Goal: Task Accomplishment & Management: Manage account settings

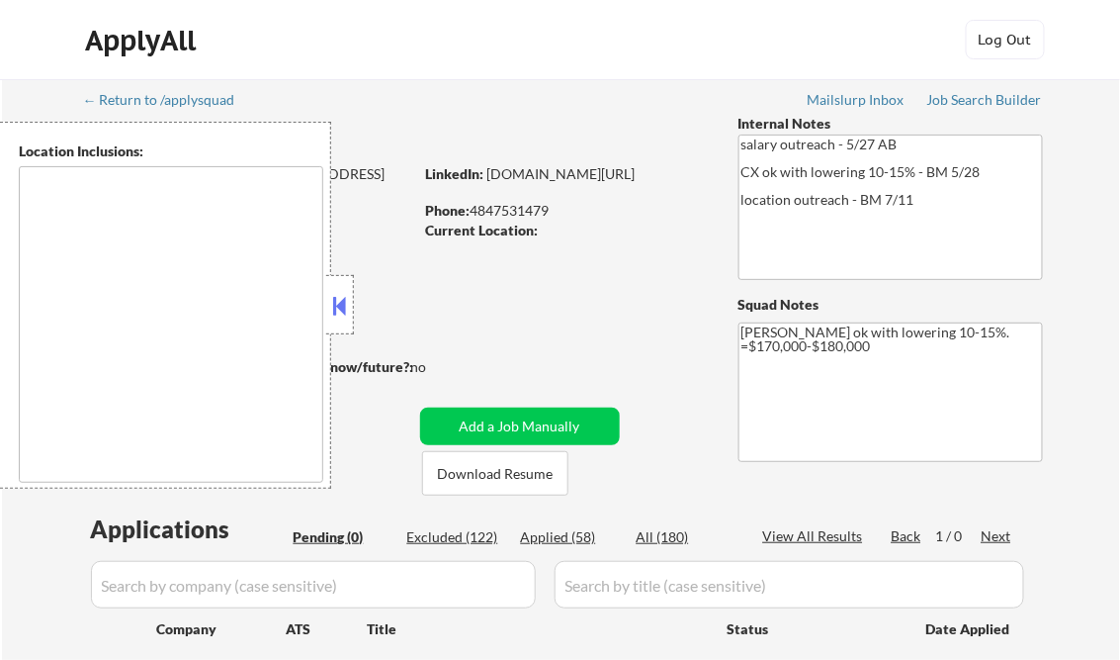
click at [353, 305] on div at bounding box center [340, 304] width 28 height 59
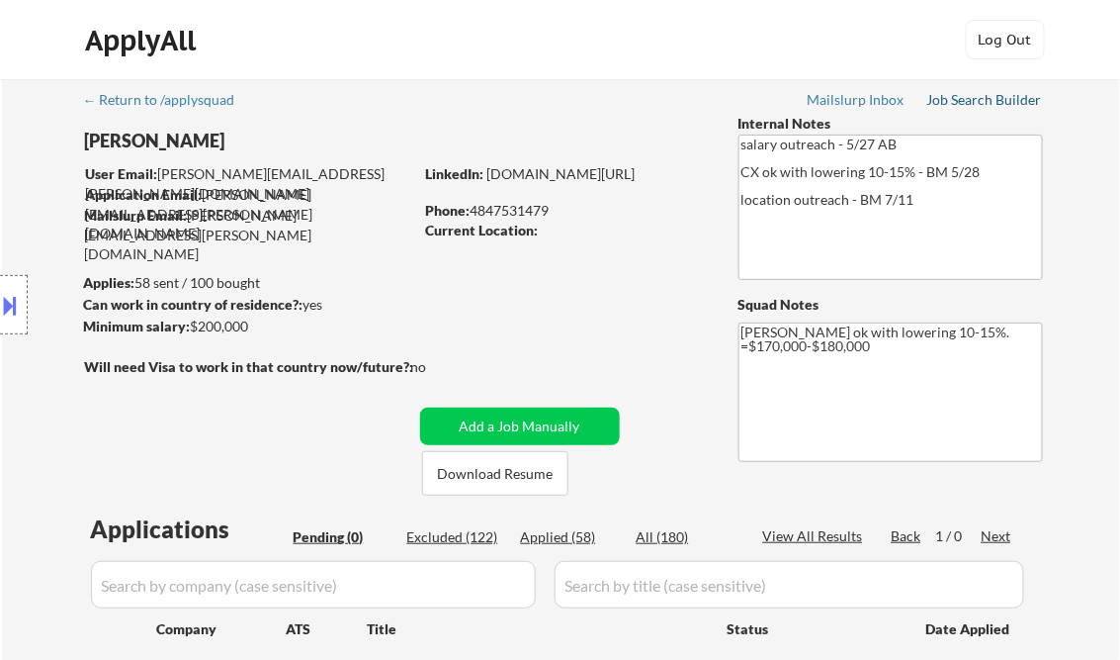
click at [980, 103] on div "Job Search Builder" at bounding box center [986, 100] width 116 height 14
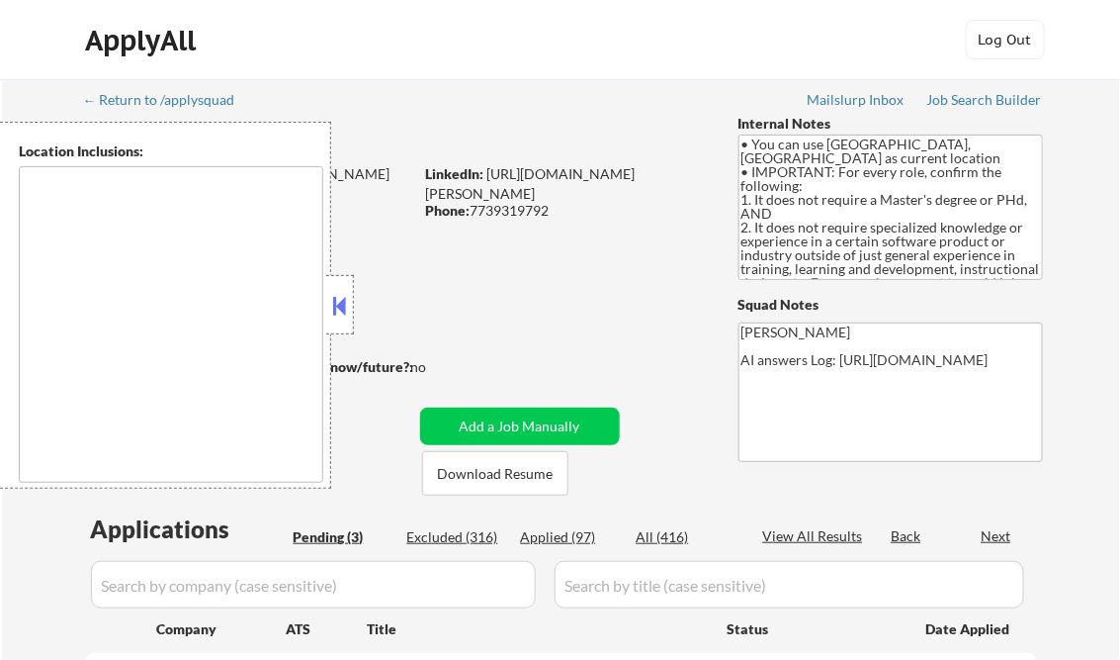
type textarea "Champaign, IL Urbana, IL Savoy, IL St. [PERSON_NAME], IL Mahomet, IL Tolono, IL…"
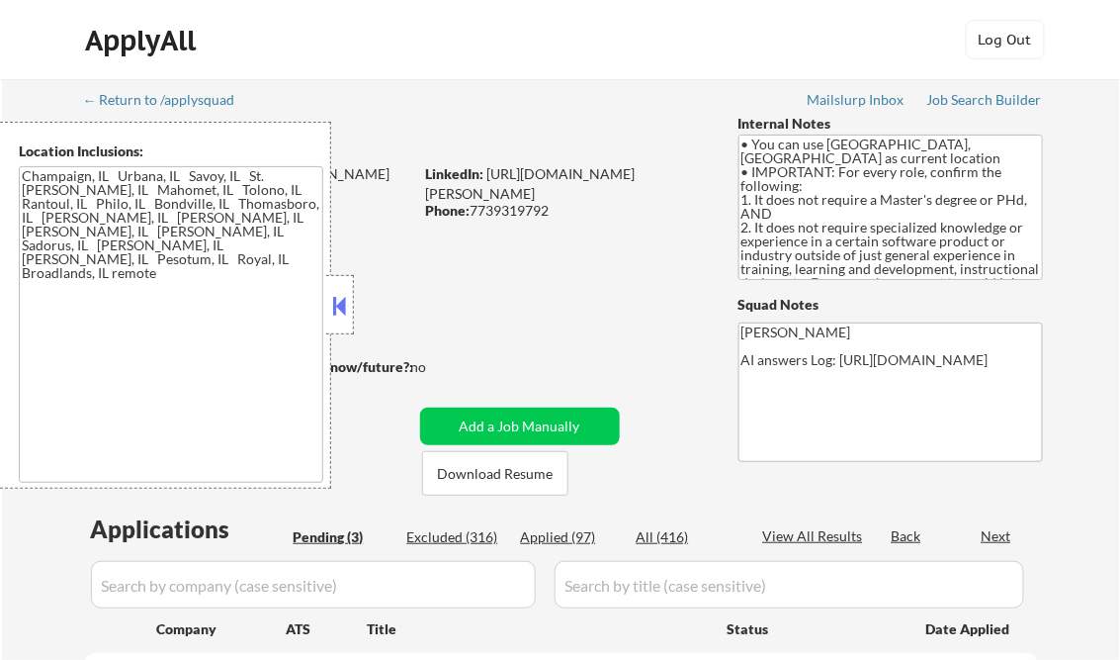
select select ""pending""
click at [344, 298] on button at bounding box center [340, 306] width 22 height 30
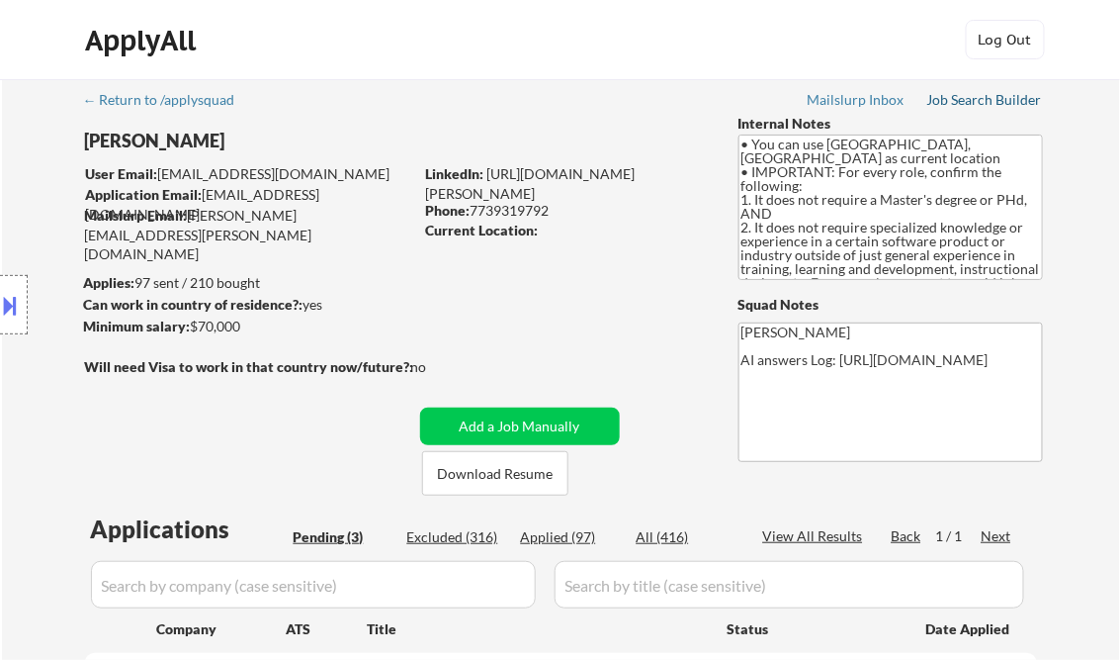
click at [971, 102] on div "Job Search Builder" at bounding box center [986, 100] width 116 height 14
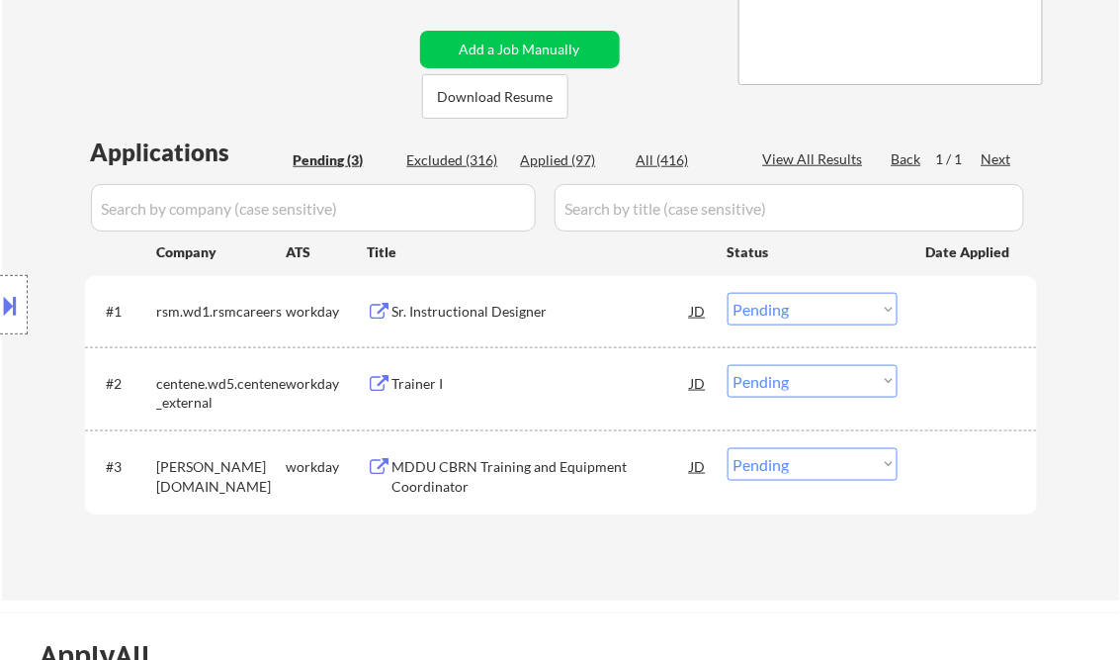
scroll to position [396, 0]
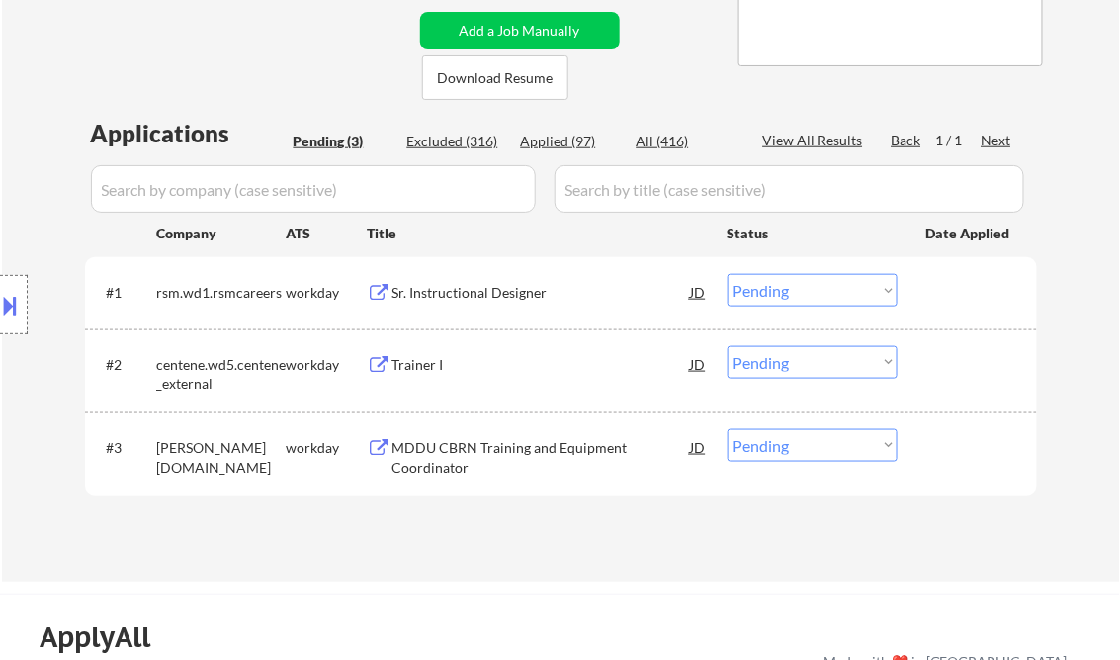
click at [507, 289] on div "Sr. Instructional Designer" at bounding box center [542, 293] width 299 height 20
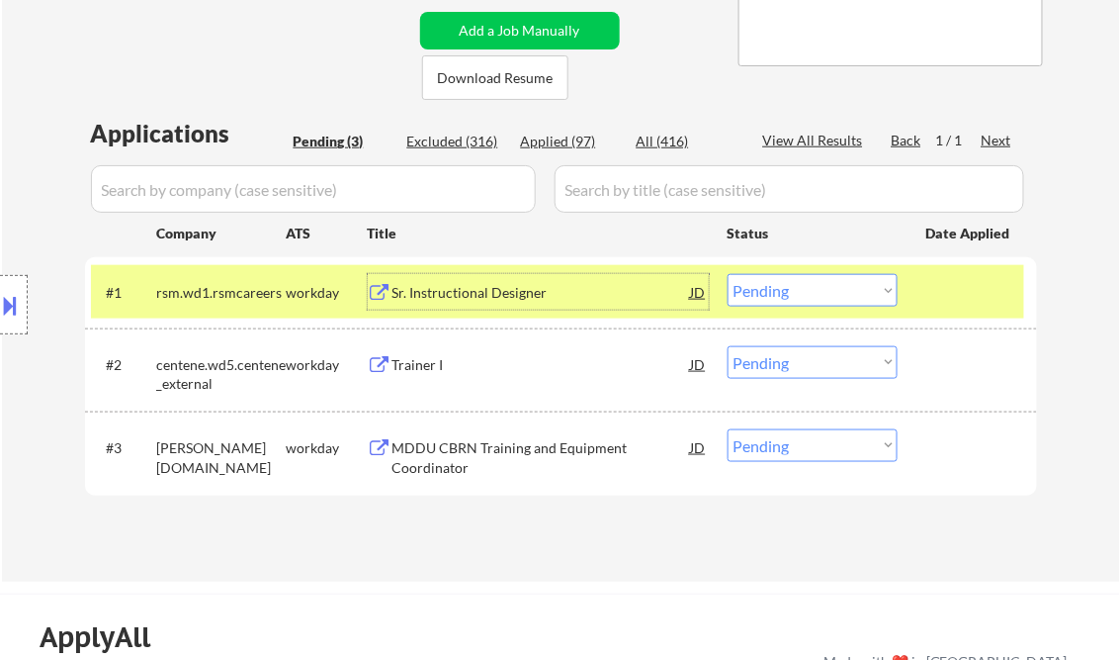
click at [762, 290] on select "Choose an option... Pending Applied Excluded (Questions) Excluded (Expired) Exc…" at bounding box center [813, 290] width 170 height 33
click at [728, 274] on select "Choose an option... Pending Applied Excluded (Questions) Excluded (Expired) Exc…" at bounding box center [813, 290] width 170 height 33
click at [461, 364] on div "Trainer I" at bounding box center [542, 365] width 299 height 20
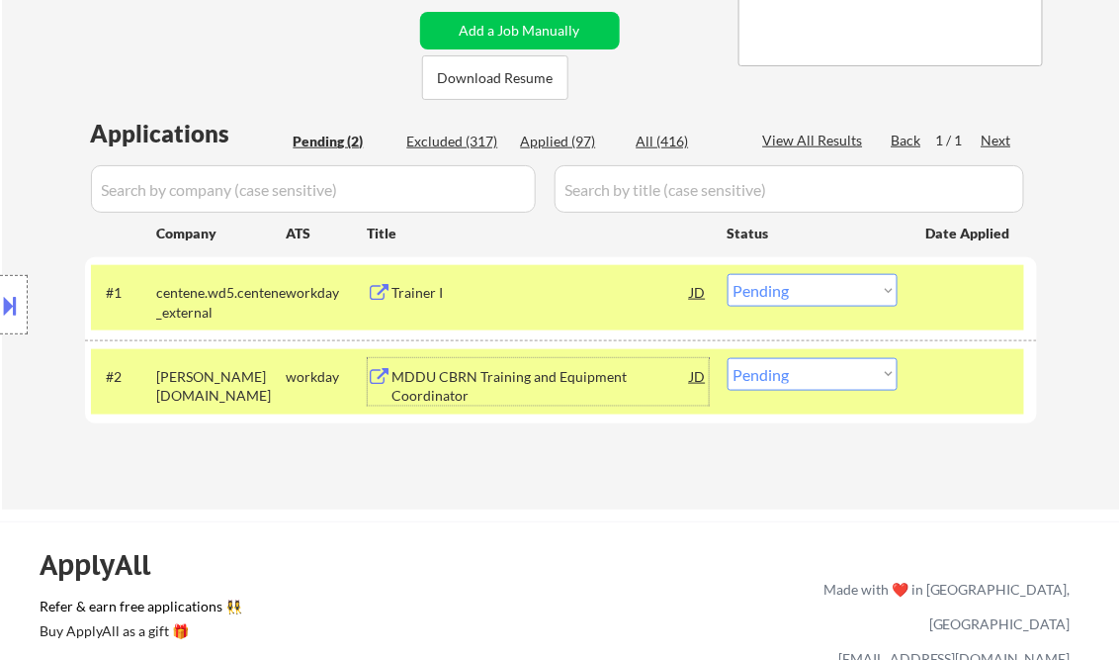
click at [2, 309] on button at bounding box center [11, 305] width 22 height 33
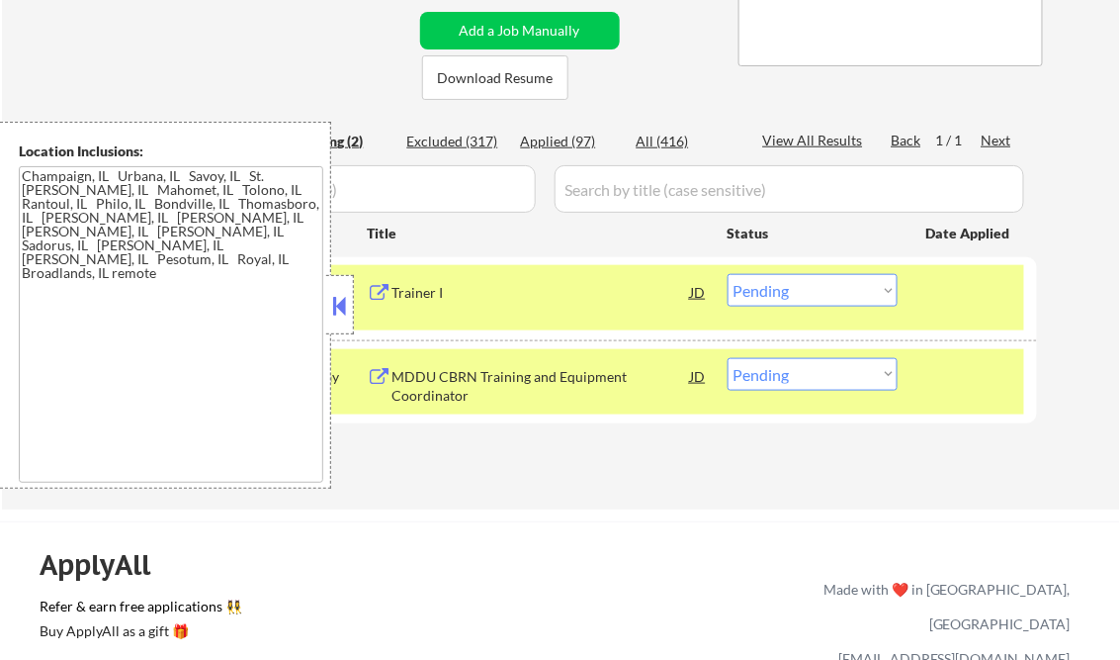
click at [340, 301] on button at bounding box center [340, 306] width 22 height 30
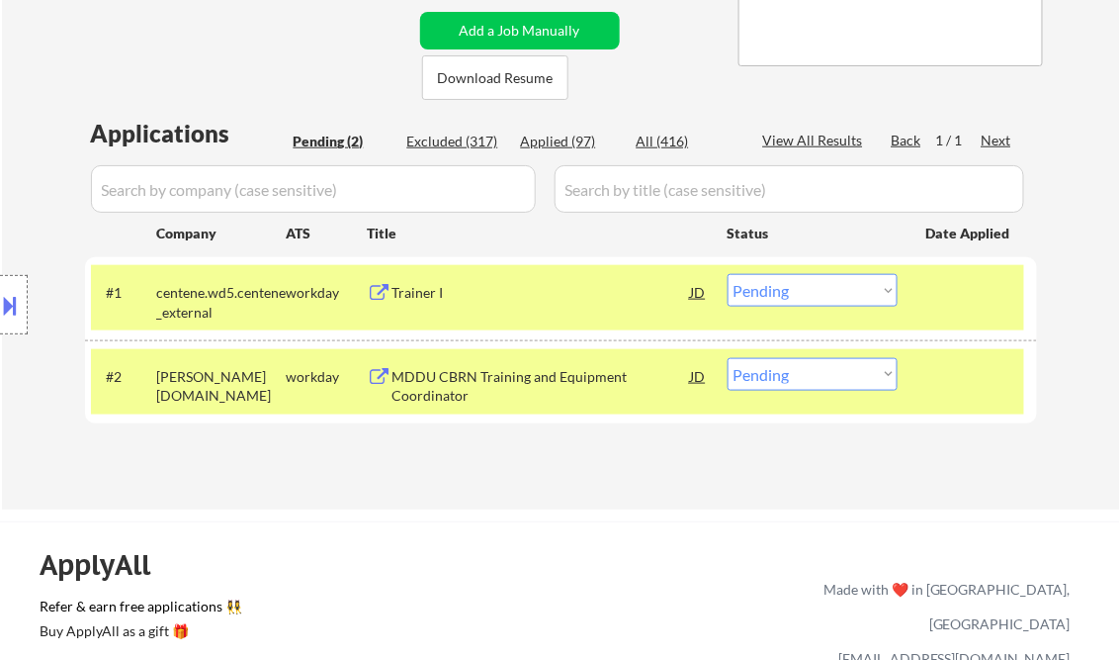
click at [814, 289] on select "Choose an option... Pending Applied Excluded (Questions) Excluded (Expired) Exc…" at bounding box center [813, 290] width 170 height 33
click at [728, 274] on select "Choose an option... Pending Applied Excluded (Questions) Excluded (Expired) Exc…" at bounding box center [813, 290] width 170 height 33
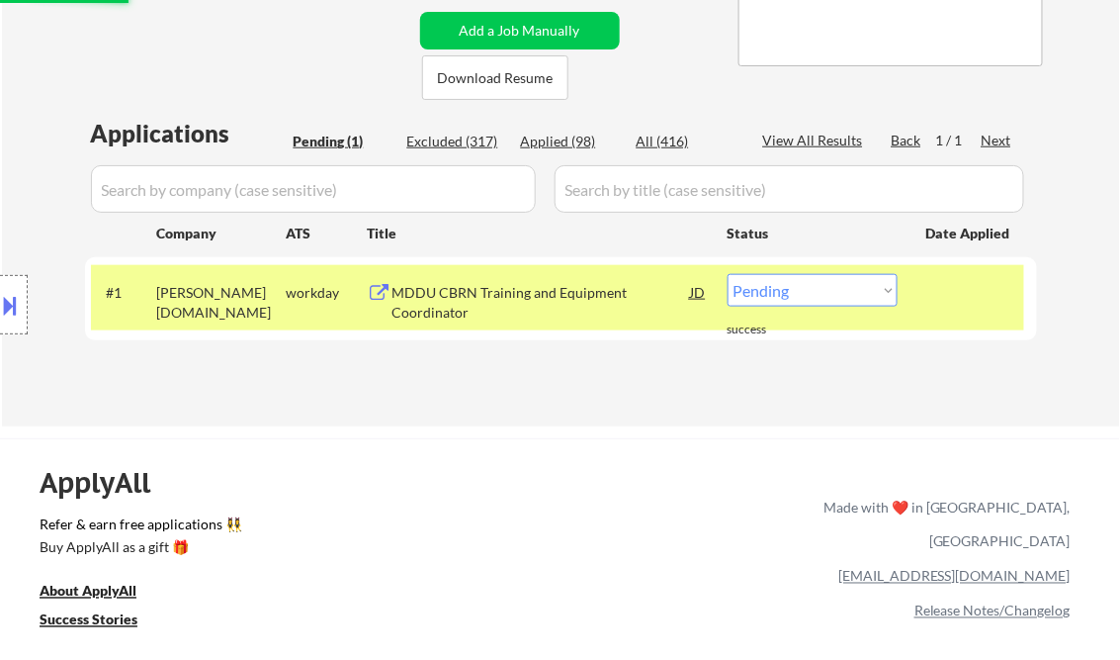
click at [507, 288] on div "MDDU CBRN Training and Equipment Coordinator" at bounding box center [542, 302] width 299 height 39
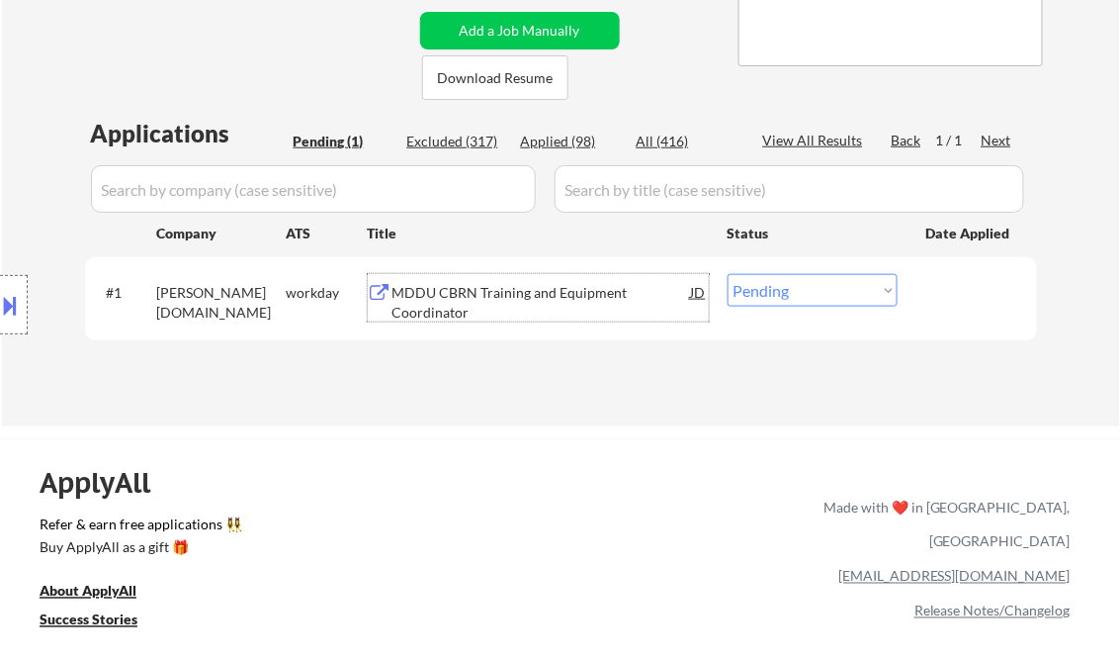
click at [834, 307] on select "Choose an option... Pending Applied Excluded (Questions) Excluded (Expired) Exc…" at bounding box center [813, 290] width 170 height 33
select select ""excluded__bad_match_""
click at [728, 274] on select "Choose an option... Pending Applied Excluded (Questions) Excluded (Expired) Exc…" at bounding box center [813, 290] width 170 height 33
click at [487, 407] on div "← Return to /applysquad Mailslurp Inbox Job Search Builder Joshua Mayen-Vargas …" at bounding box center [561, 47] width 987 height 727
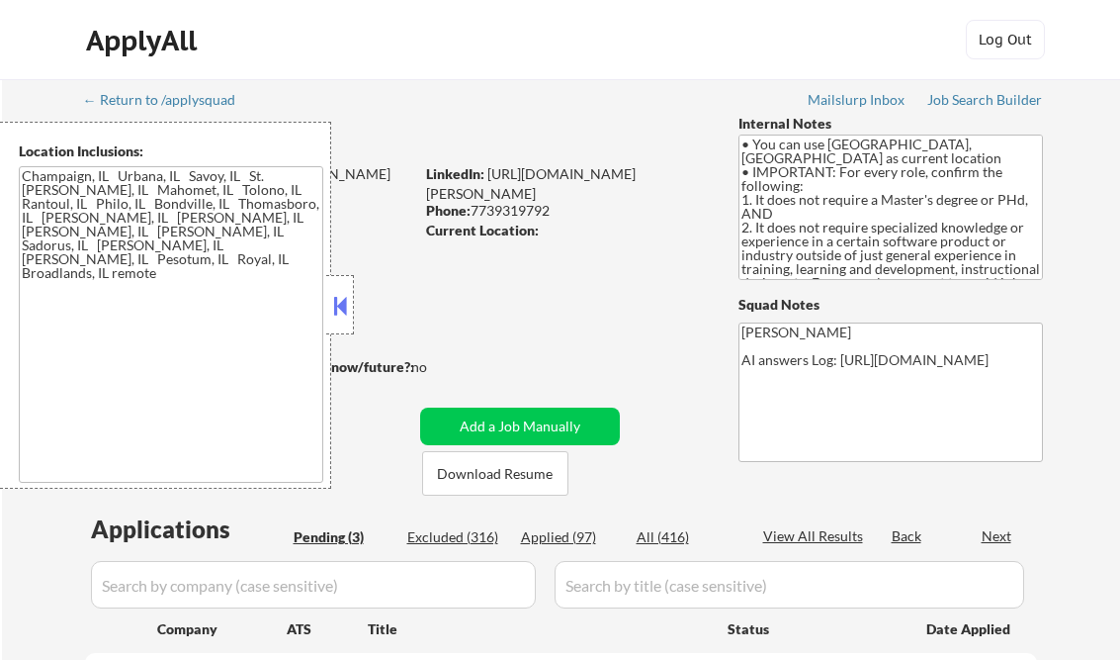
select select ""pending""
click at [340, 297] on button at bounding box center [340, 306] width 22 height 30
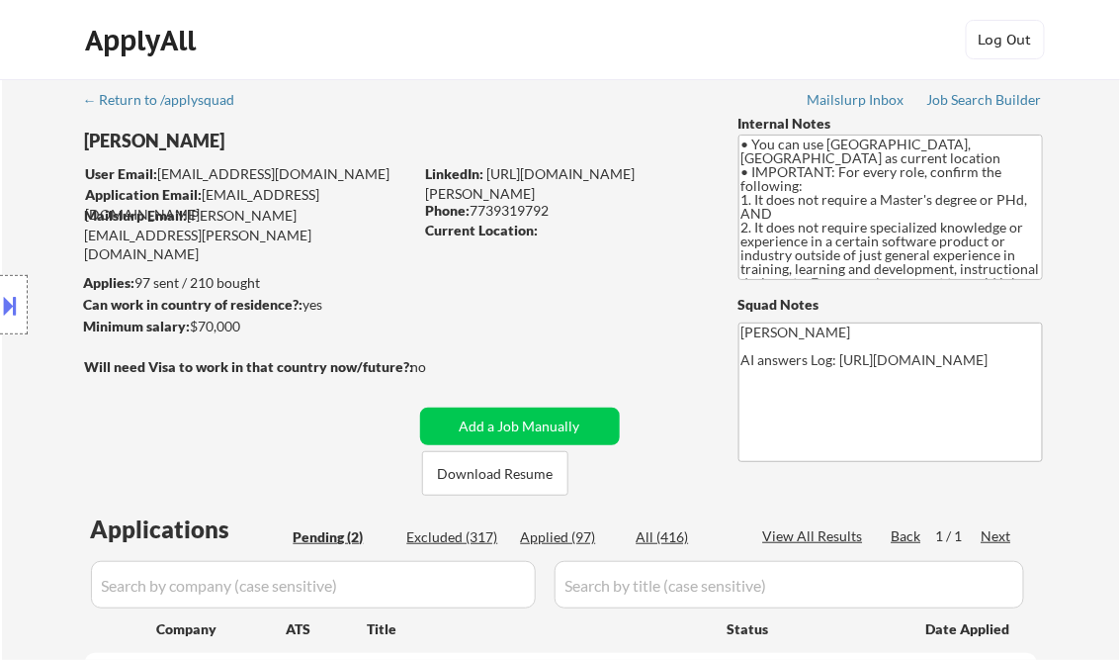
scroll to position [358, 0]
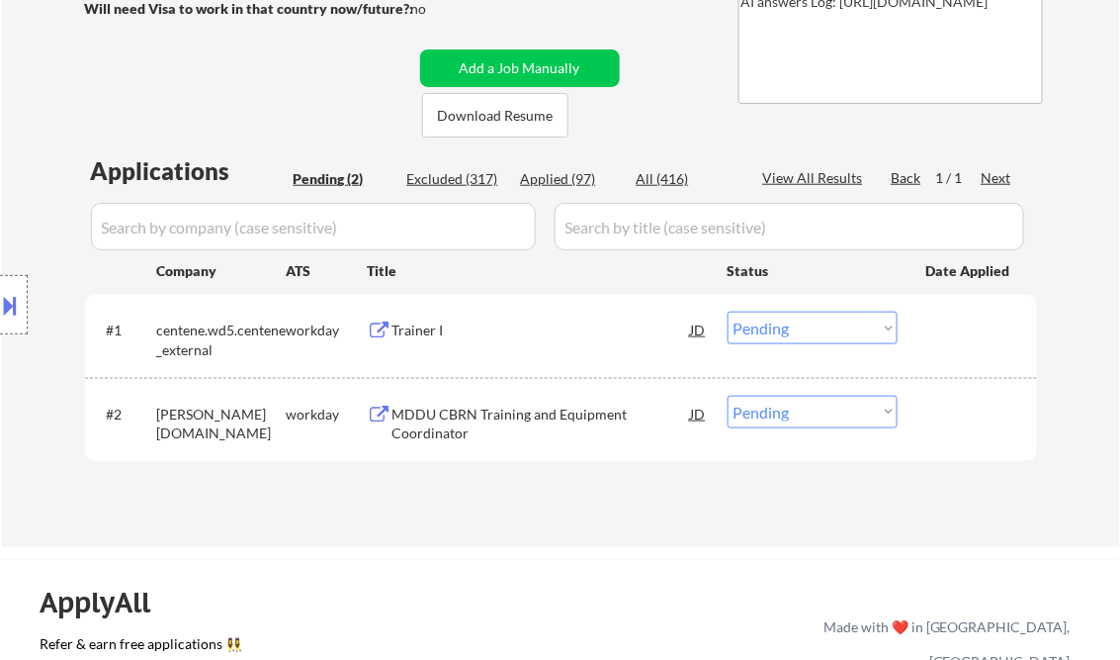
click at [560, 175] on div "Applied (97)" at bounding box center [570, 179] width 99 height 20
click at [819, 176] on div "View All Results" at bounding box center [816, 178] width 106 height 20
select select ""applied""
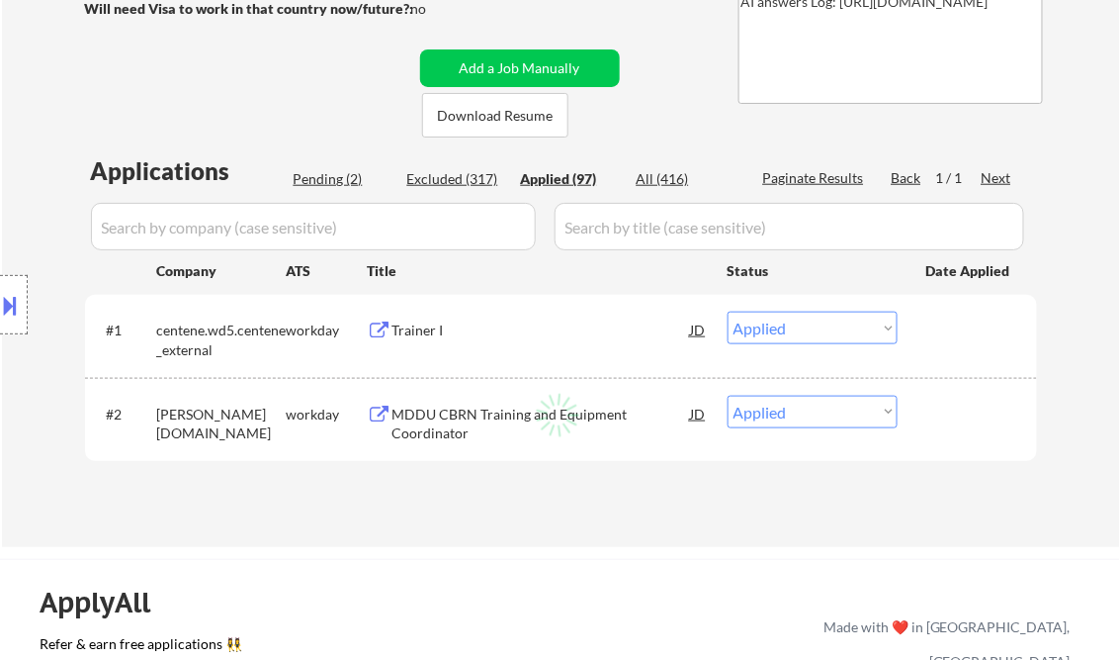
select select ""applied""
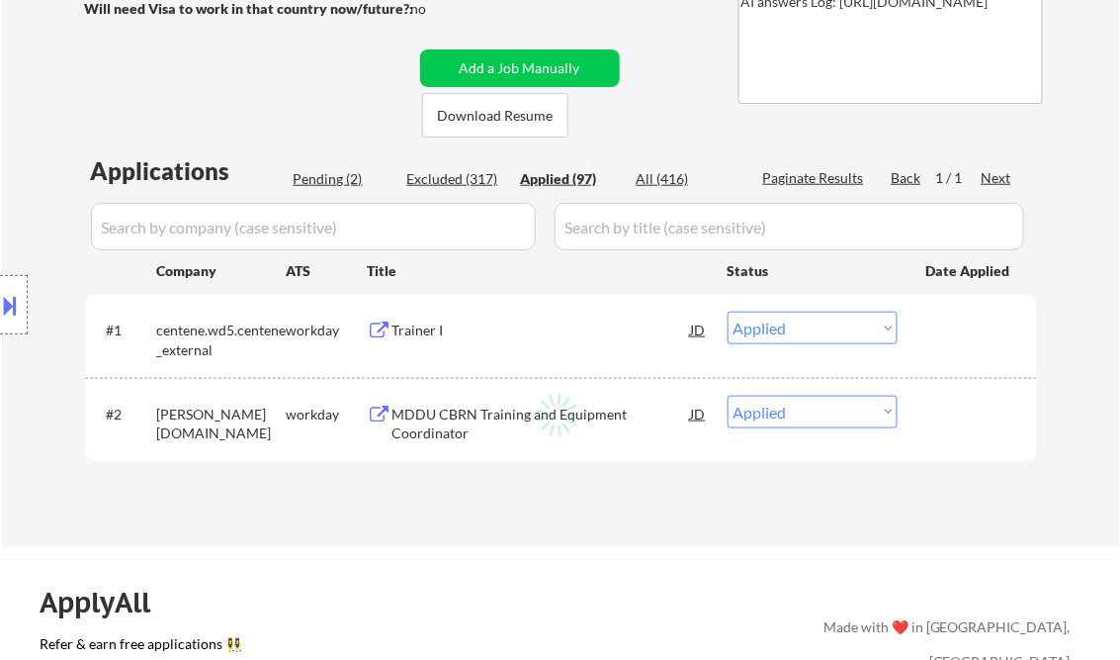
select select ""applied""
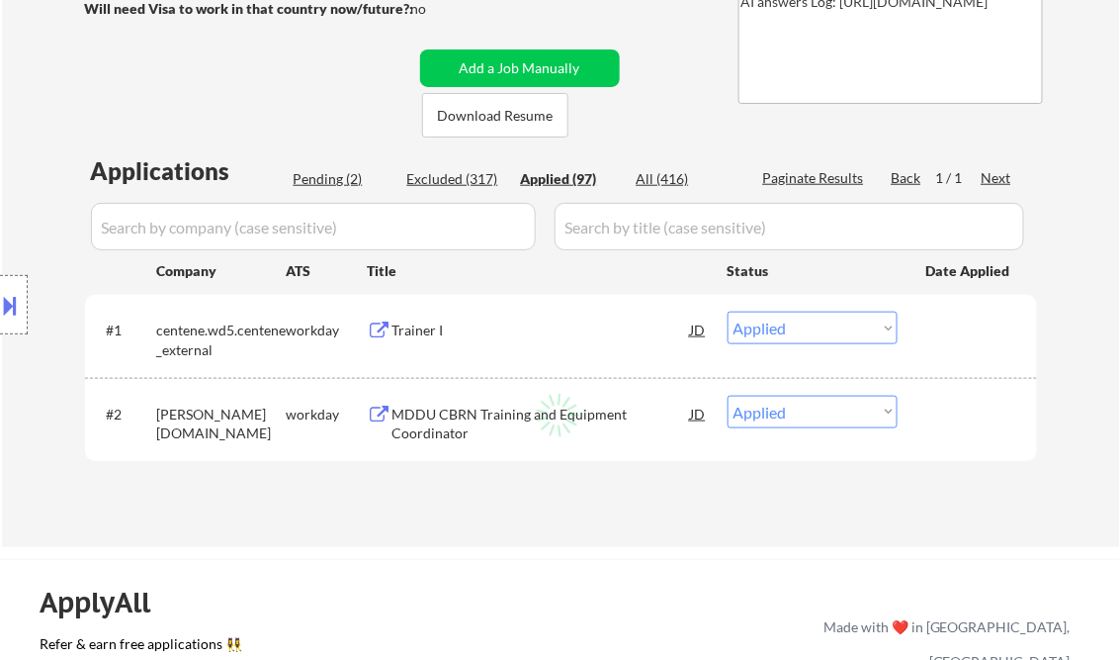
select select ""applied""
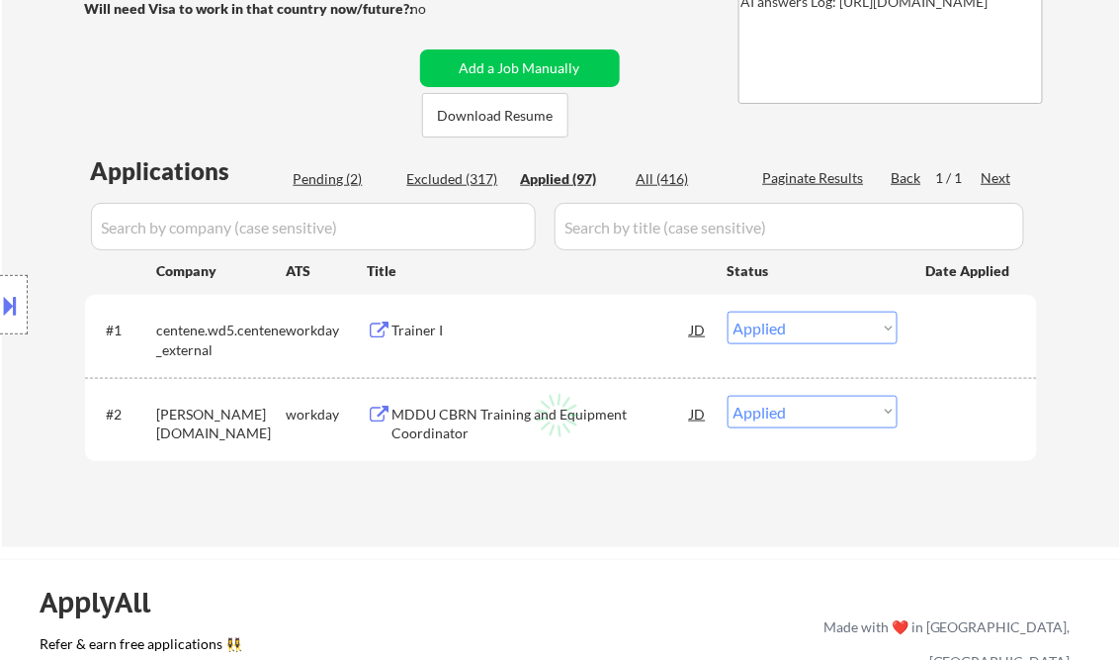
select select ""applied""
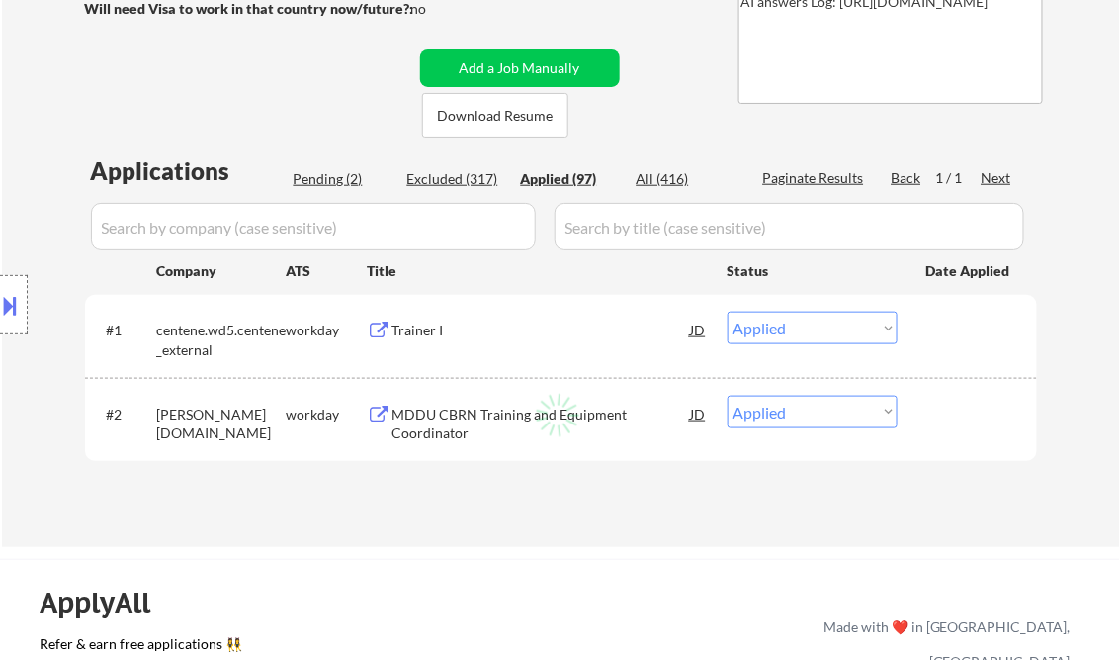
select select ""applied""
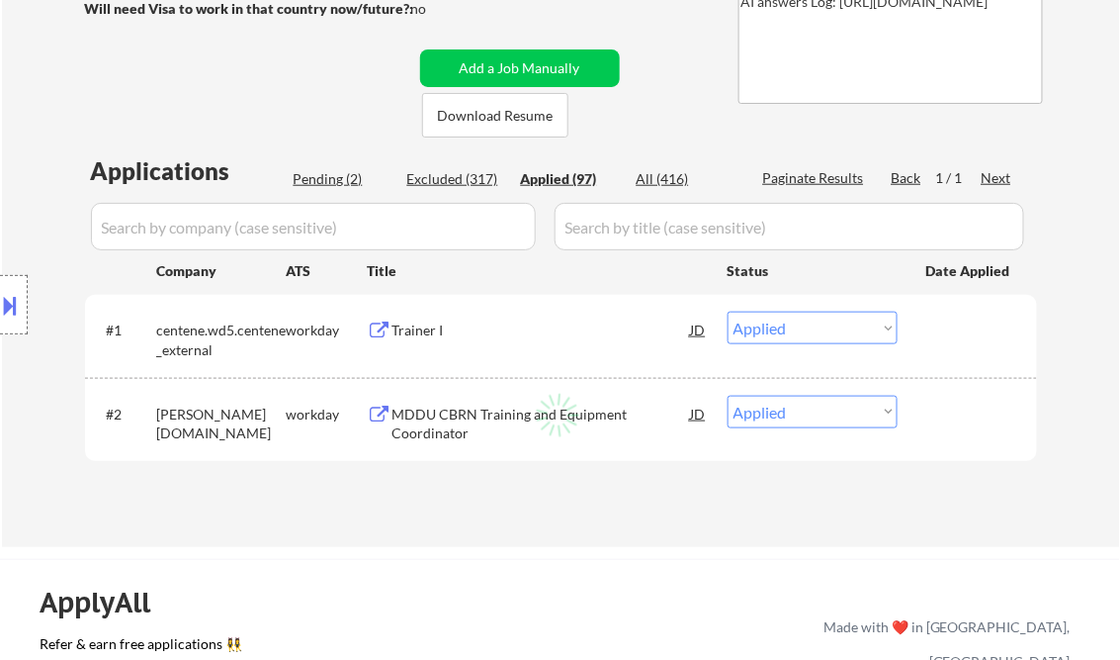
select select ""applied""
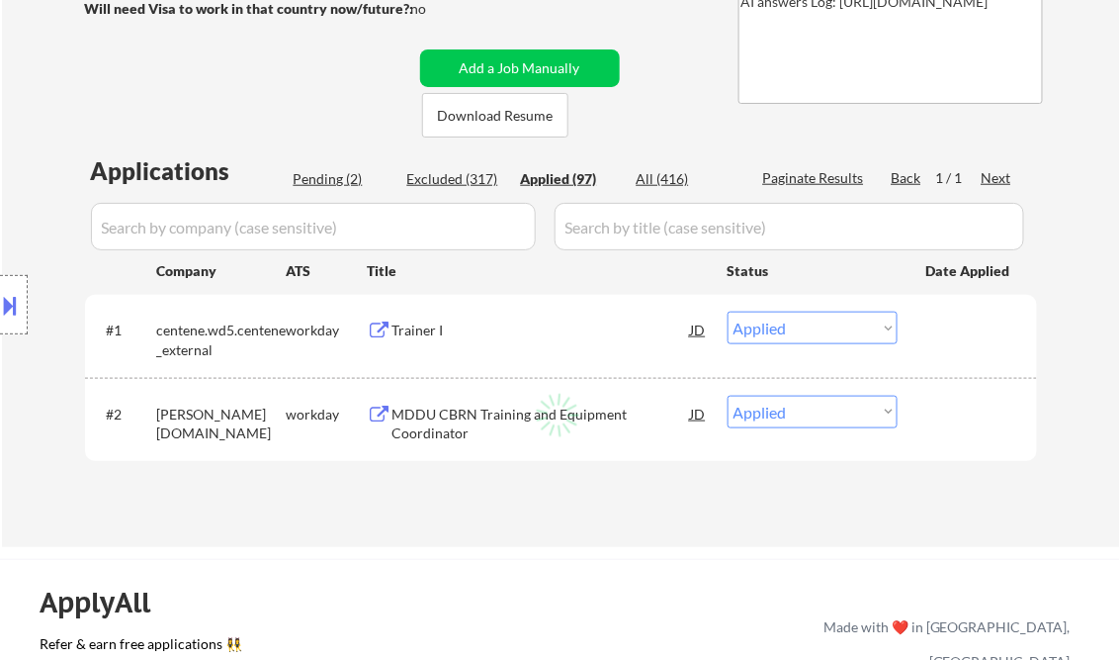
select select ""applied""
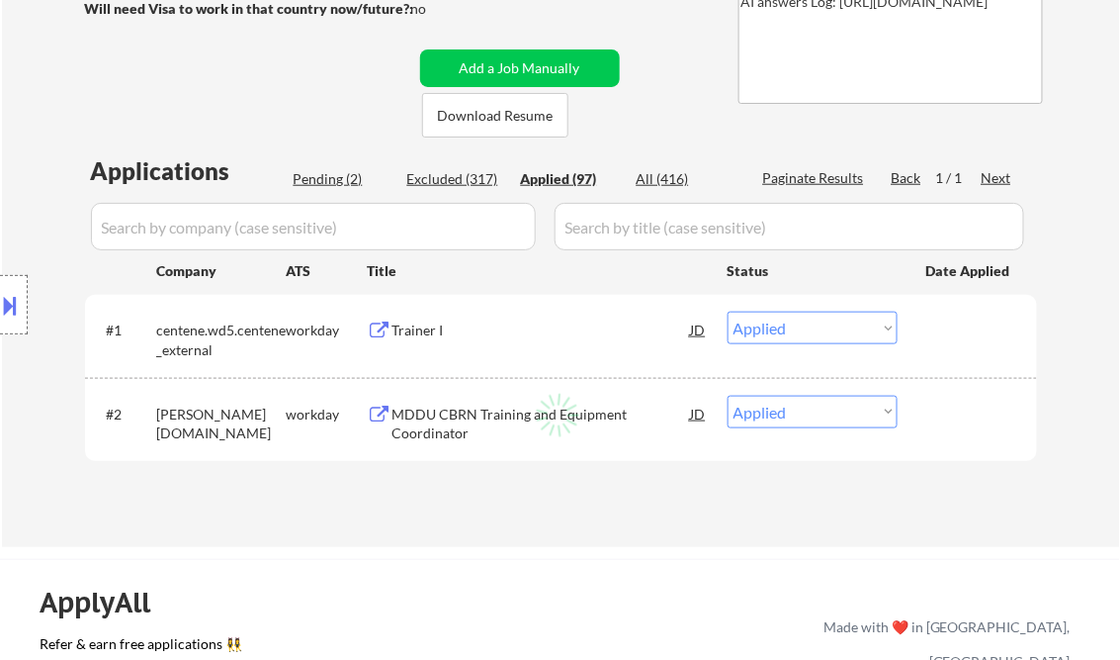
select select ""applied""
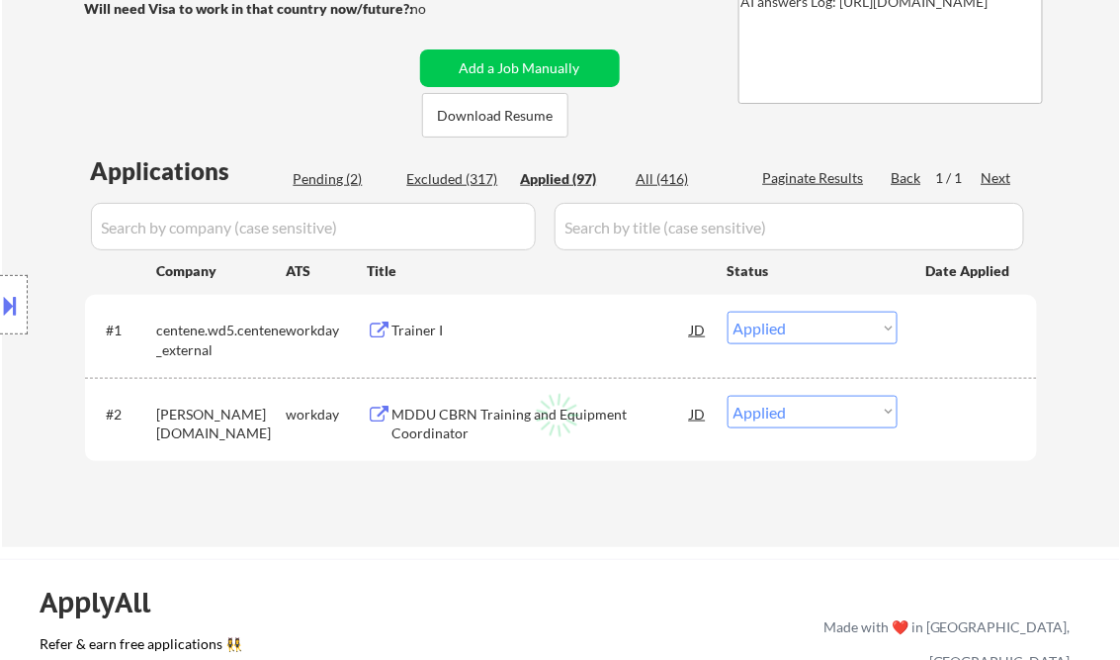
select select ""applied""
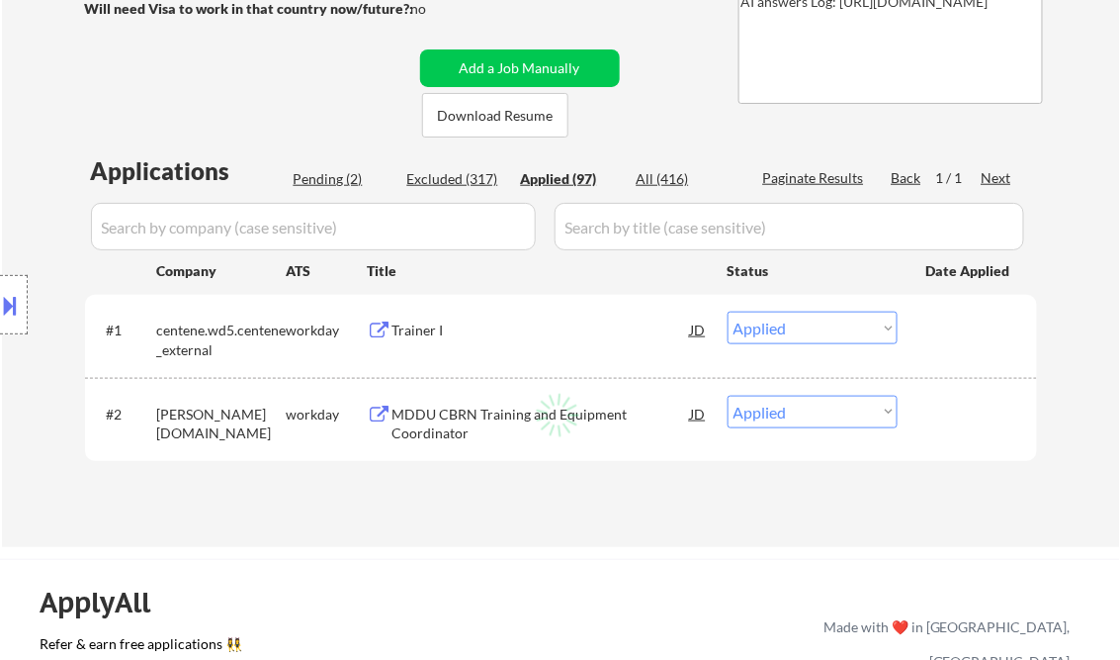
select select ""applied""
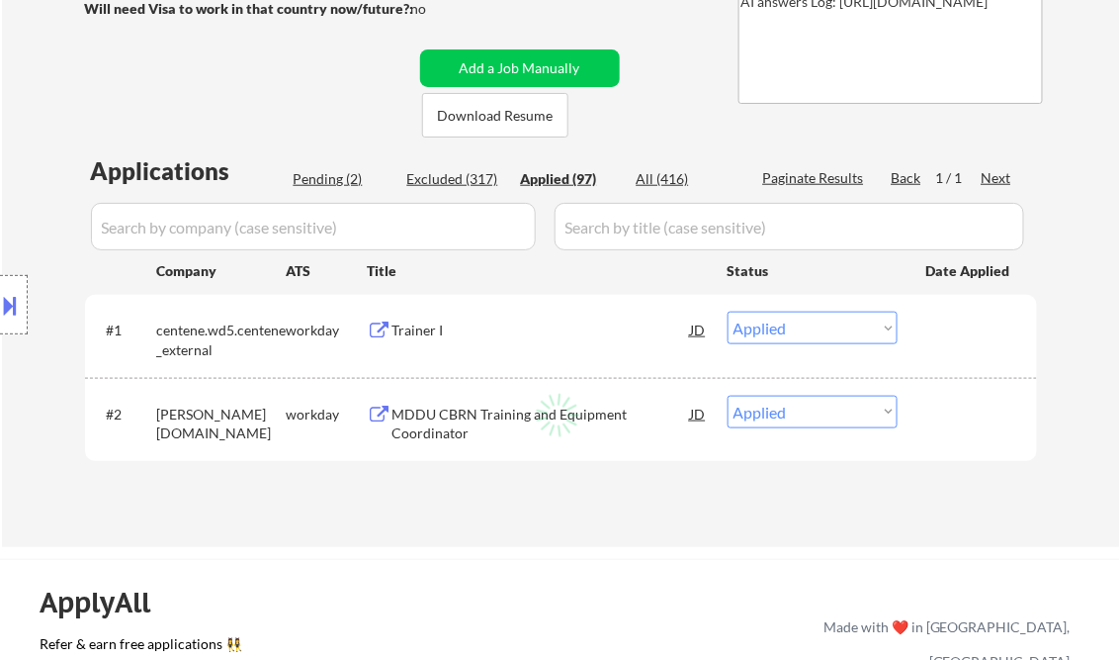
select select ""applied""
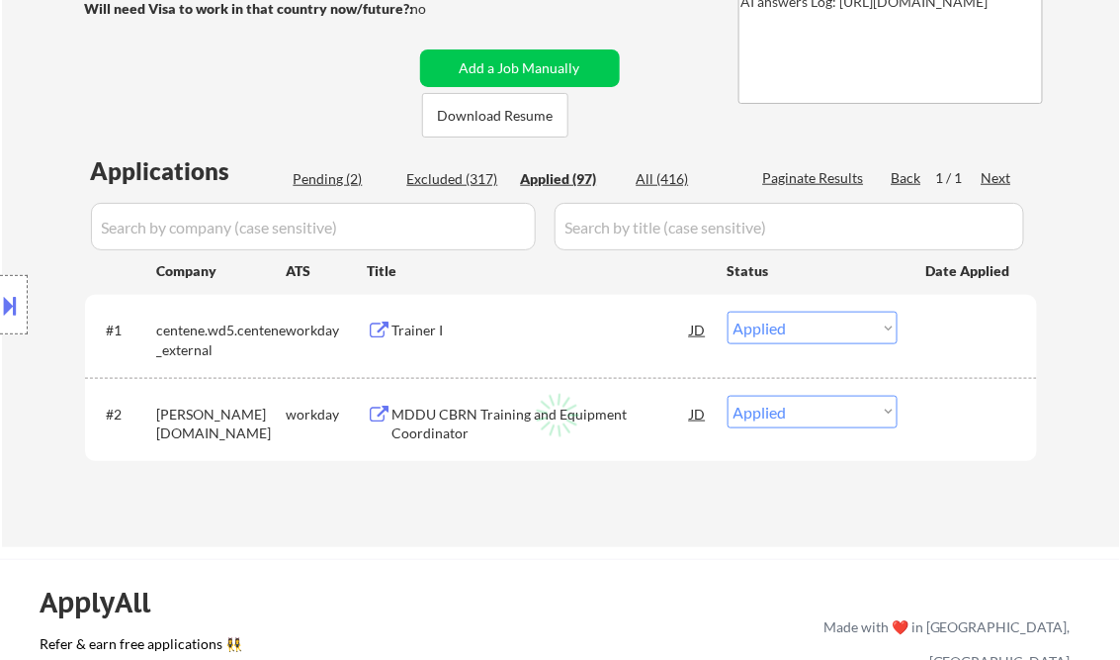
select select ""applied""
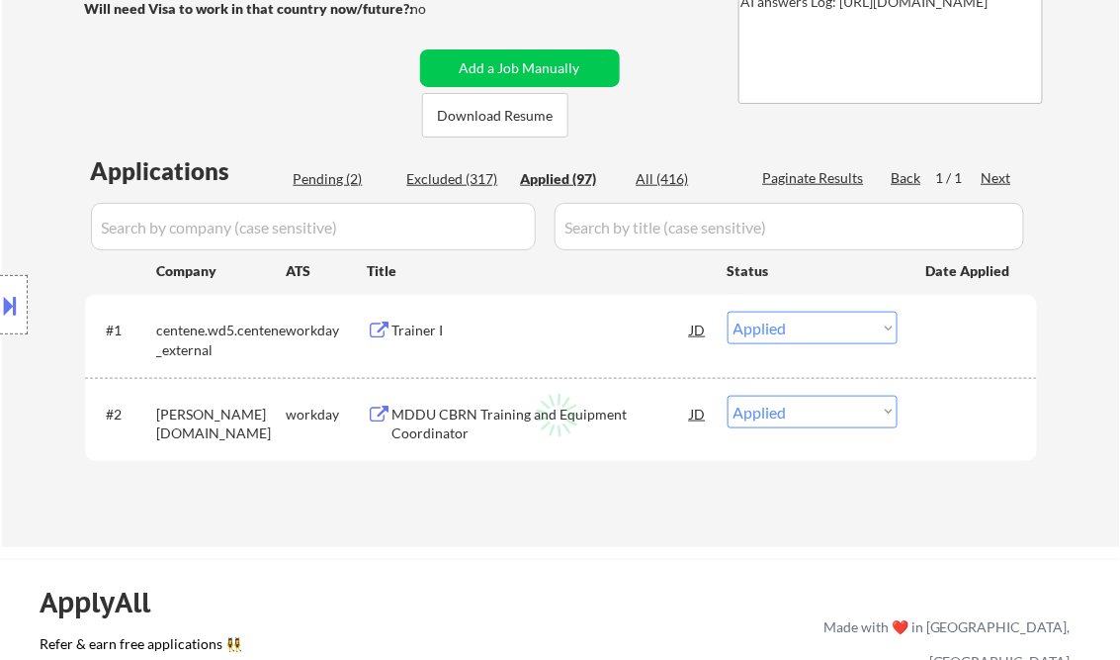
select select ""applied""
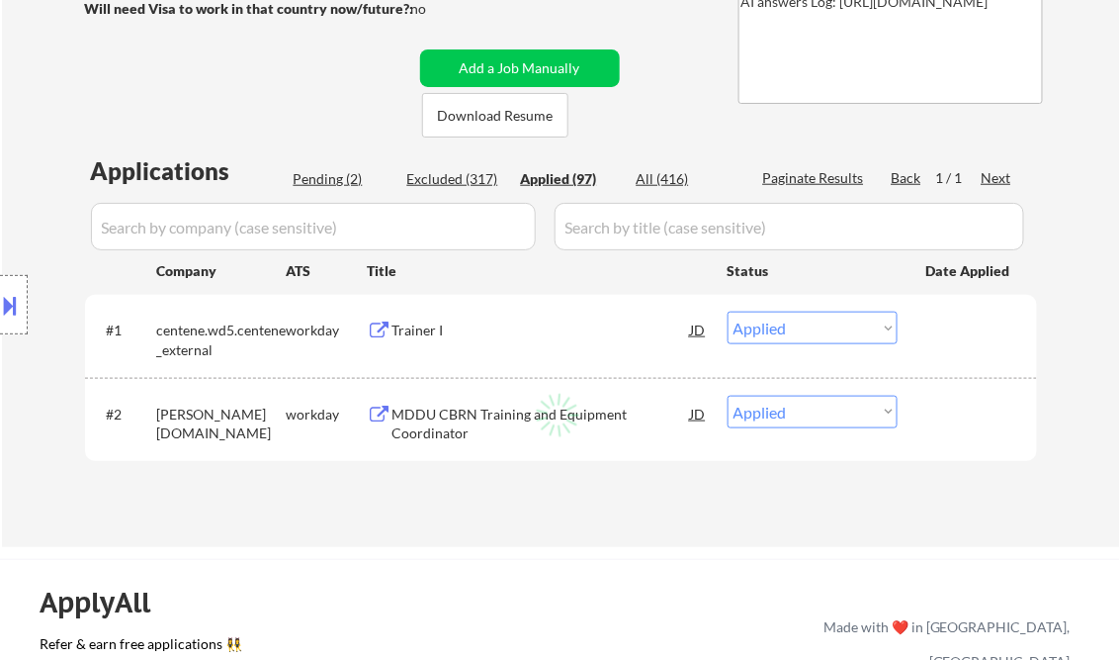
select select ""applied""
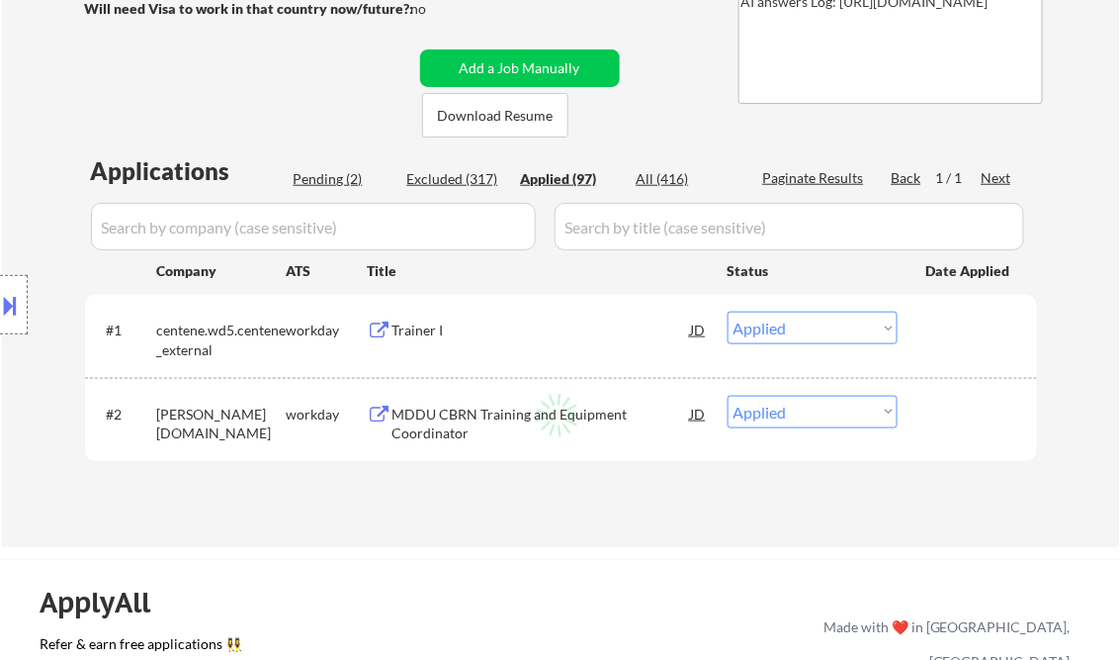
select select ""applied""
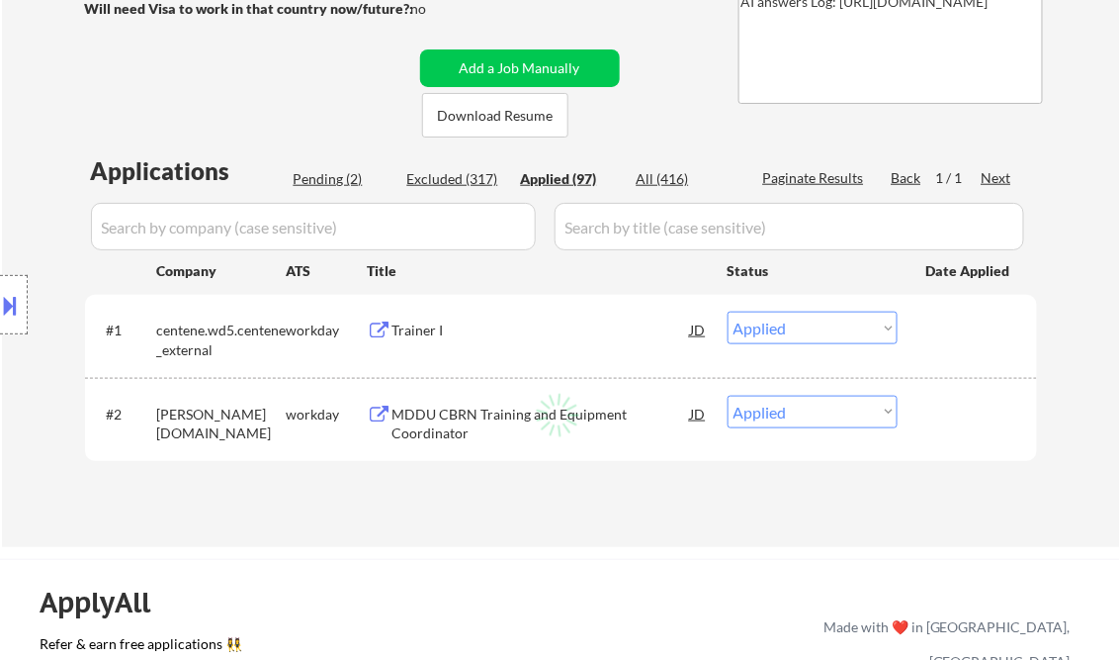
select select ""applied""
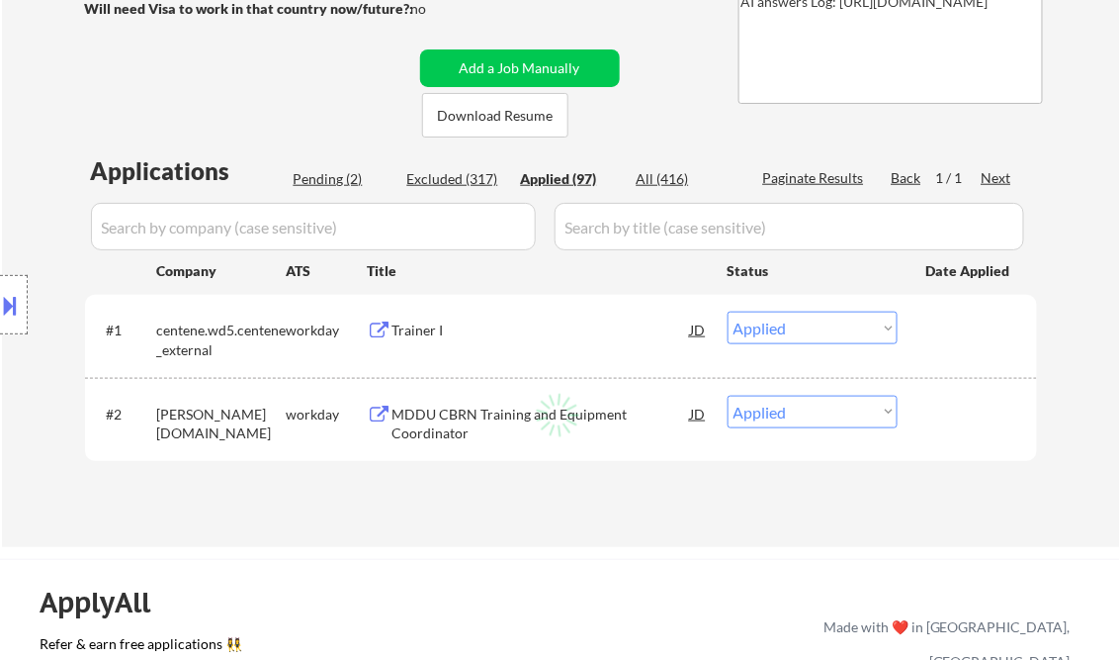
select select ""applied""
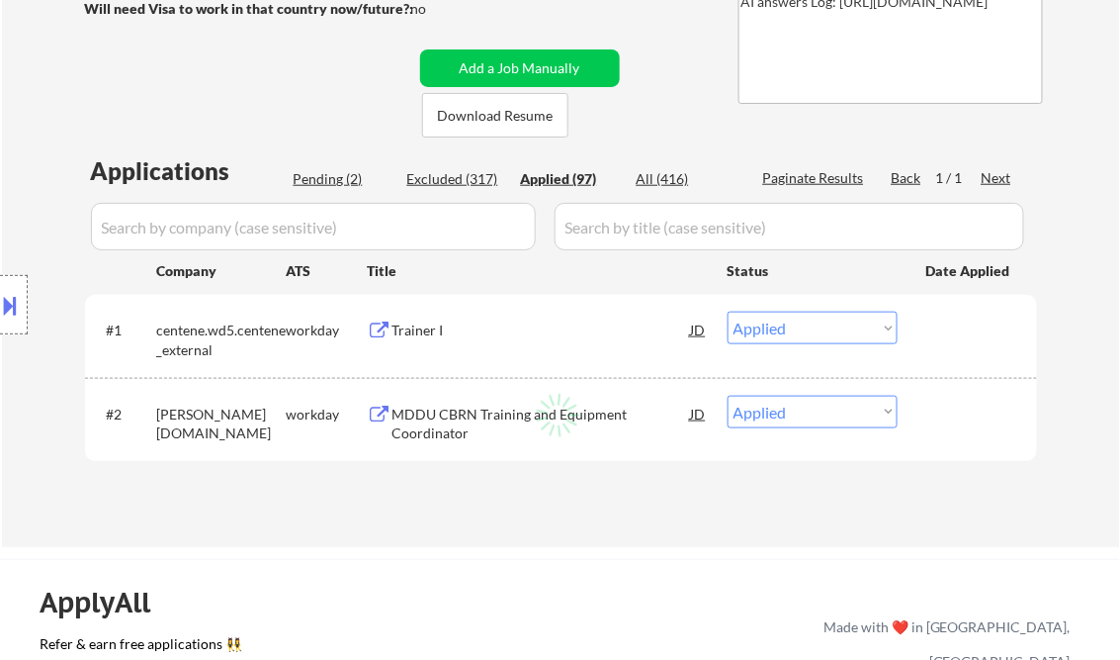
select select ""applied""
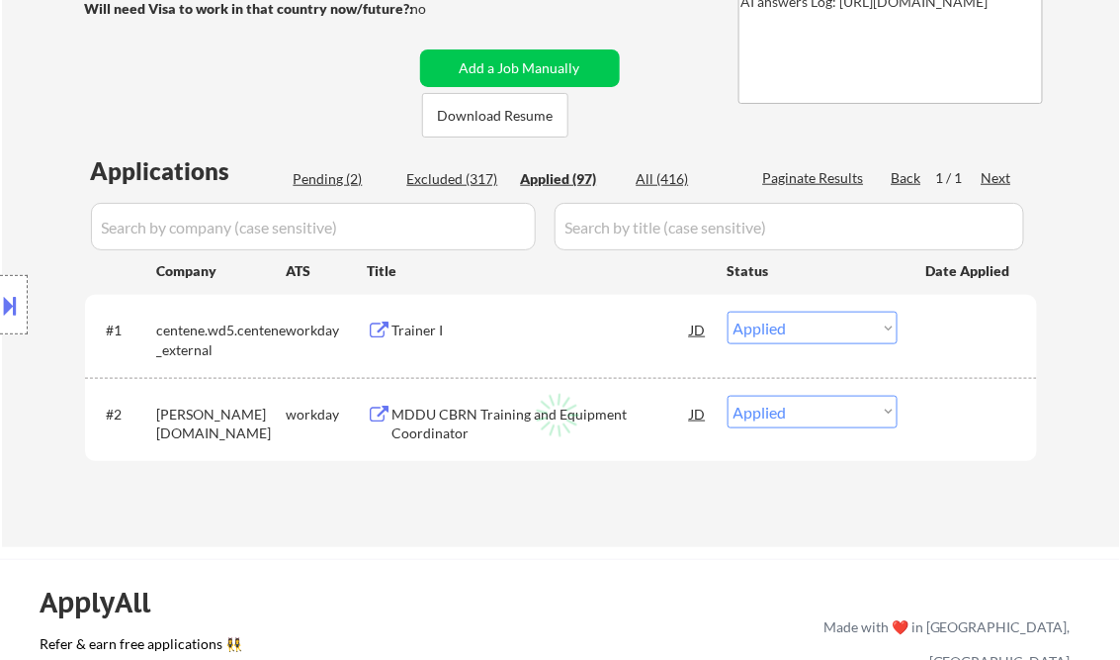
select select ""applied""
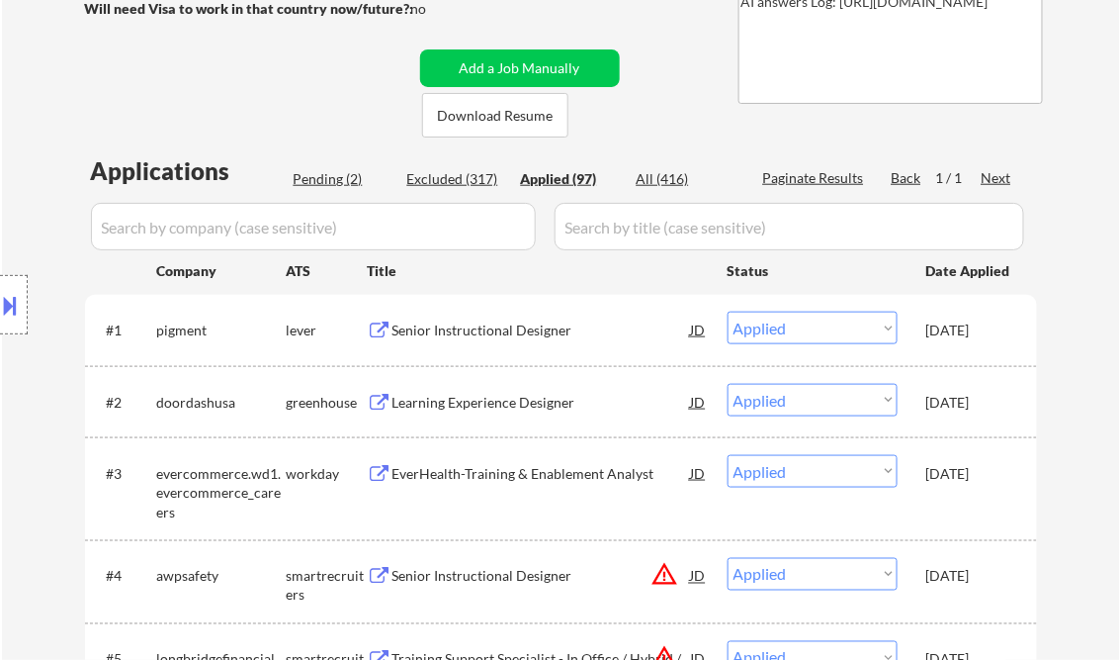
scroll to position [1967, 0]
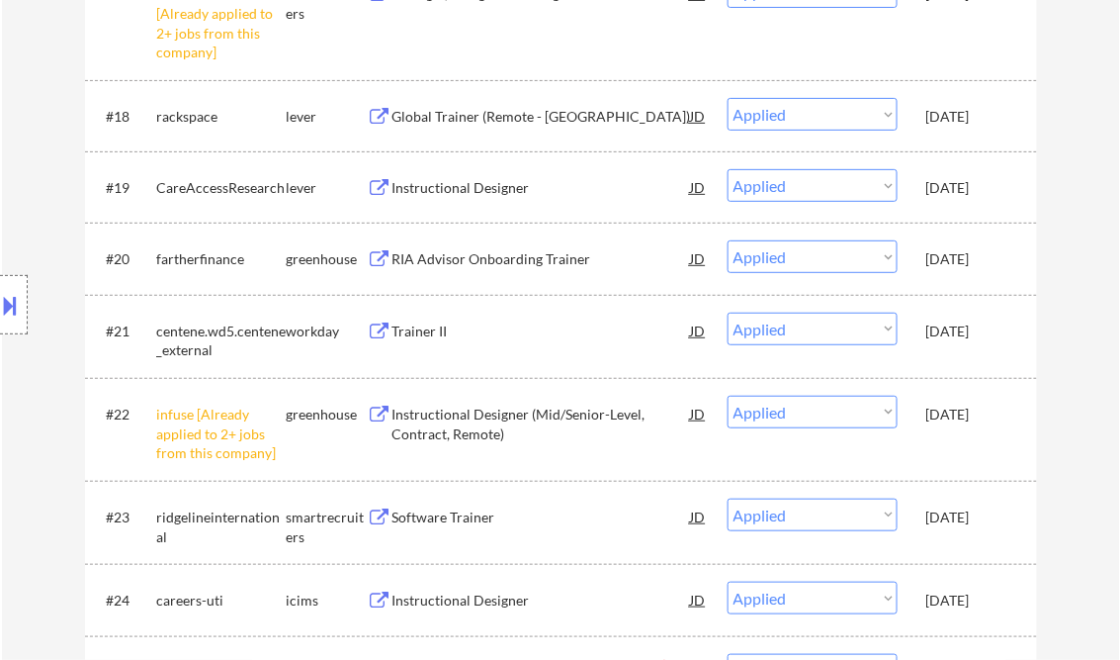
select select ""applied""
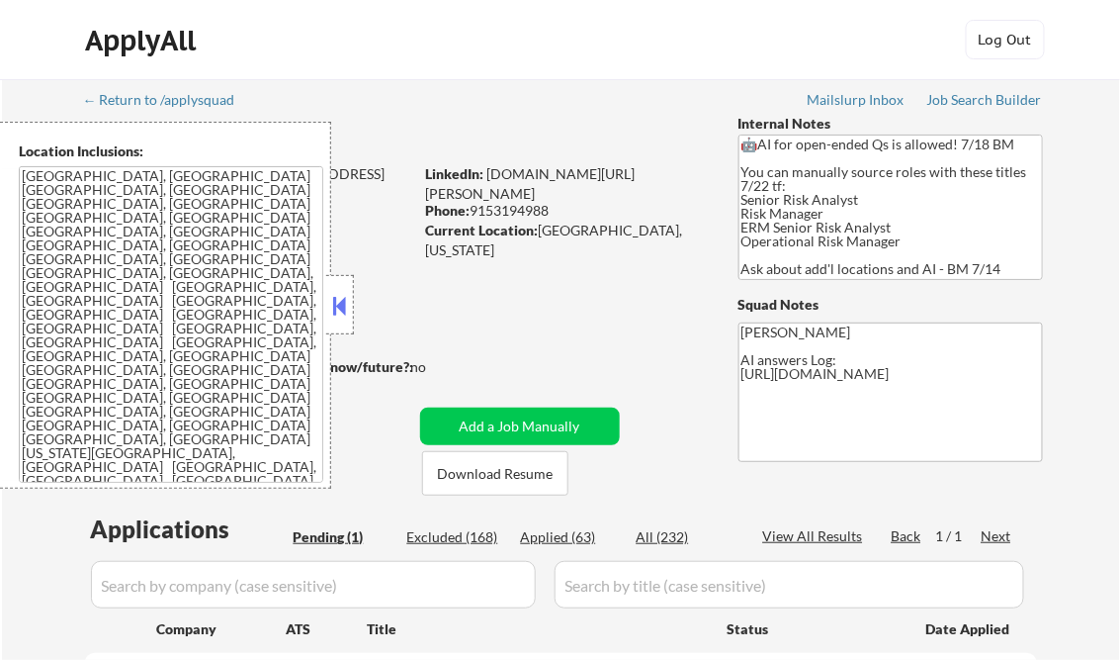
click at [338, 312] on button at bounding box center [340, 306] width 22 height 30
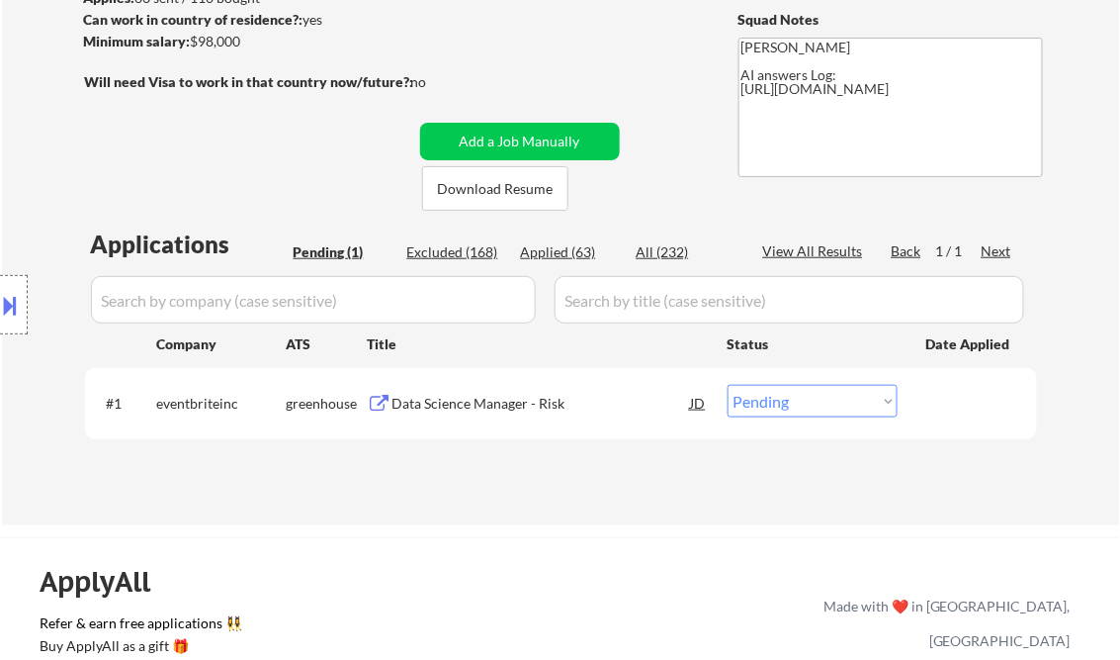
scroll to position [316, 0]
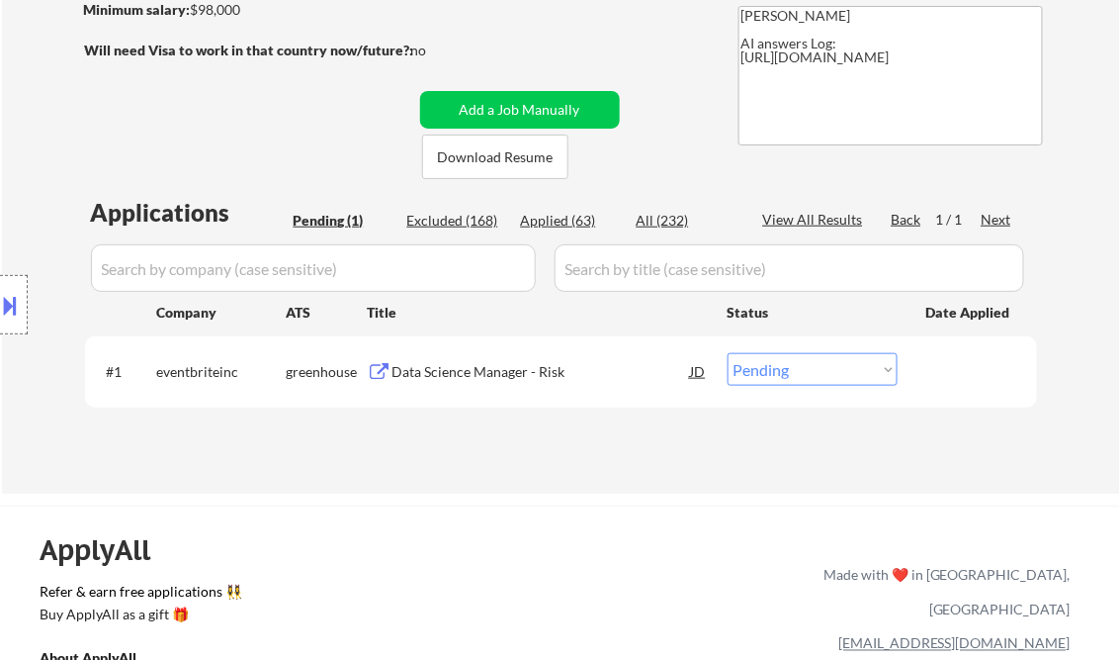
click at [21, 302] on button at bounding box center [11, 305] width 22 height 33
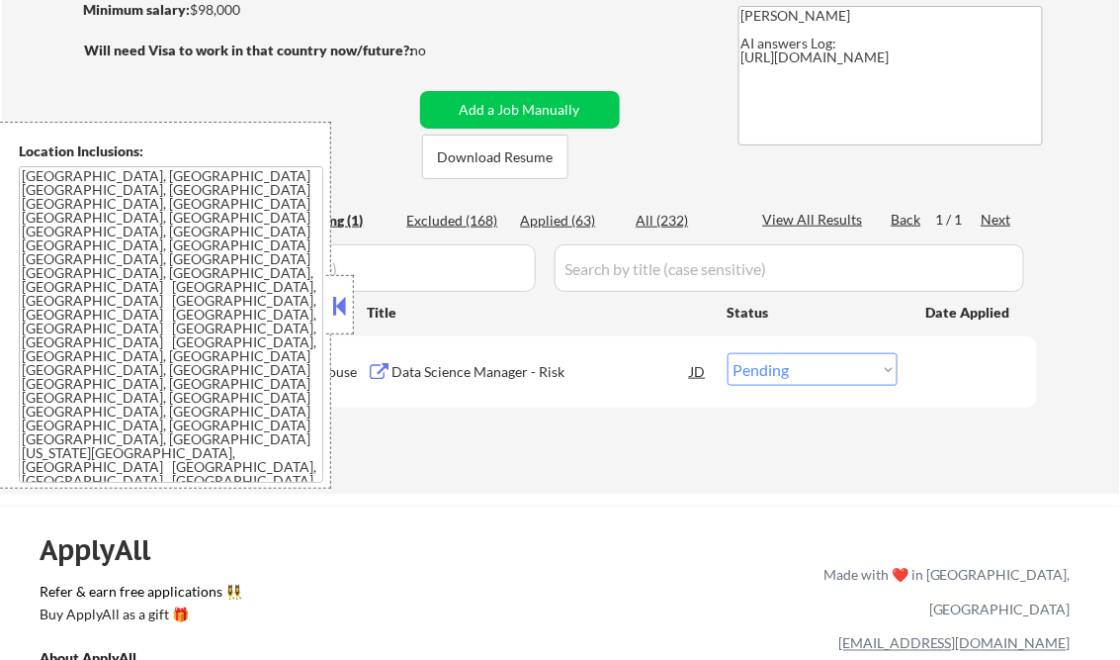
click at [335, 304] on button at bounding box center [340, 306] width 22 height 30
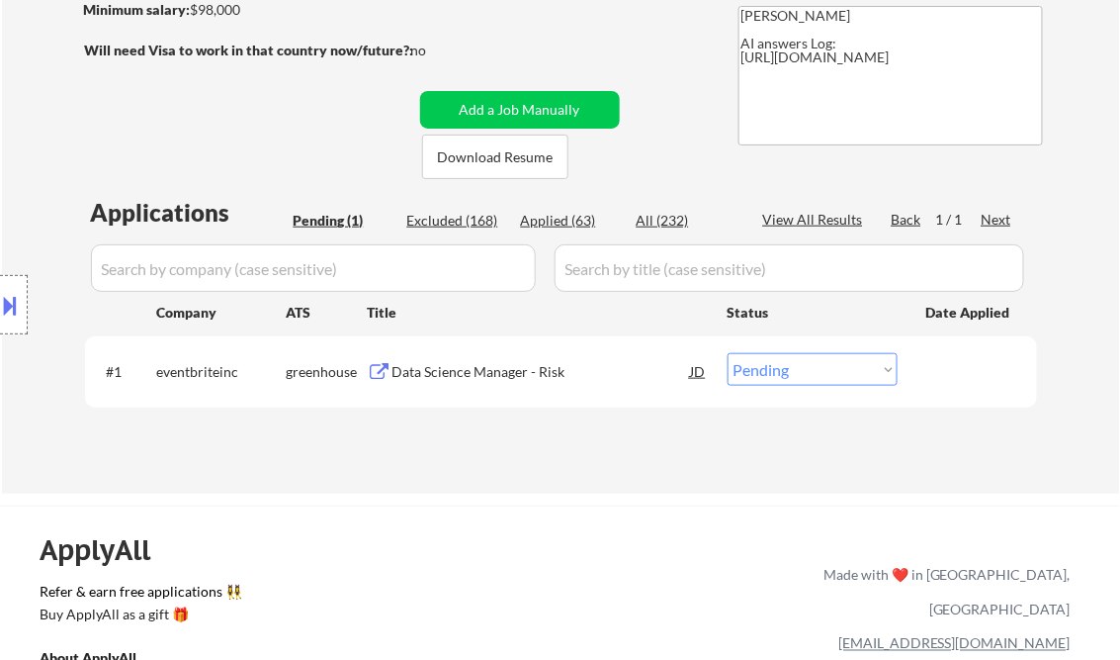
click at [479, 364] on div "Data Science Manager - Risk" at bounding box center [542, 372] width 299 height 20
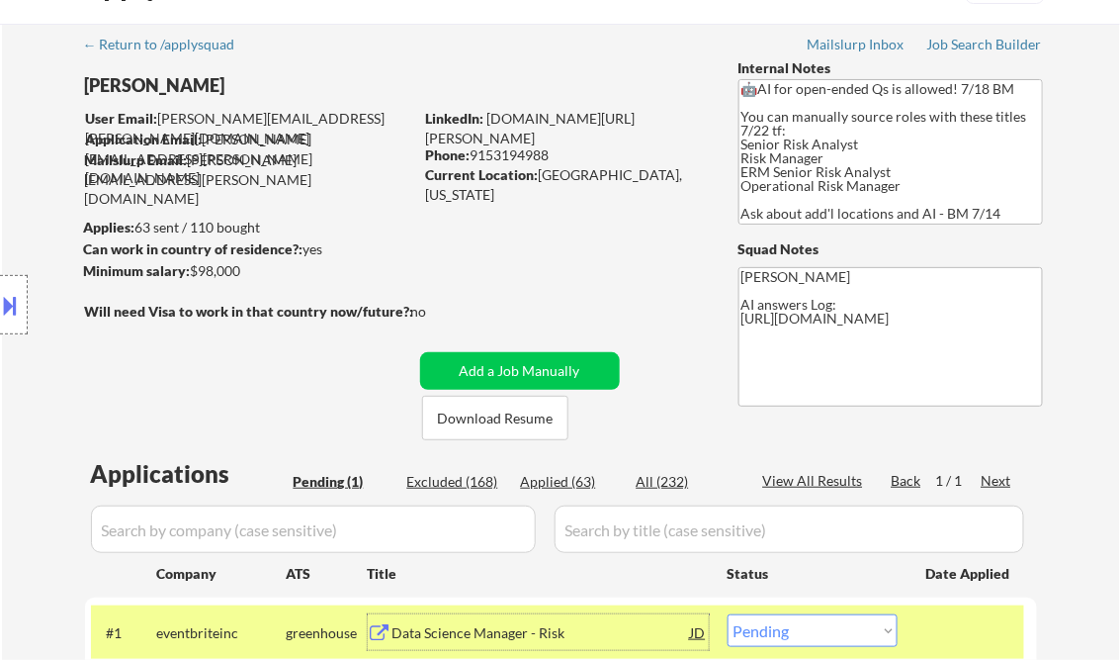
scroll to position [0, 0]
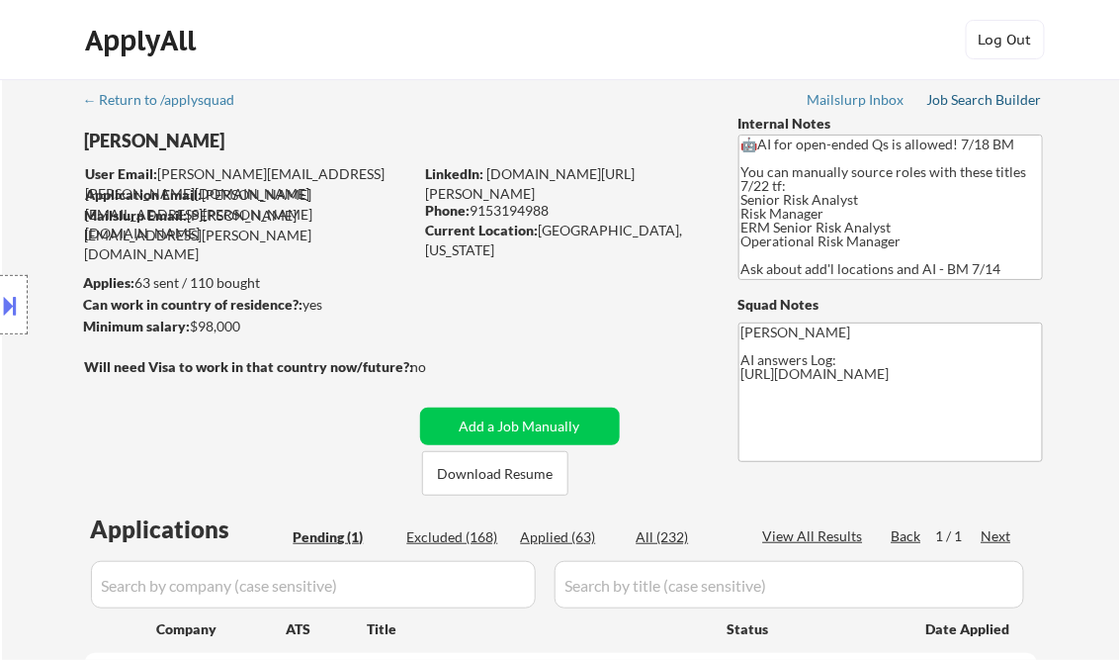
click at [988, 101] on div "Job Search Builder" at bounding box center [986, 100] width 116 height 14
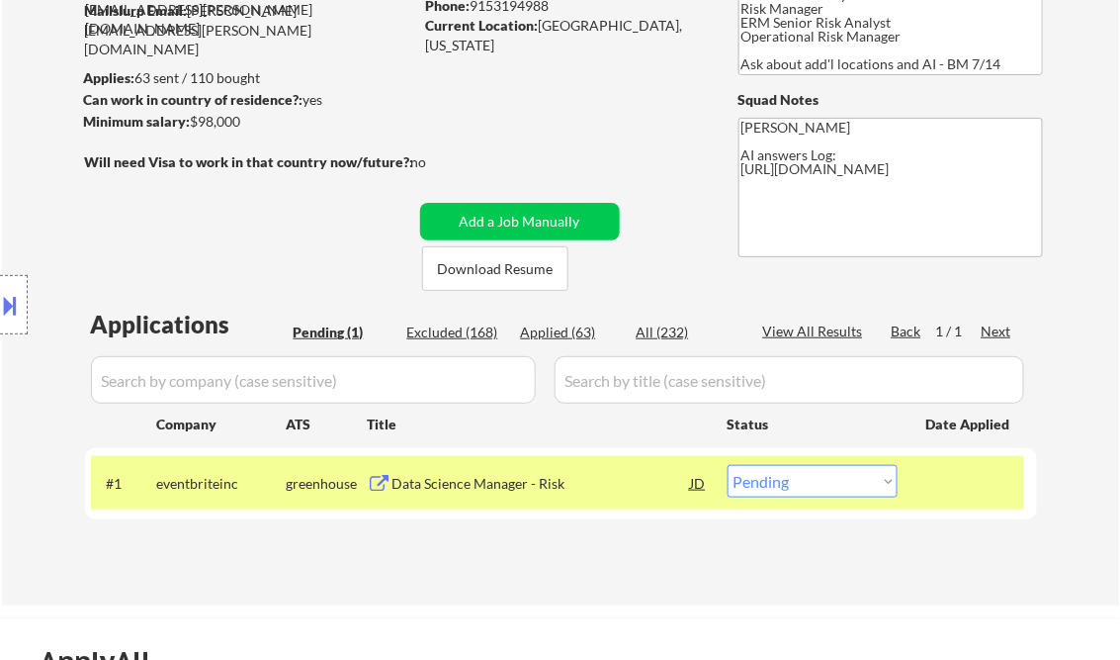
scroll to position [237, 0]
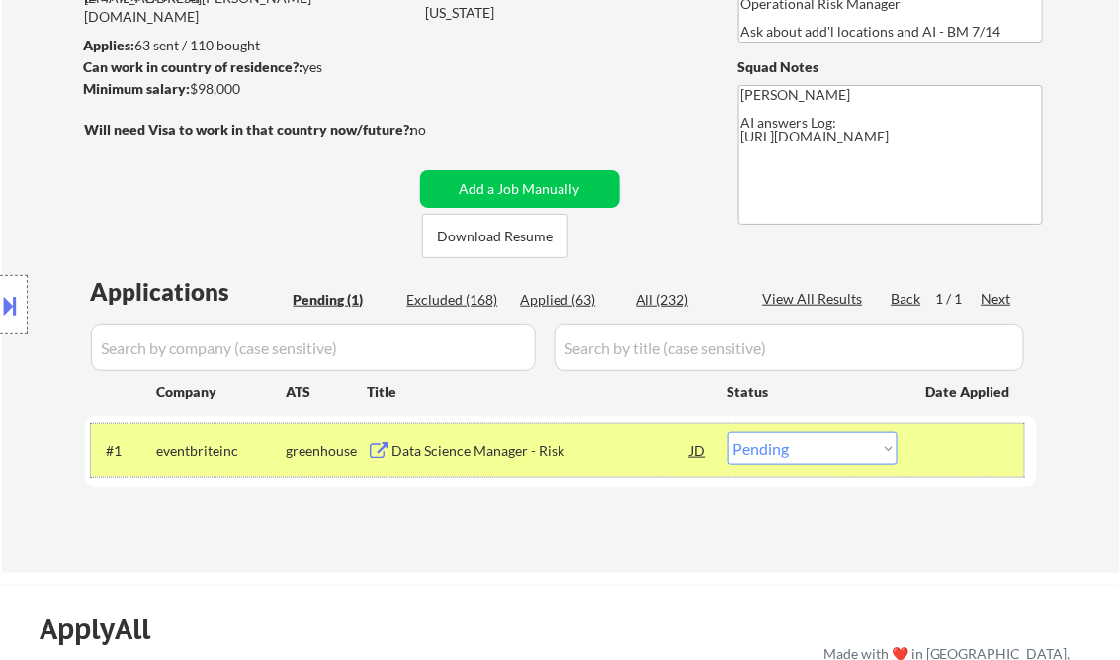
click at [790, 467] on div "#1 eventbriteinc greenhouse Data Science Manager - Risk JD Choose an option... …" at bounding box center [558, 449] width 934 height 53
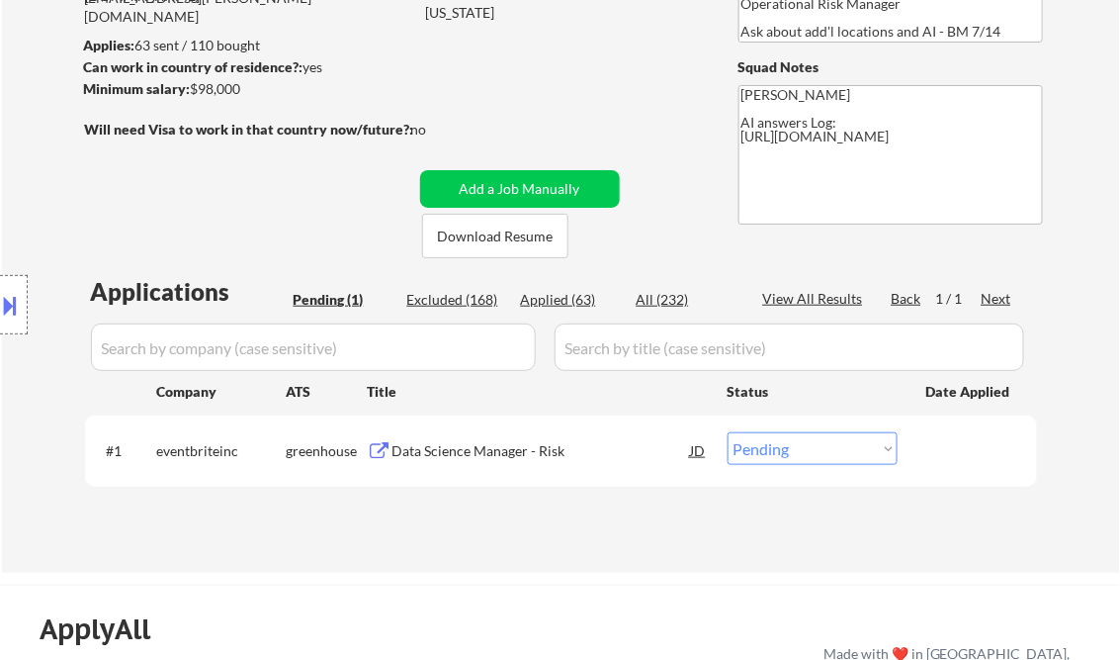
click at [773, 453] on select "Choose an option... Pending Applied Excluded (Questions) Excluded (Expired) Exc…" at bounding box center [813, 448] width 170 height 33
select select ""excluded__bad_match_""
click at [728, 432] on select "Choose an option... Pending Applied Excluded (Questions) Excluded (Expired) Exc…" at bounding box center [813, 448] width 170 height 33
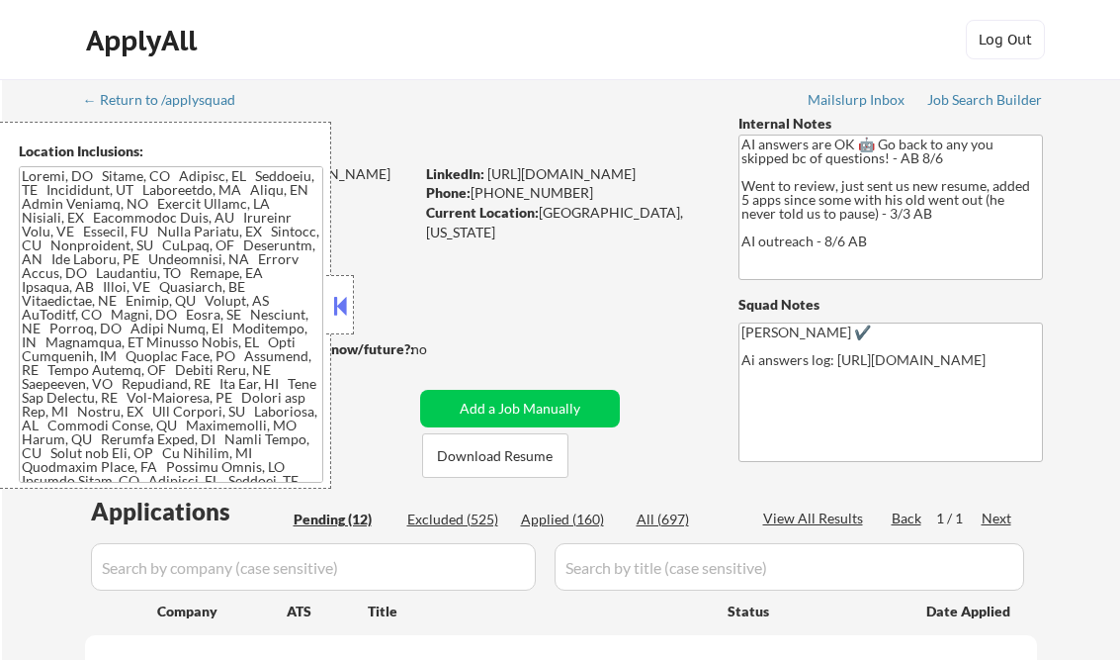
select select ""pending""
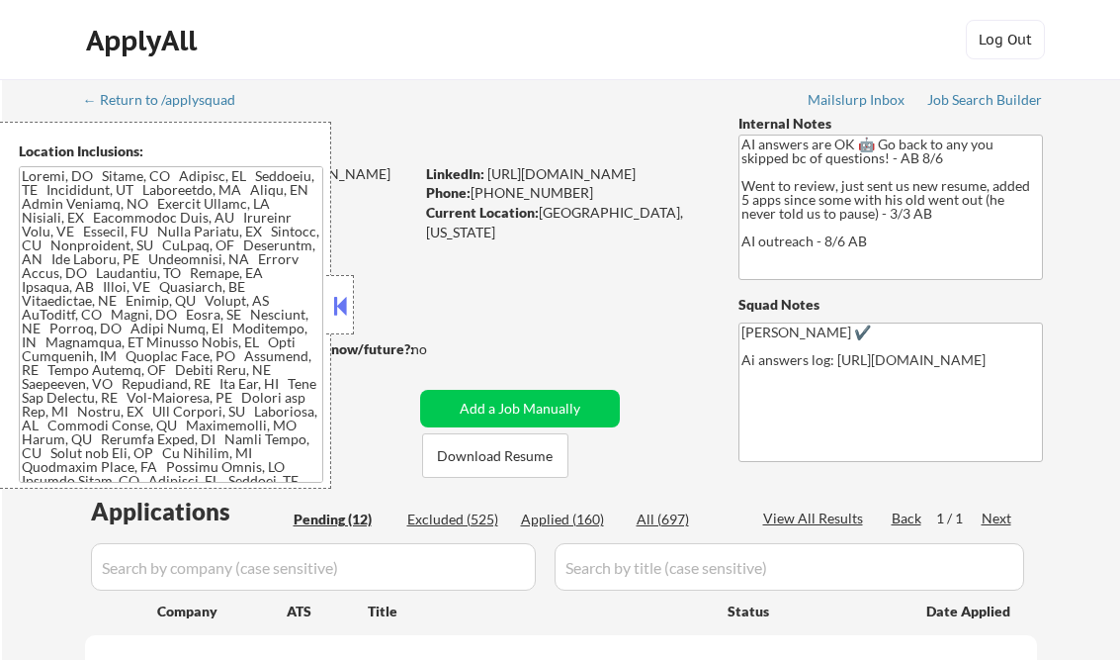
select select ""pending""
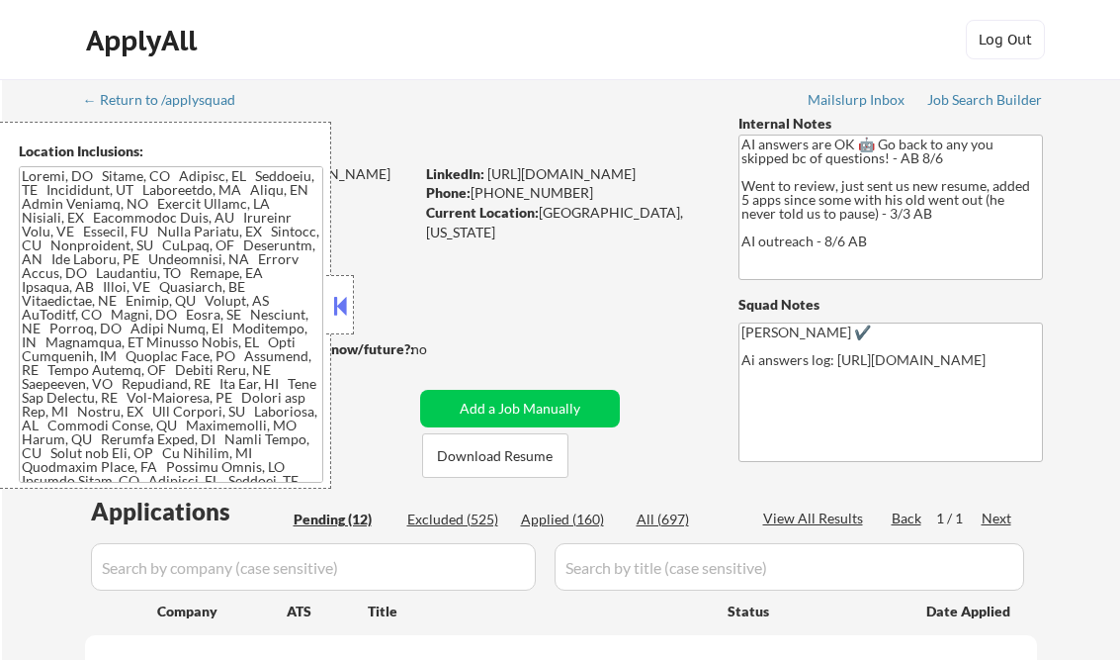
select select ""pending""
click at [338, 299] on button at bounding box center [340, 306] width 22 height 30
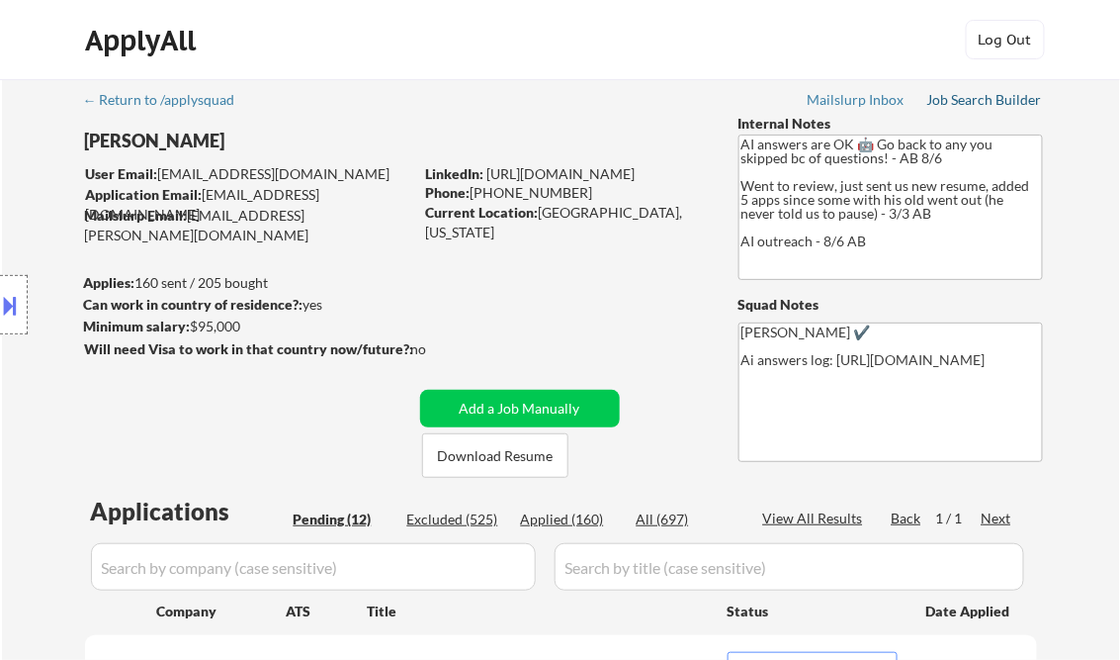
drag, startPoint x: 970, startPoint y: 105, endPoint x: 946, endPoint y: 9, distance: 98.8
click at [970, 105] on div "Job Search Builder" at bounding box center [986, 100] width 116 height 14
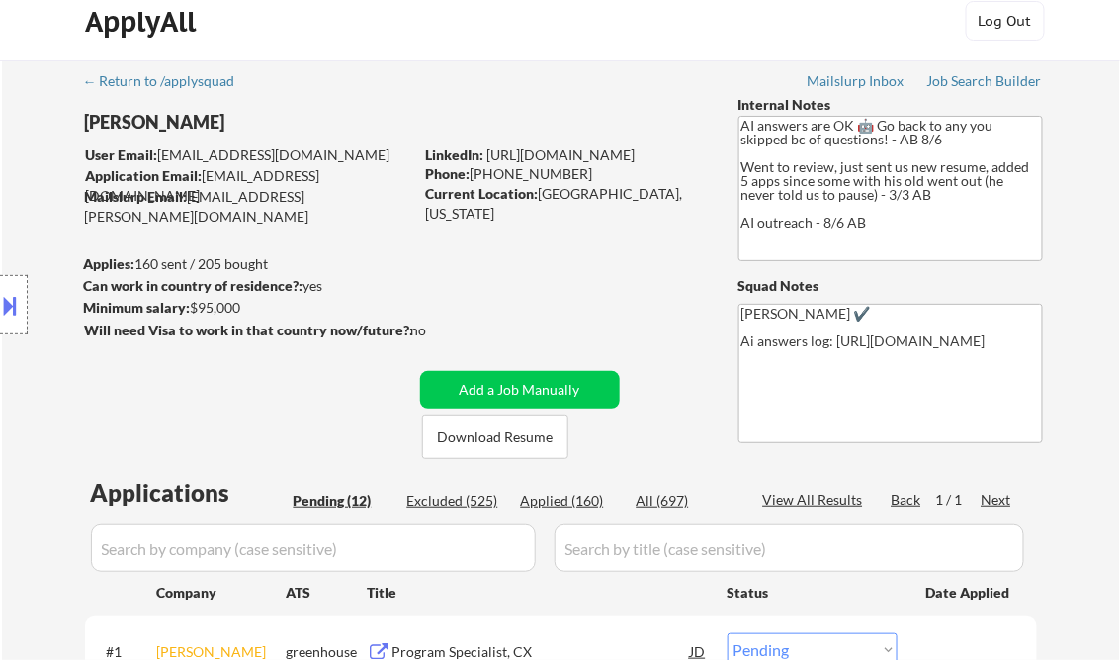
scroll to position [396, 0]
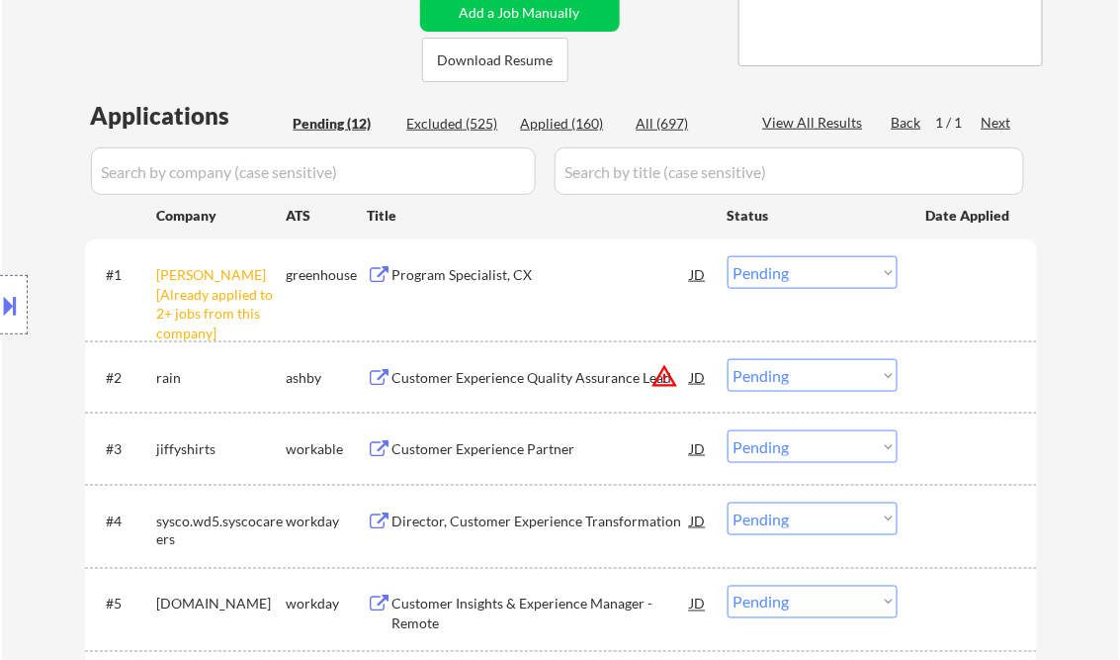
drag, startPoint x: 780, startPoint y: 280, endPoint x: 791, endPoint y: 286, distance: 12.4
click at [780, 280] on select "Choose an option... Pending Applied Excluded (Questions) Excluded (Expired) Exc…" at bounding box center [813, 272] width 170 height 33
click at [728, 256] on select "Choose an option... Pending Applied Excluded (Questions) Excluded (Expired) Exc…" at bounding box center [813, 272] width 170 height 33
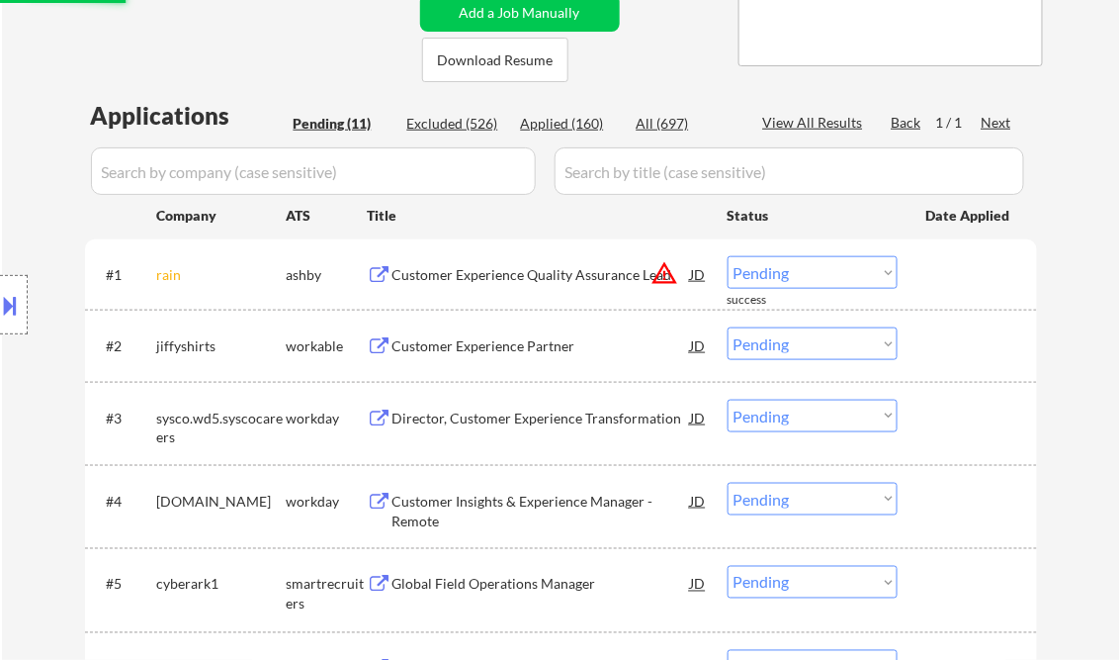
click at [450, 287] on div "Customer Experience Quality Assurance Lead" at bounding box center [542, 274] width 299 height 36
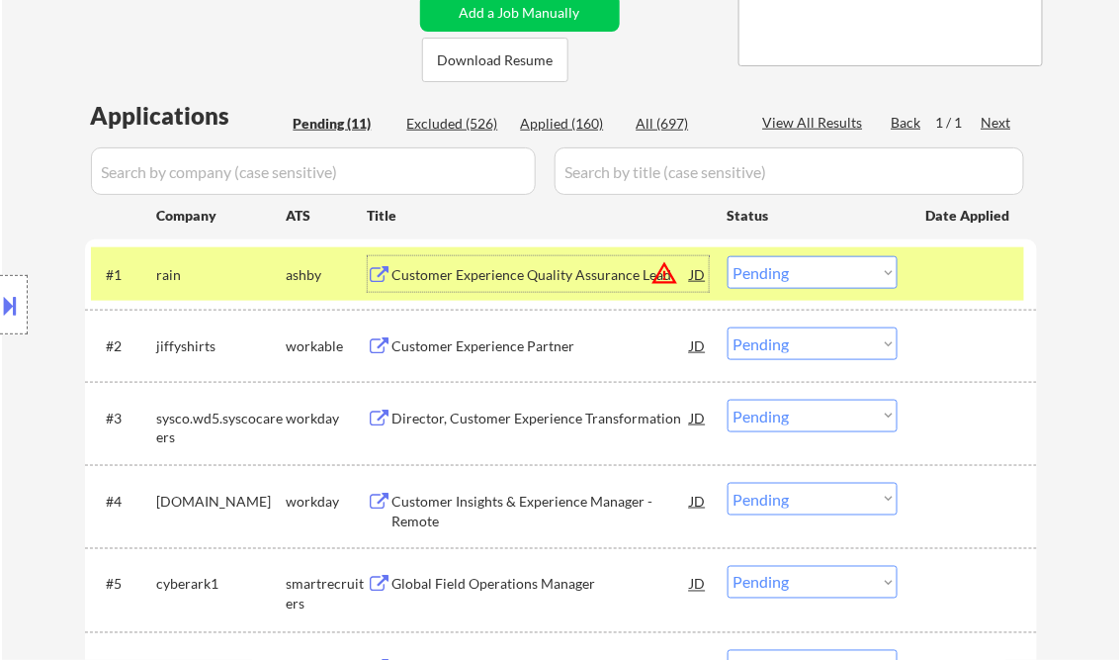
click at [21, 287] on div at bounding box center [14, 304] width 28 height 59
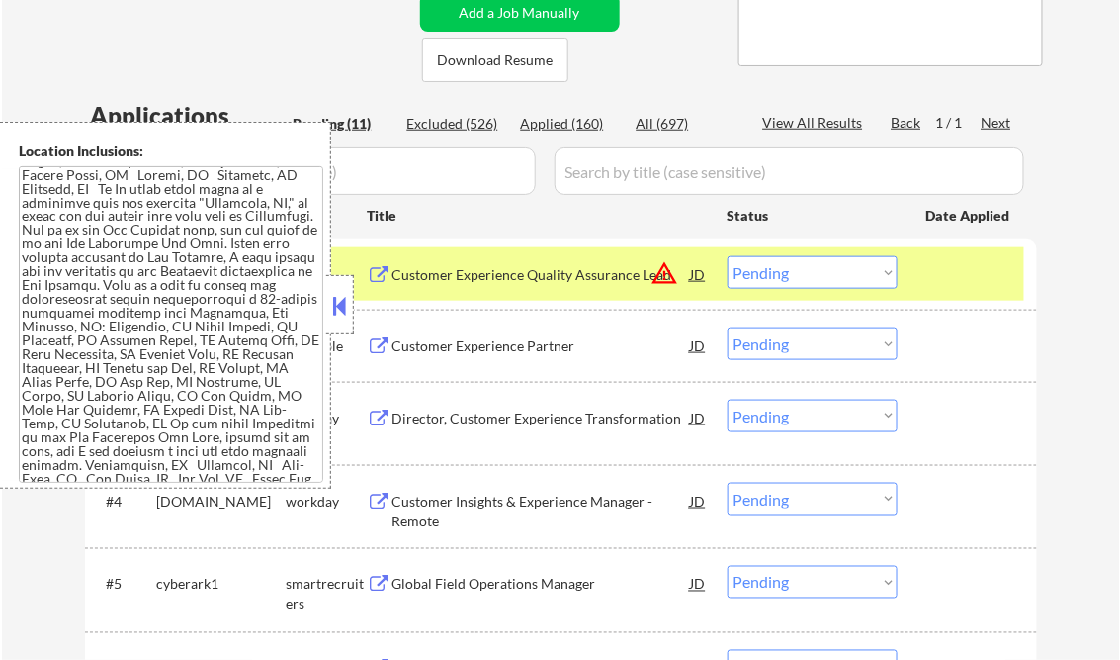
scroll to position [949, 0]
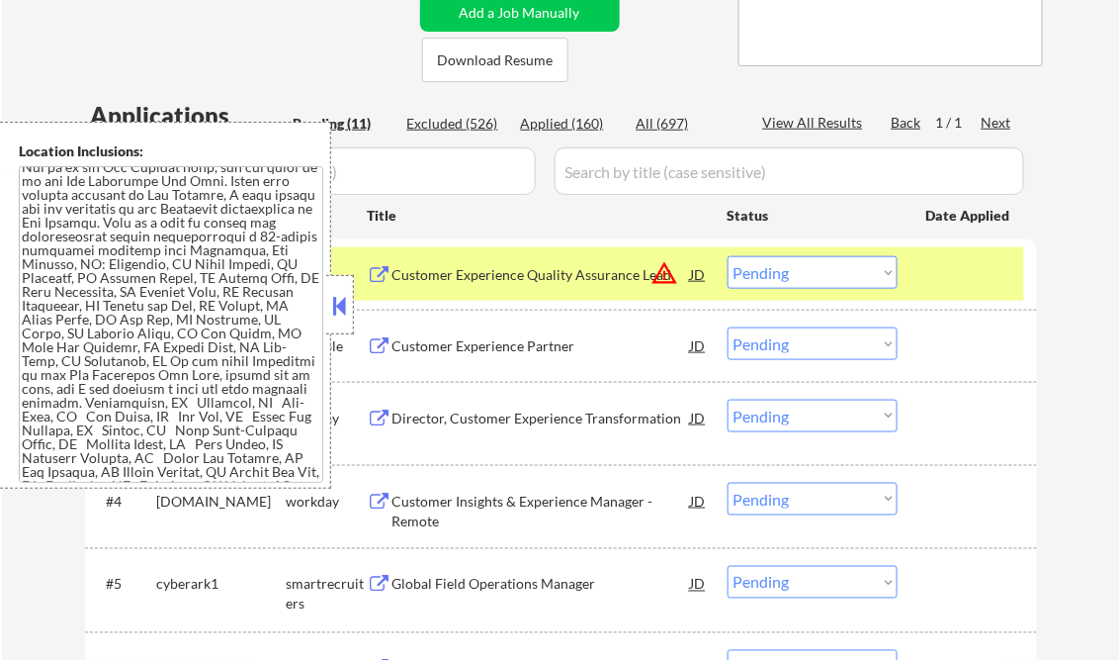
click at [349, 301] on button at bounding box center [340, 306] width 22 height 30
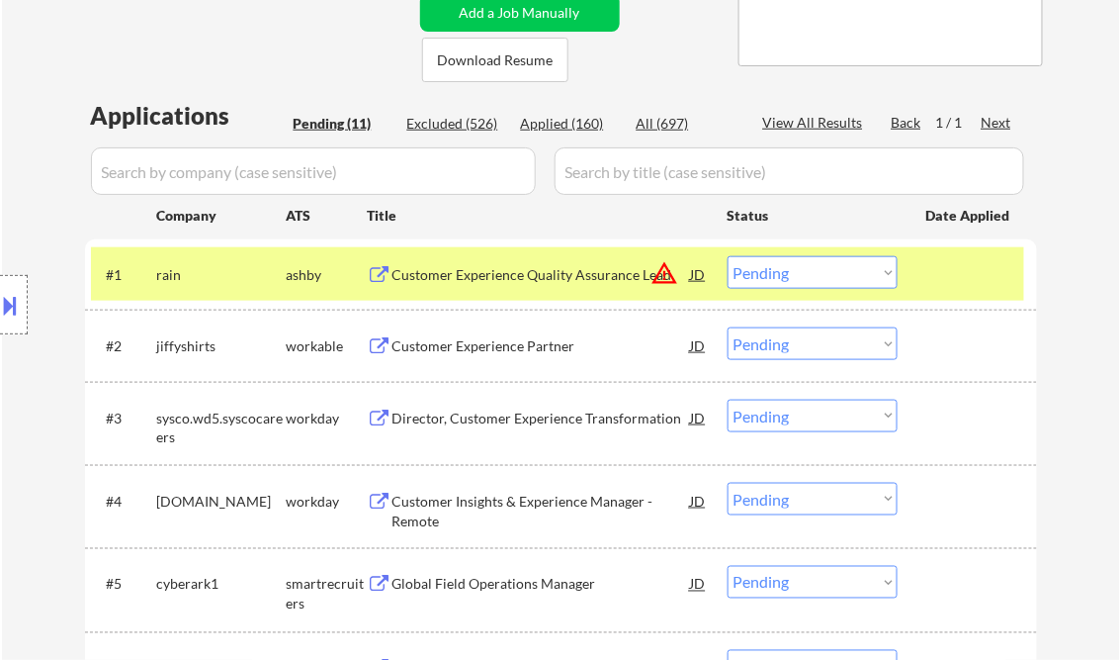
click at [831, 278] on select "Choose an option... Pending Applied Excluded (Questions) Excluded (Expired) Exc…" at bounding box center [813, 272] width 170 height 33
click at [822, 279] on select "Choose an option... Pending Applied Excluded (Questions) Excluded (Expired) Exc…" at bounding box center [813, 272] width 170 height 33
click at [728, 256] on select "Choose an option... Pending Applied Excluded (Questions) Excluded (Expired) Exc…" at bounding box center [813, 272] width 170 height 33
click at [465, 345] on div "Customer Experience Partner" at bounding box center [542, 346] width 299 height 20
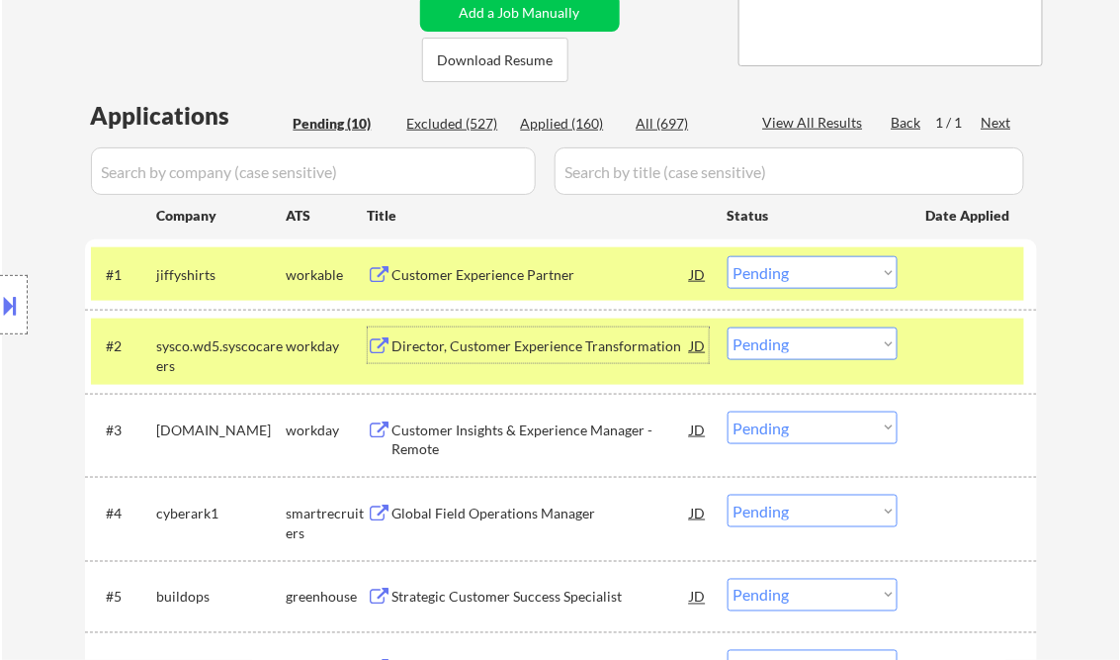
click at [12, 299] on button at bounding box center [11, 305] width 22 height 33
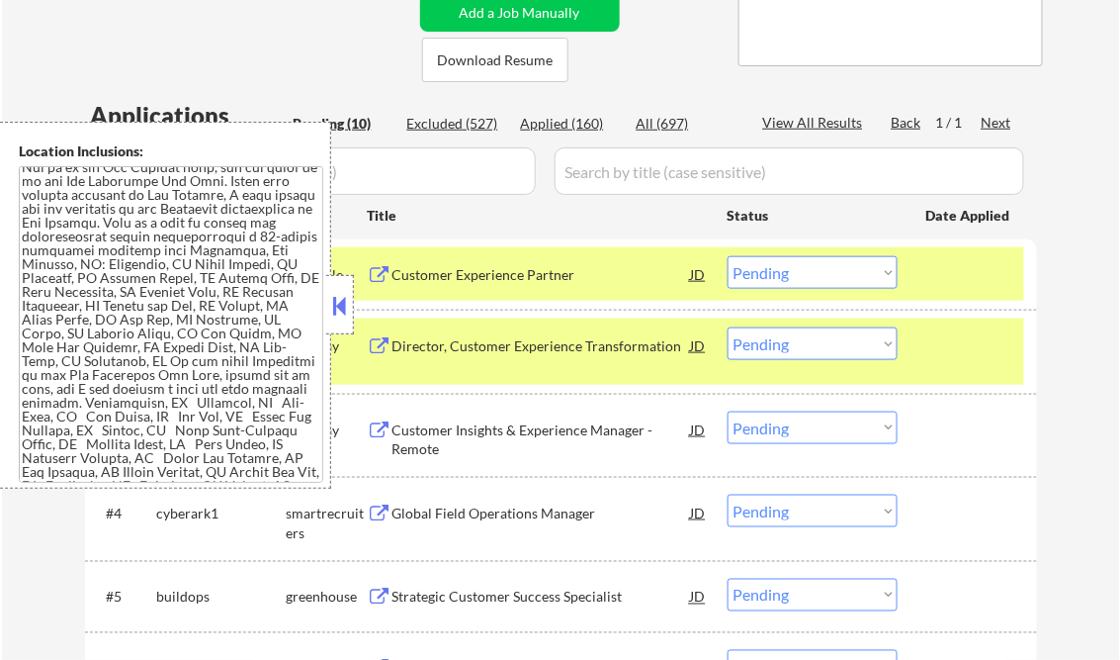
scroll to position [0, 0]
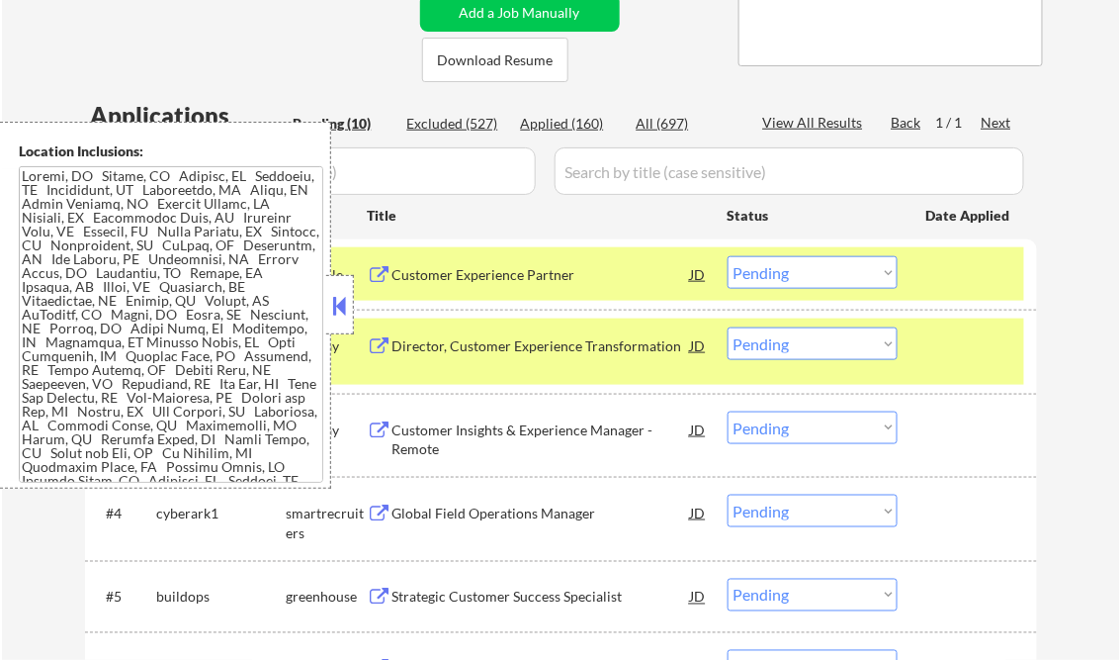
drag, startPoint x: 335, startPoint y: 305, endPoint x: 325, endPoint y: 295, distance: 14.0
click at [335, 304] on button at bounding box center [340, 306] width 22 height 30
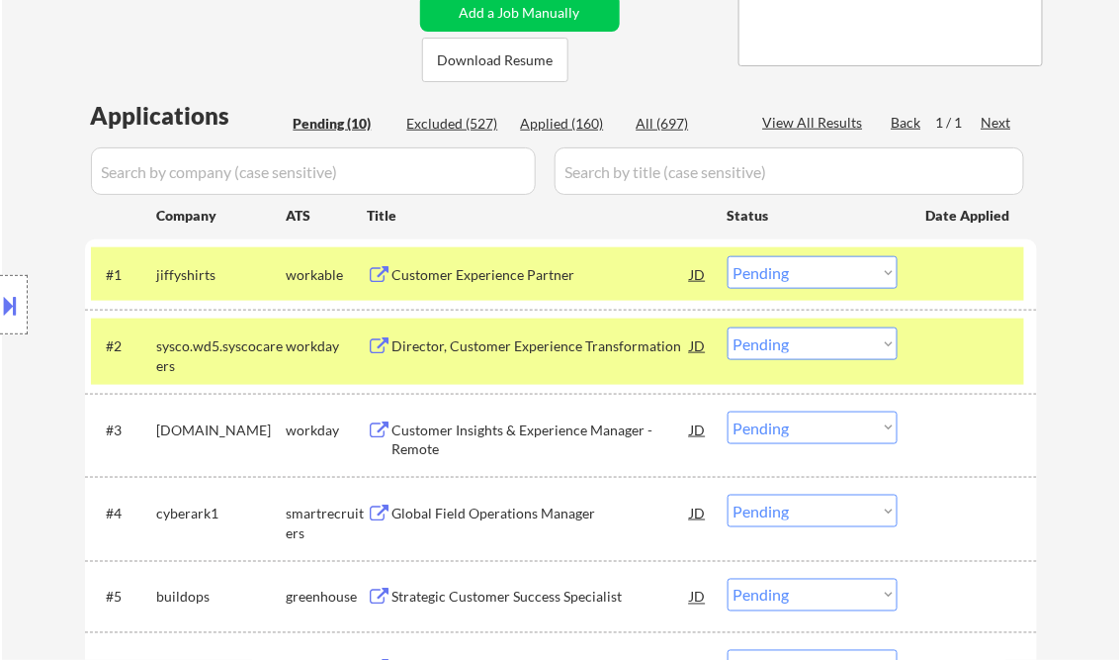
click at [18, 306] on button at bounding box center [11, 305] width 22 height 33
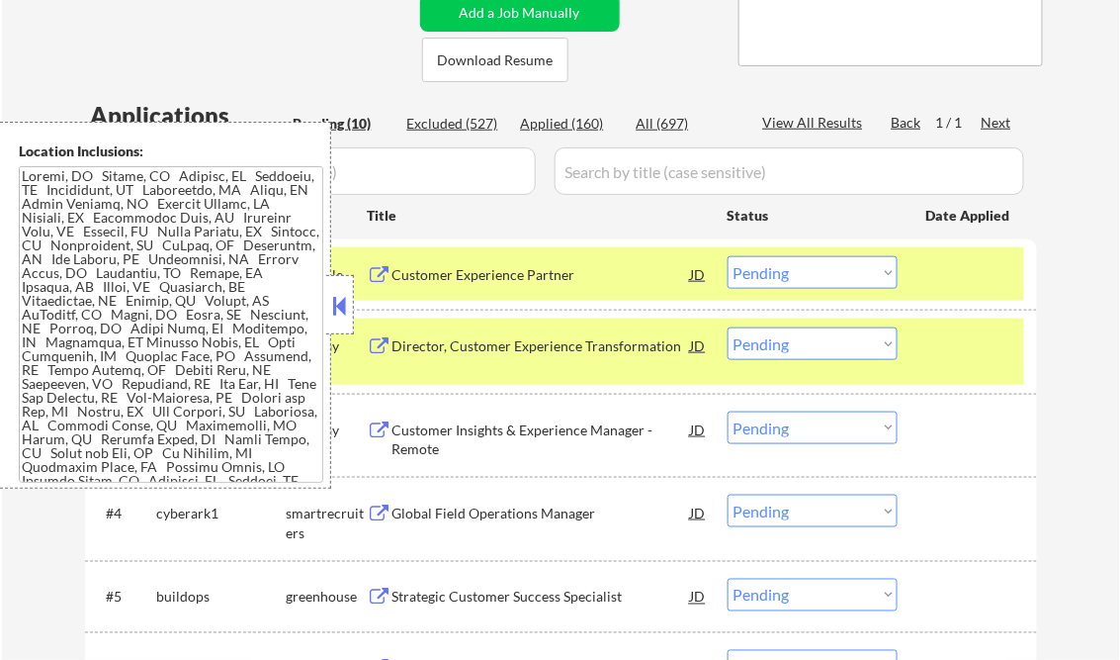
click at [339, 300] on button at bounding box center [340, 306] width 22 height 30
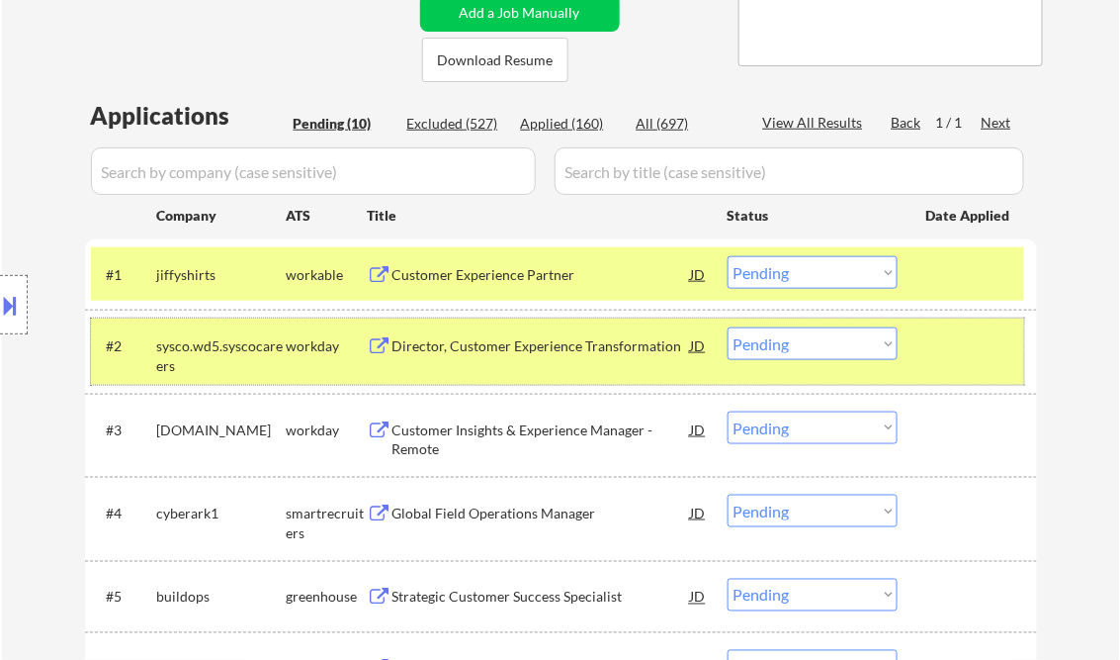
click at [945, 345] on div at bounding box center [970, 345] width 87 height 36
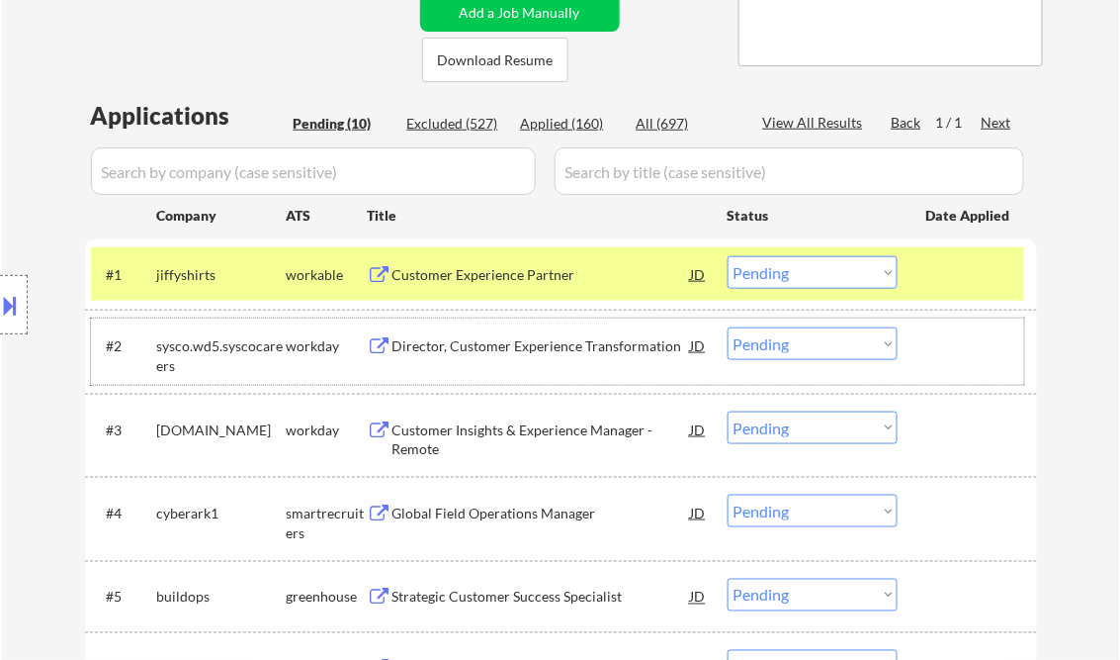
click at [829, 286] on select "Choose an option... Pending Applied Excluded (Questions) Excluded (Expired) Exc…" at bounding box center [813, 272] width 170 height 33
click at [728, 256] on select "Choose an option... Pending Applied Excluded (Questions) Excluded (Expired) Exc…" at bounding box center [813, 272] width 170 height 33
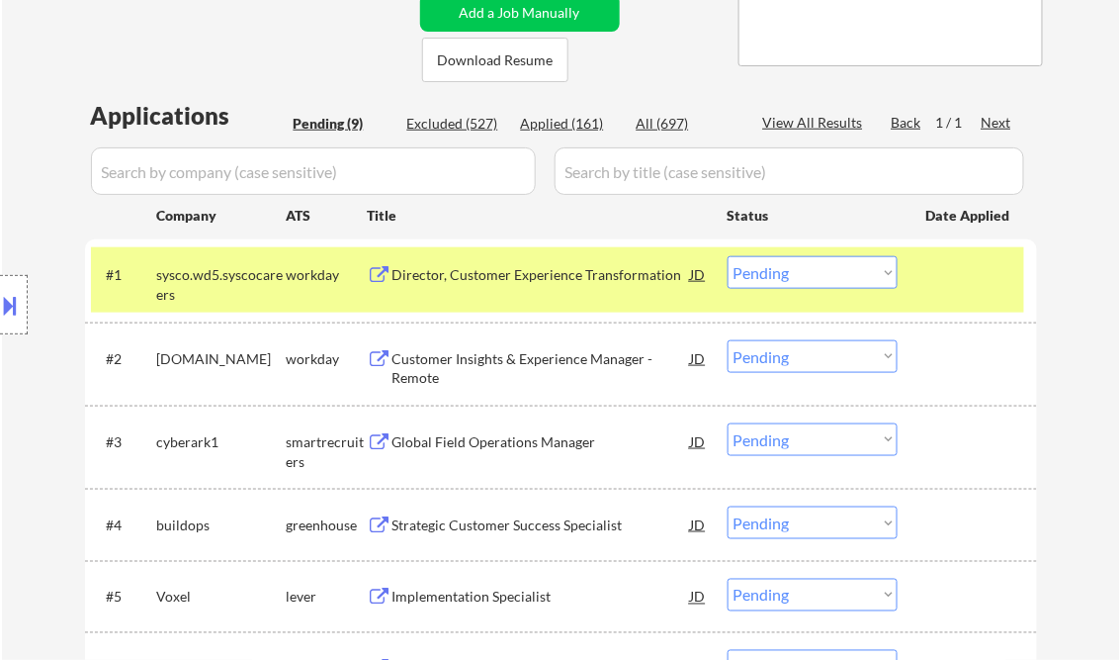
click at [539, 277] on div "Director, Customer Experience Transformation" at bounding box center [542, 275] width 299 height 20
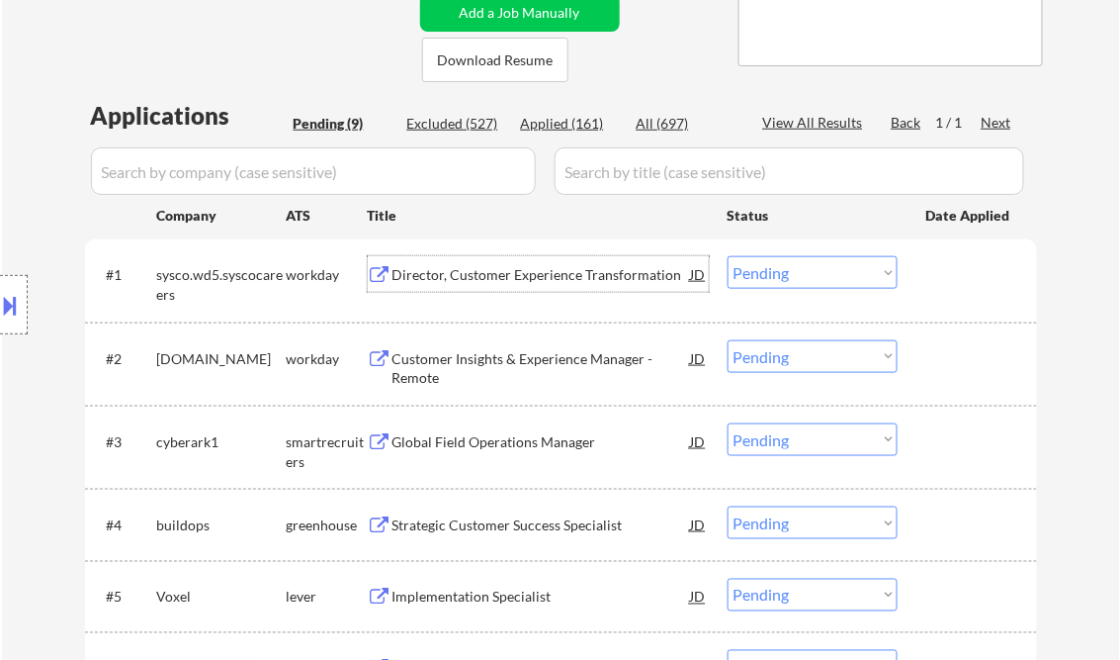
drag, startPoint x: 851, startPoint y: 273, endPoint x: 860, endPoint y: 286, distance: 15.6
click at [851, 273] on select "Choose an option... Pending Applied Excluded (Questions) Excluded (Expired) Exc…" at bounding box center [813, 272] width 170 height 33
click at [728, 256] on select "Choose an option... Pending Applied Excluded (Questions) Excluded (Expired) Exc…" at bounding box center [813, 272] width 170 height 33
click at [479, 374] on div "Customer Insights & Experience Manager - Remote" at bounding box center [542, 368] width 299 height 39
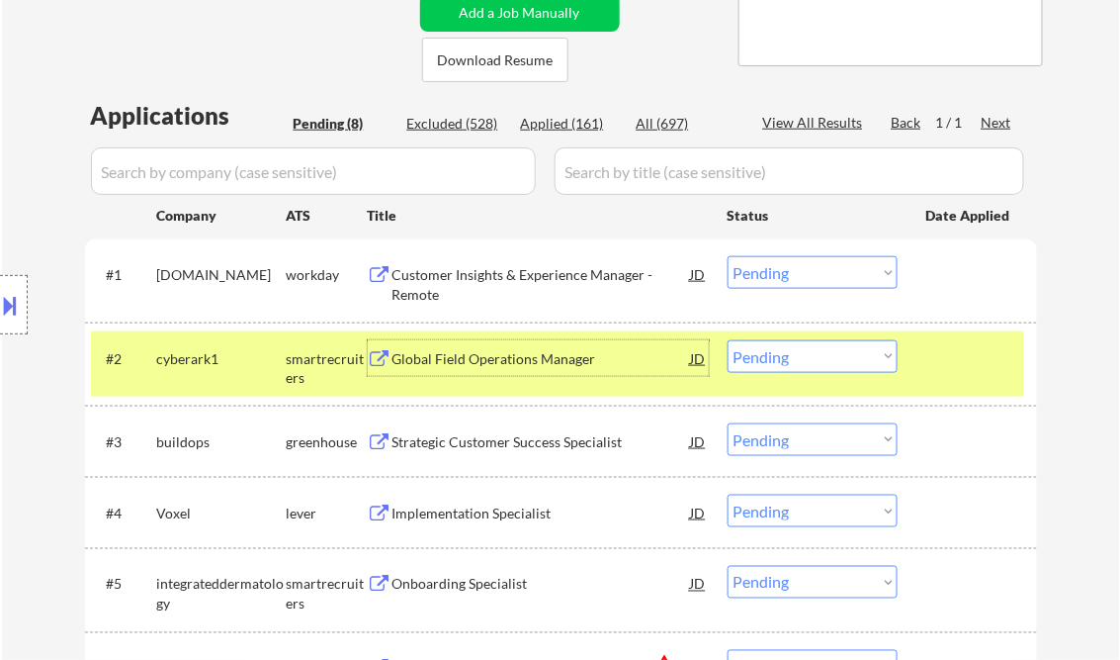
click at [766, 277] on select "Choose an option... Pending Applied Excluded (Questions) Excluded (Expired) Exc…" at bounding box center [813, 272] width 170 height 33
click at [728, 256] on select "Choose an option... Pending Applied Excluded (Questions) Excluded (Expired) Exc…" at bounding box center [813, 272] width 170 height 33
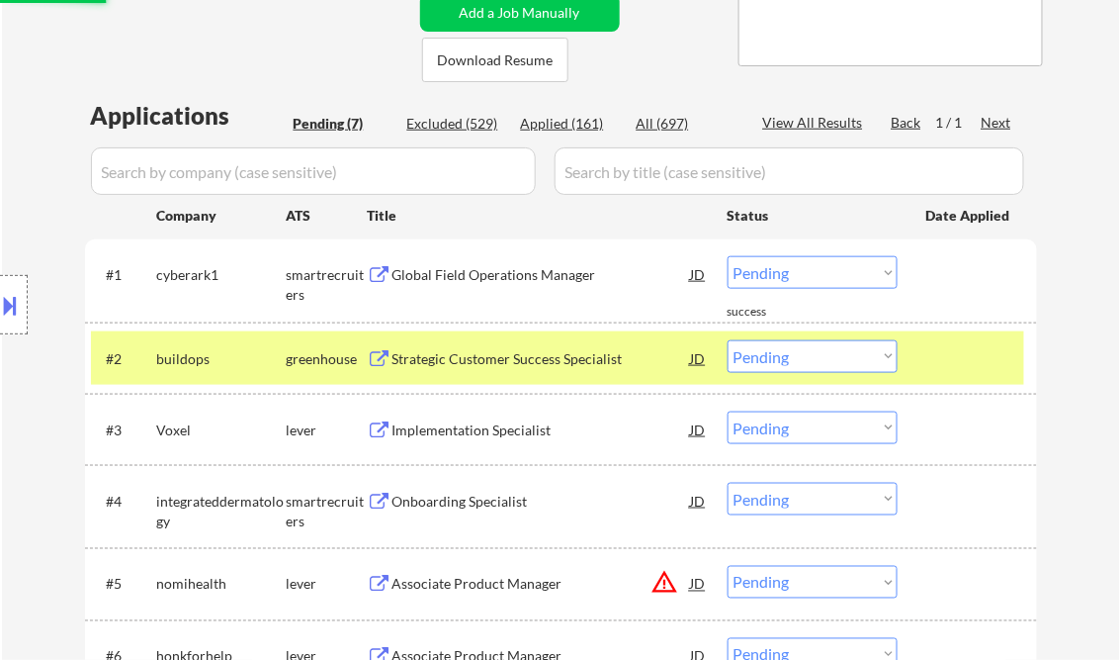
click at [474, 279] on div "Global Field Operations Manager" at bounding box center [542, 275] width 299 height 20
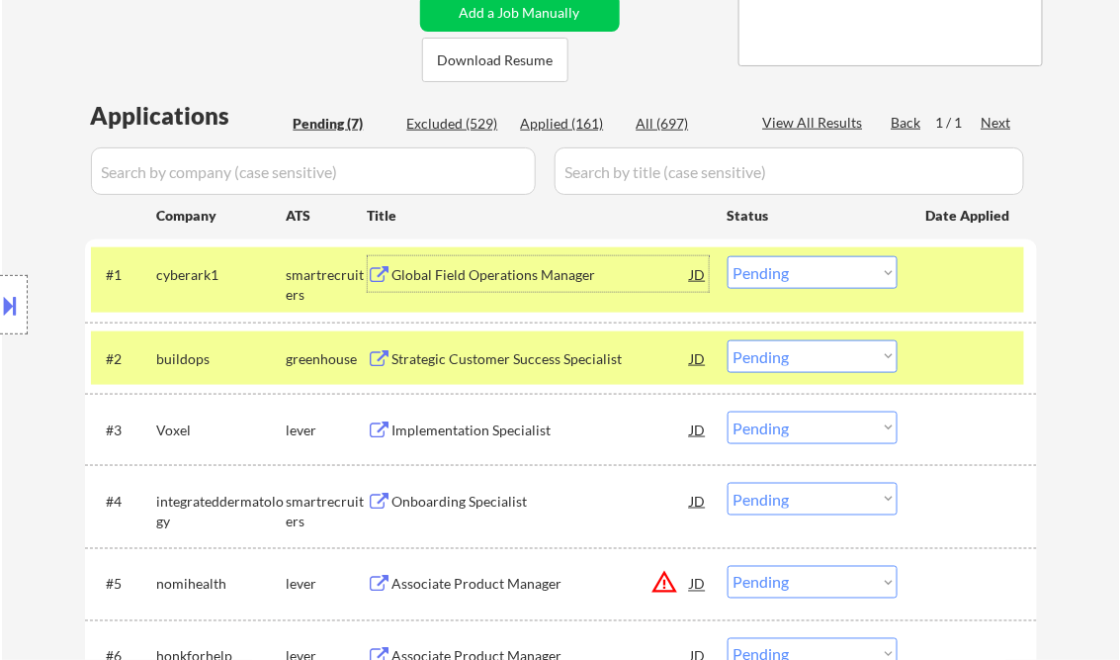
click at [941, 352] on div at bounding box center [970, 358] width 87 height 36
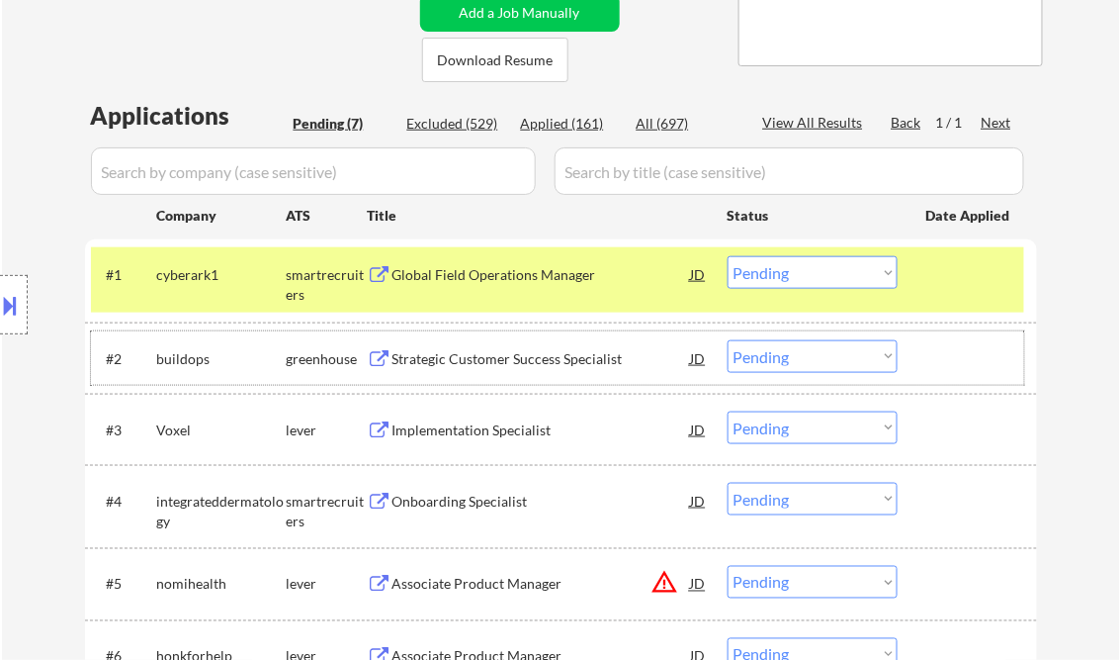
drag, startPoint x: 797, startPoint y: 277, endPoint x: 800, endPoint y: 291, distance: 14.2
click at [797, 277] on select "Choose an option... Pending Applied Excluded (Questions) Excluded (Expired) Exc…" at bounding box center [813, 272] width 170 height 33
click at [728, 256] on select "Choose an option... Pending Applied Excluded (Questions) Excluded (Expired) Exc…" at bounding box center [813, 272] width 170 height 33
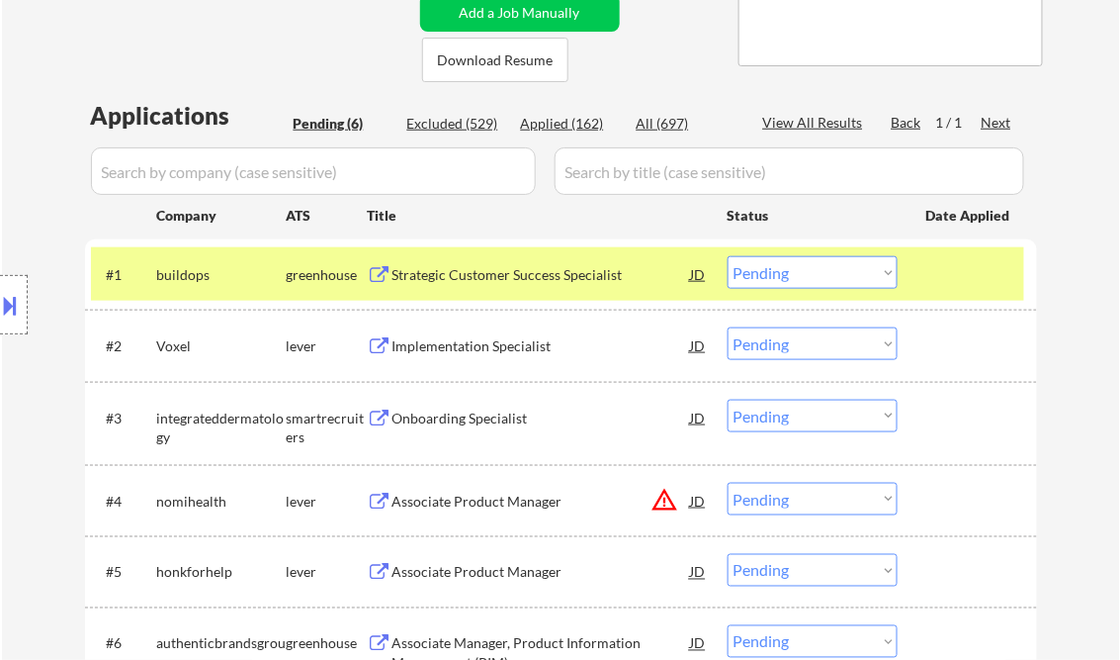
click at [476, 266] on div "Strategic Customer Success Specialist" at bounding box center [542, 275] width 299 height 20
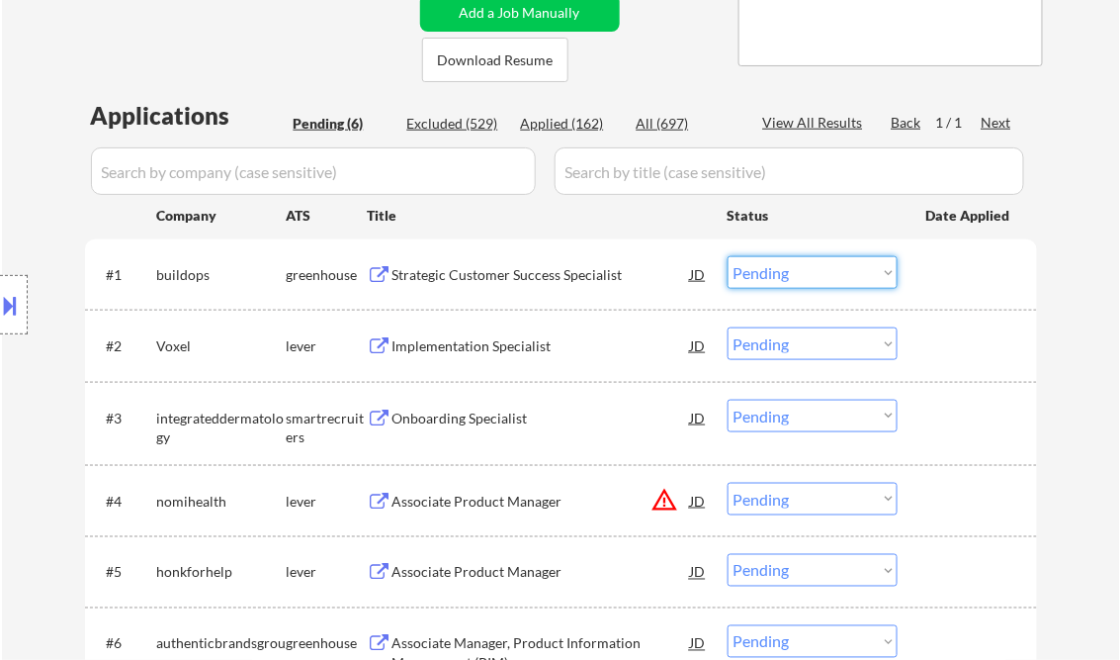
drag, startPoint x: 778, startPoint y: 268, endPoint x: 808, endPoint y: 290, distance: 36.8
click at [778, 268] on select "Choose an option... Pending Applied Excluded (Questions) Excluded (Expired) Exc…" at bounding box center [813, 272] width 170 height 33
click at [728, 256] on select "Choose an option... Pending Applied Excluded (Questions) Excluded (Expired) Exc…" at bounding box center [813, 272] width 170 height 33
select select ""pending""
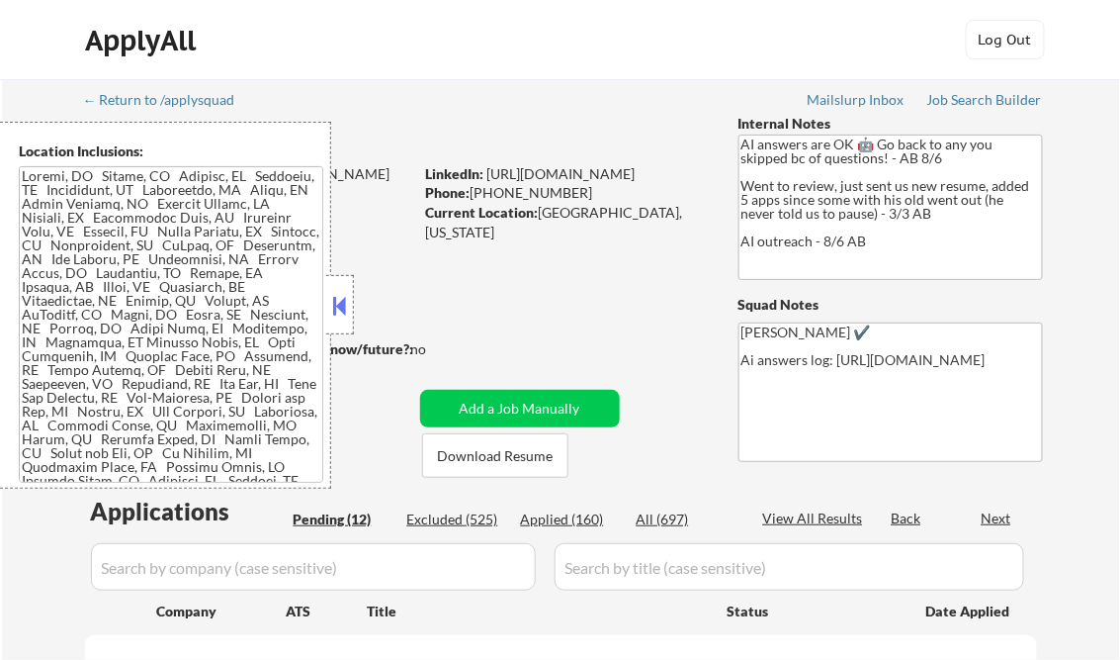
select select ""pending""
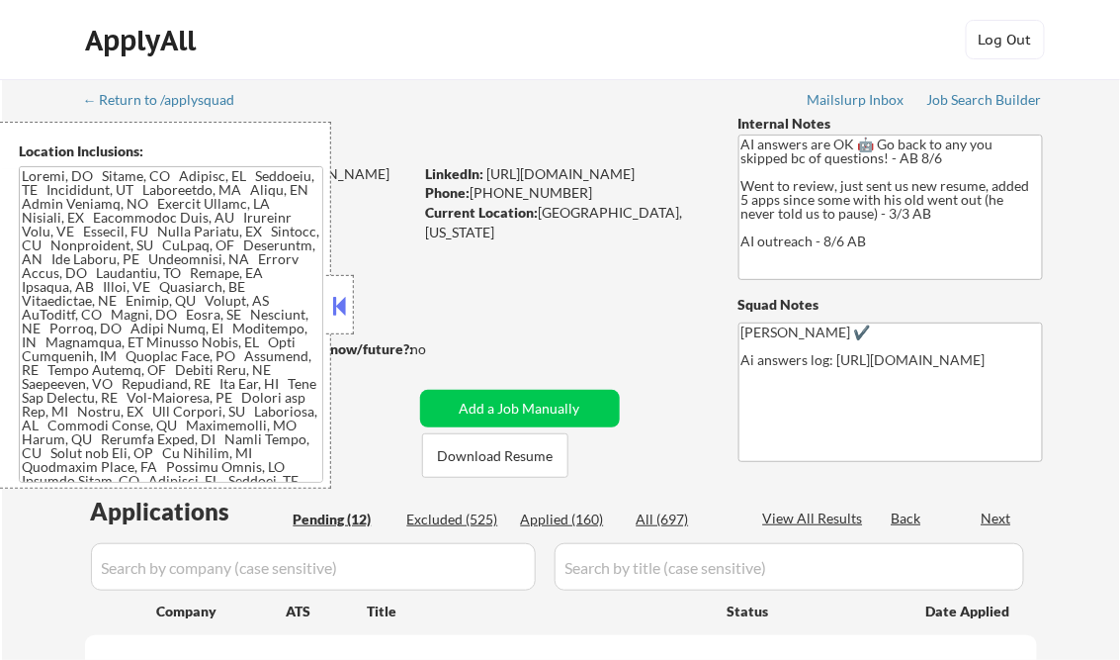
select select ""pending""
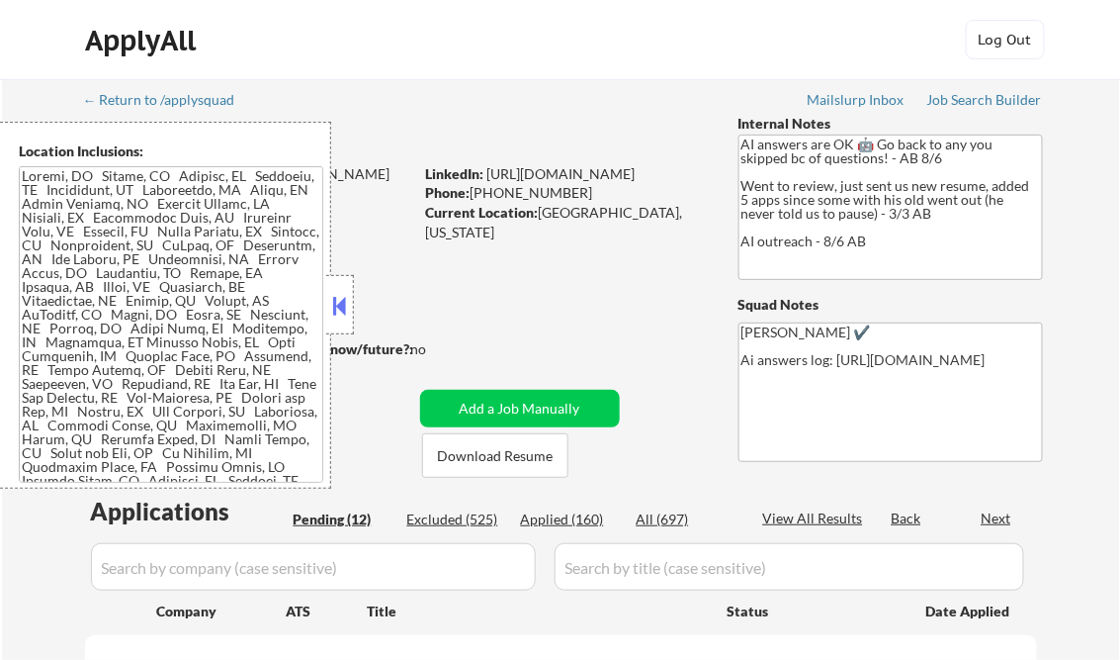
select select ""pending""
click at [343, 290] on div at bounding box center [340, 304] width 28 height 59
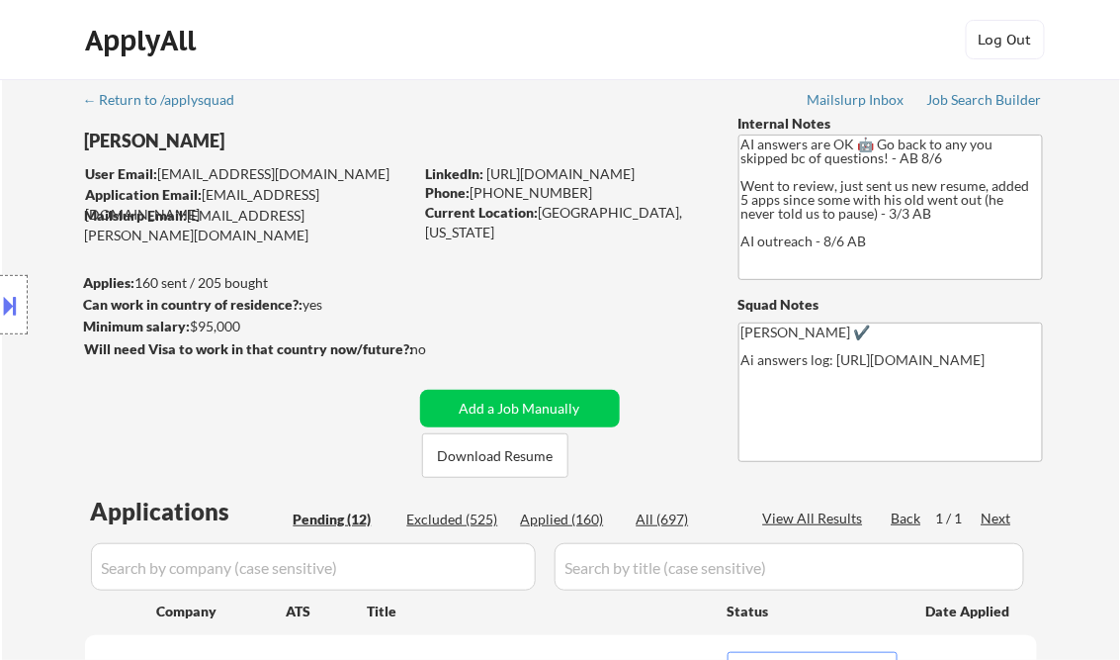
click at [574, 524] on div "Applied (160)" at bounding box center [570, 519] width 99 height 20
click at [825, 522] on div "View All Results" at bounding box center [816, 518] width 106 height 20
select select ""applied""
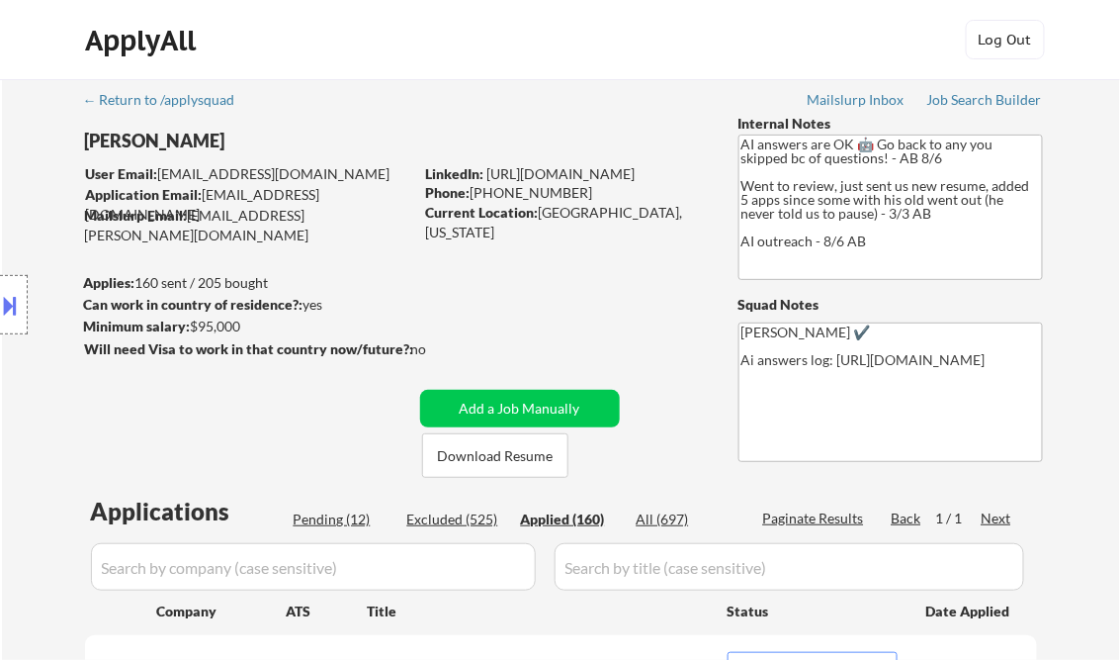
select select ""applied""
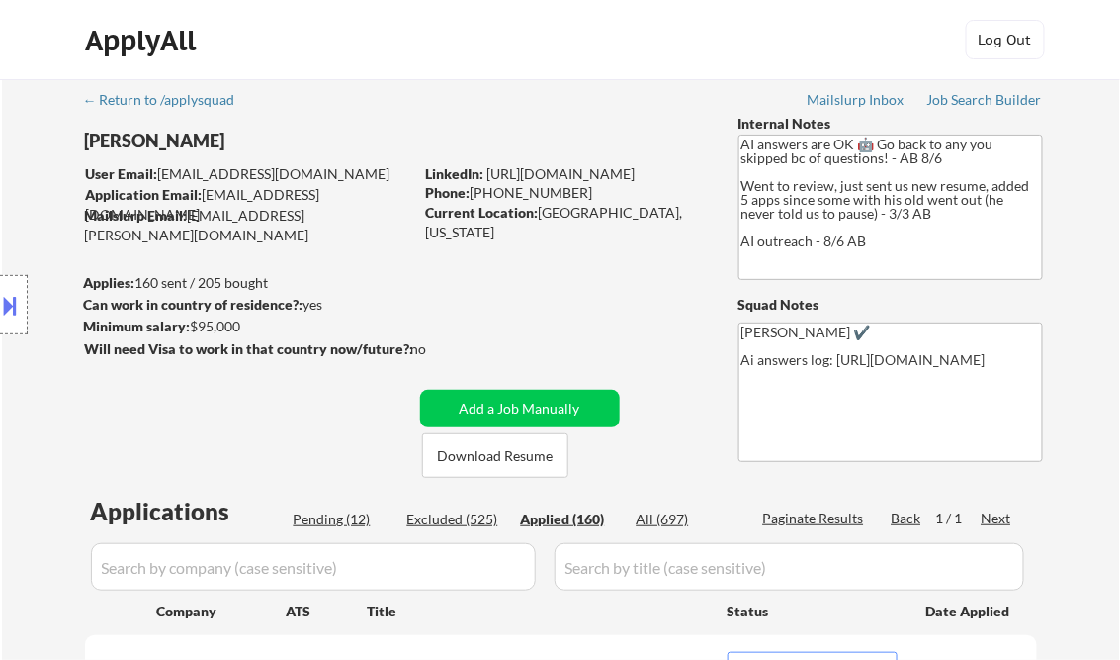
select select ""applied""
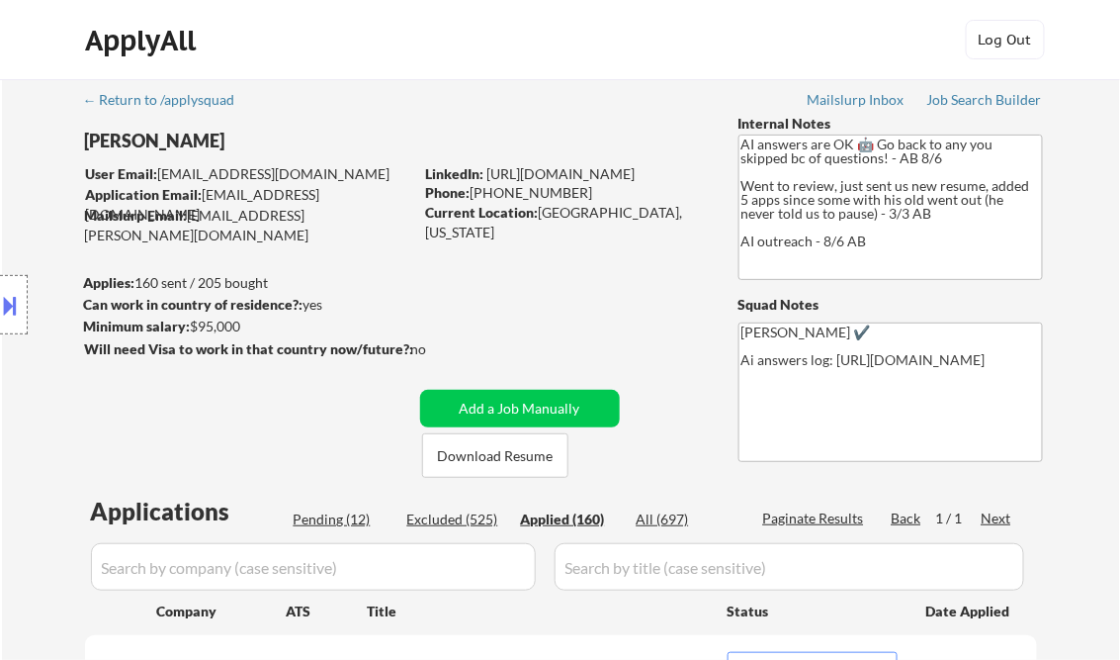
select select ""applied""
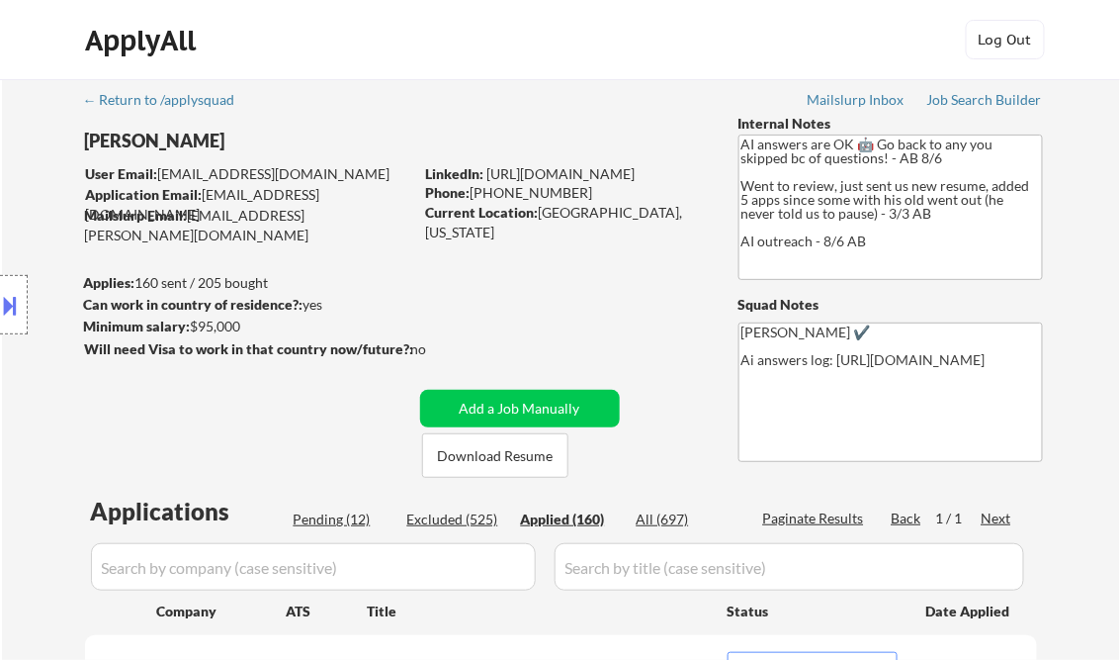
select select ""applied""
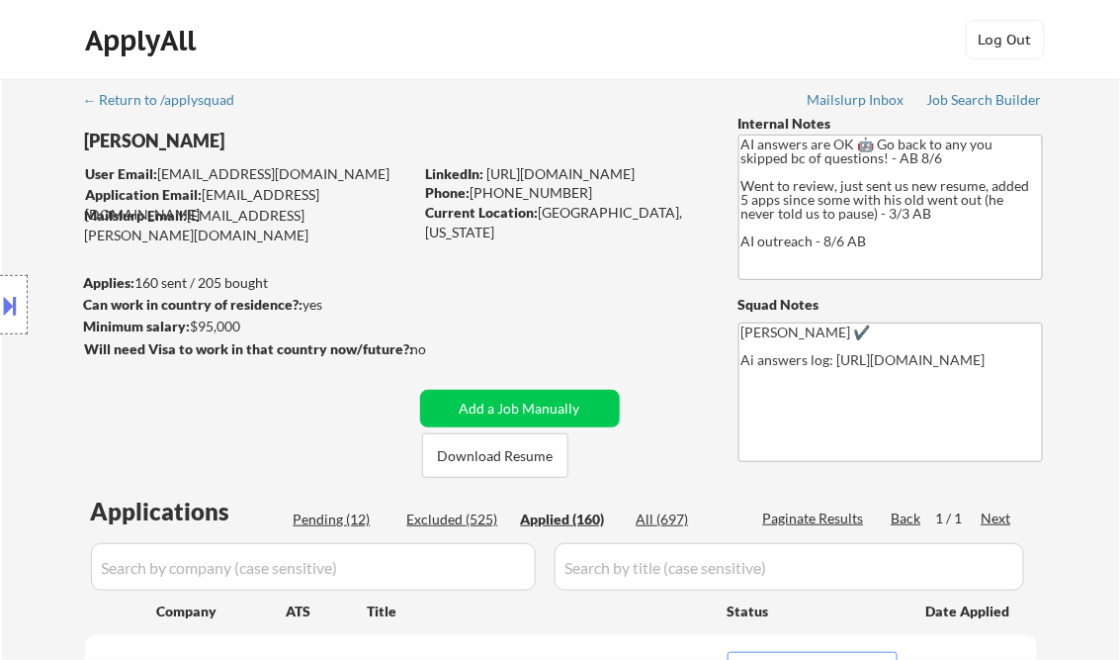
select select ""applied""
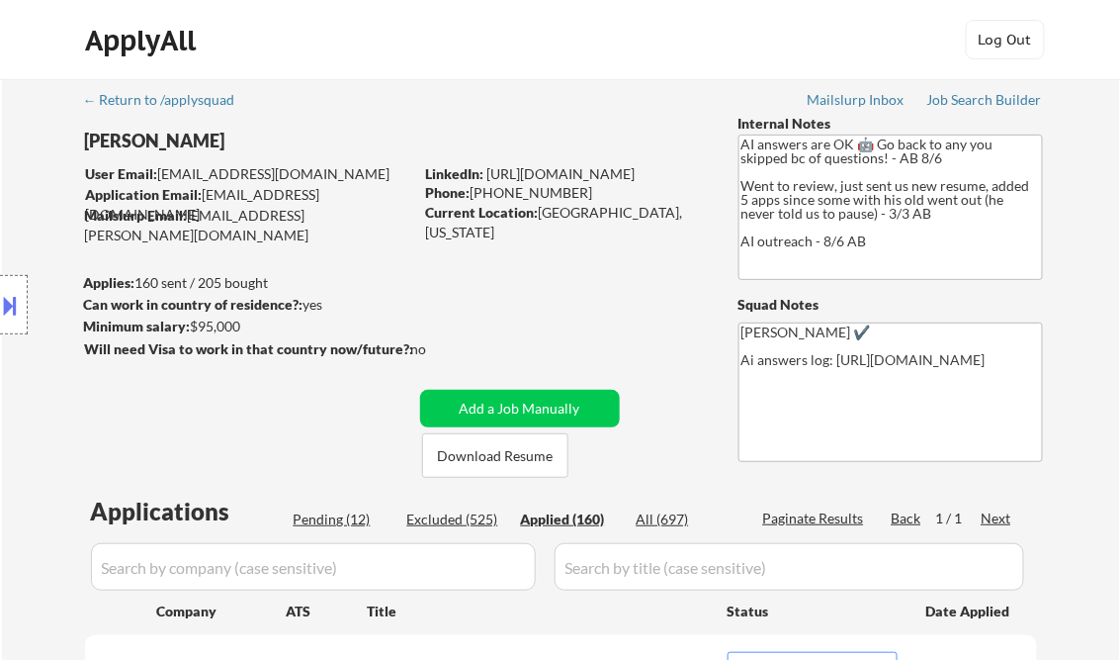
select select ""applied""
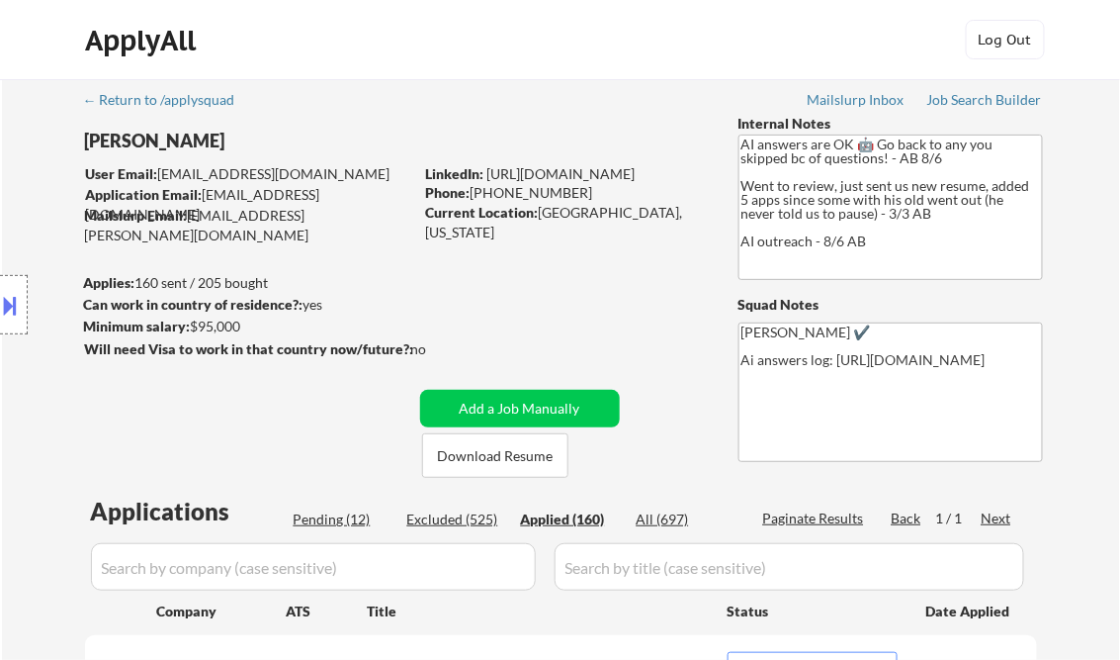
select select ""applied""
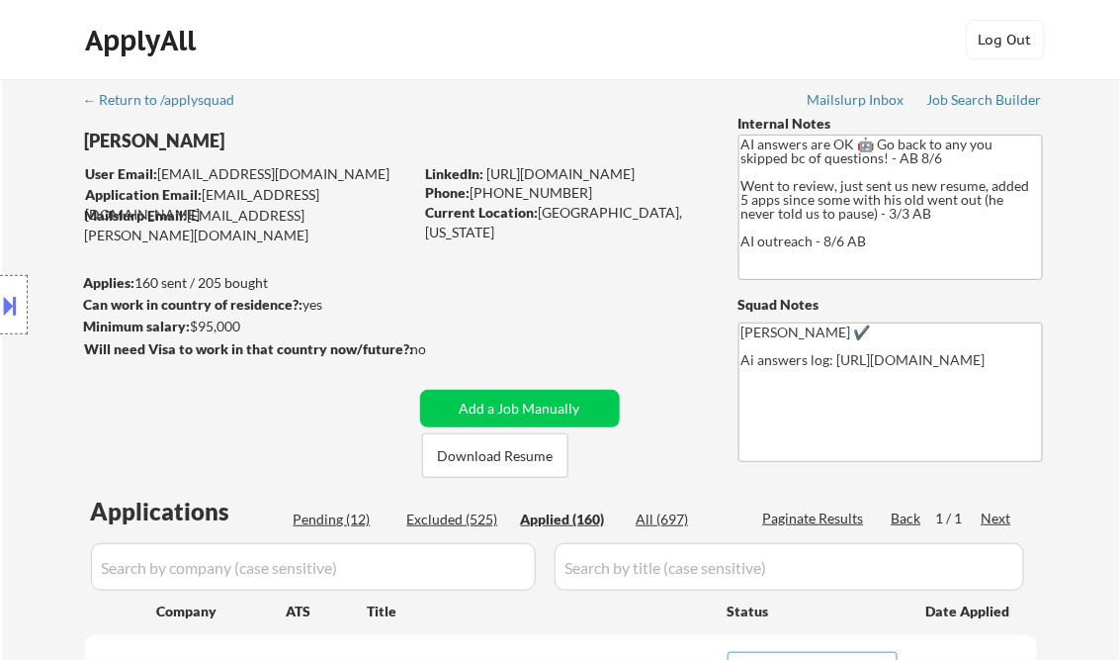
select select ""applied""
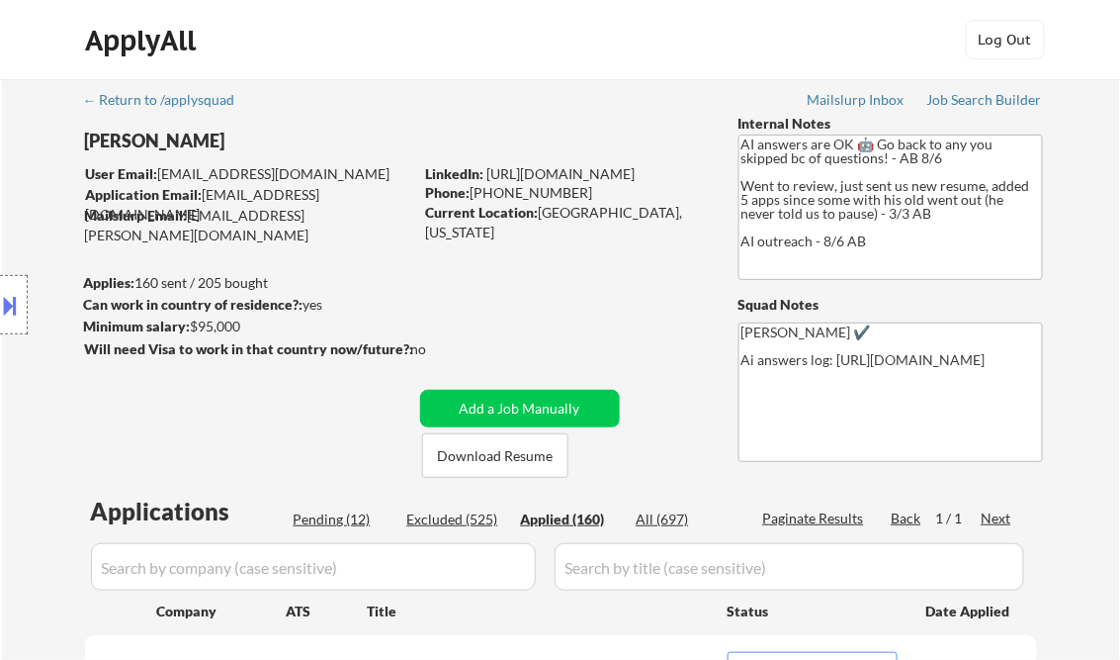
select select ""applied""
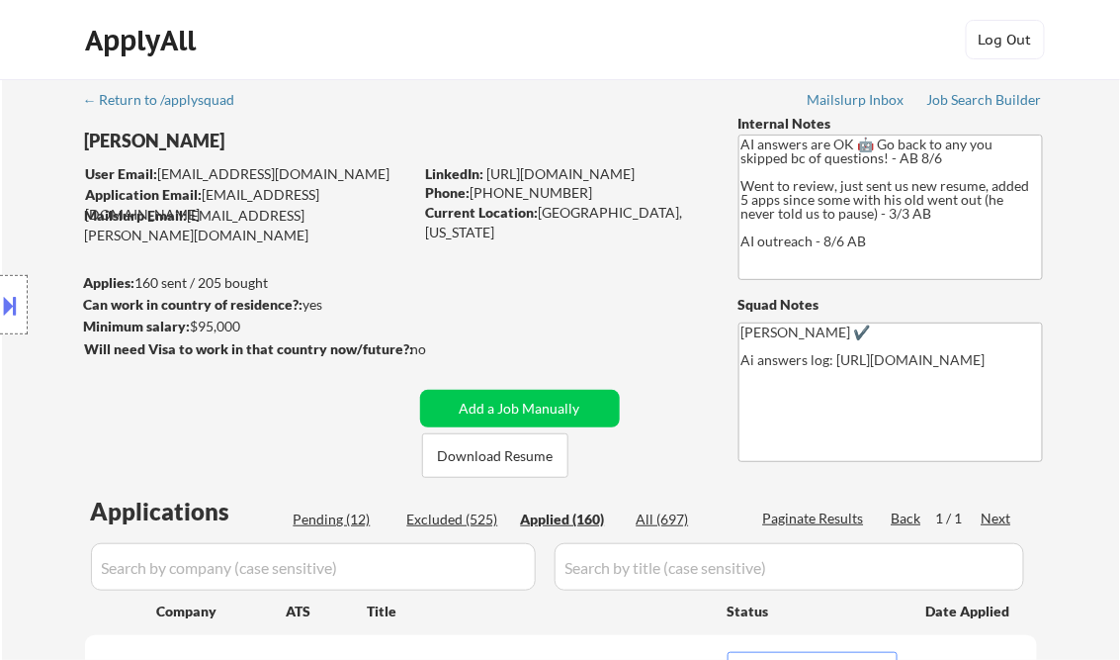
select select ""applied""
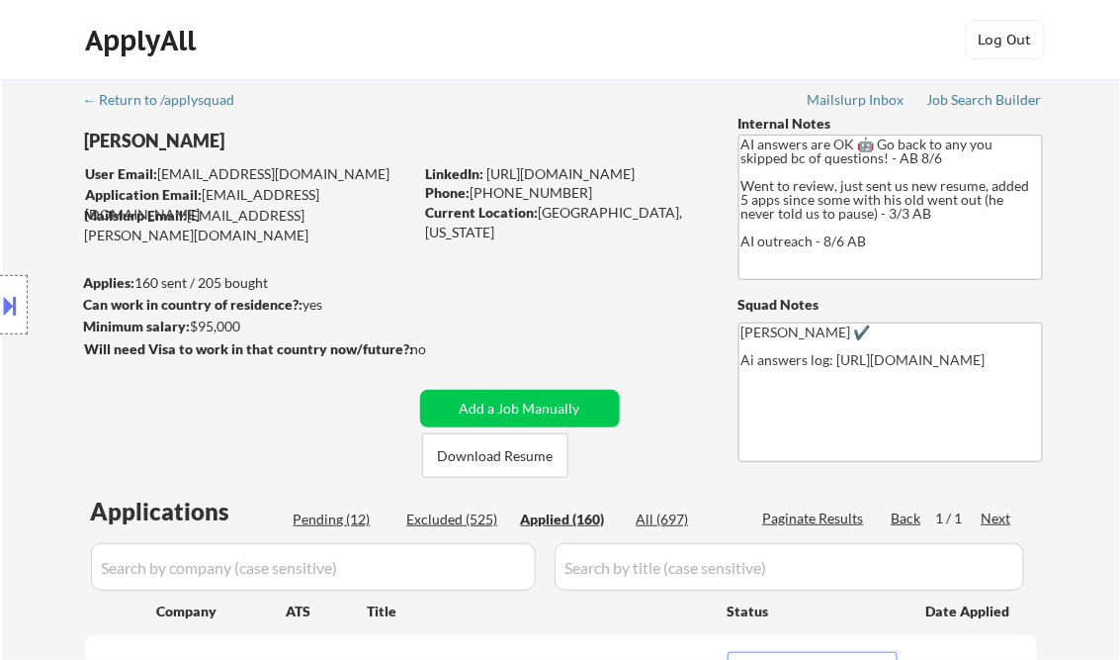
select select ""applied""
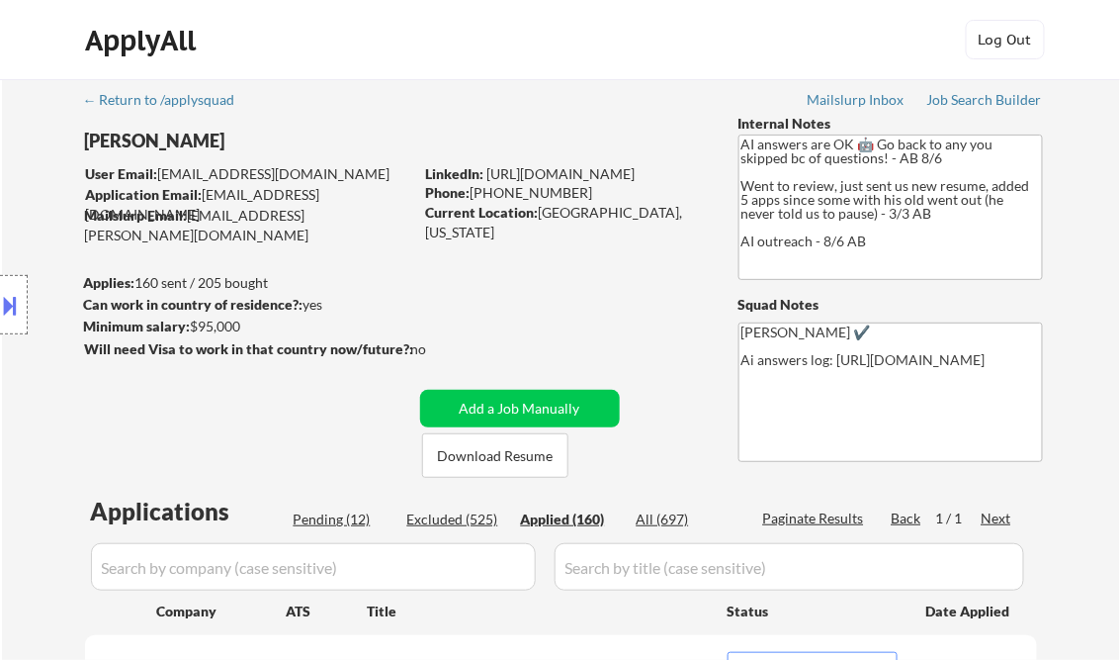
select select ""applied""
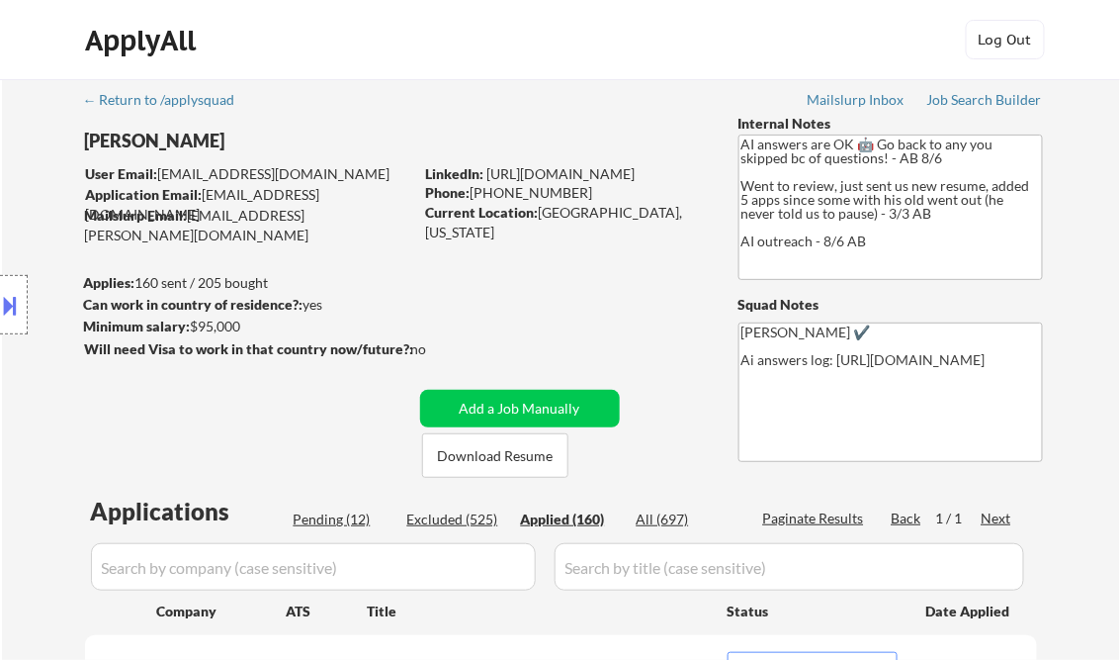
select select ""applied""
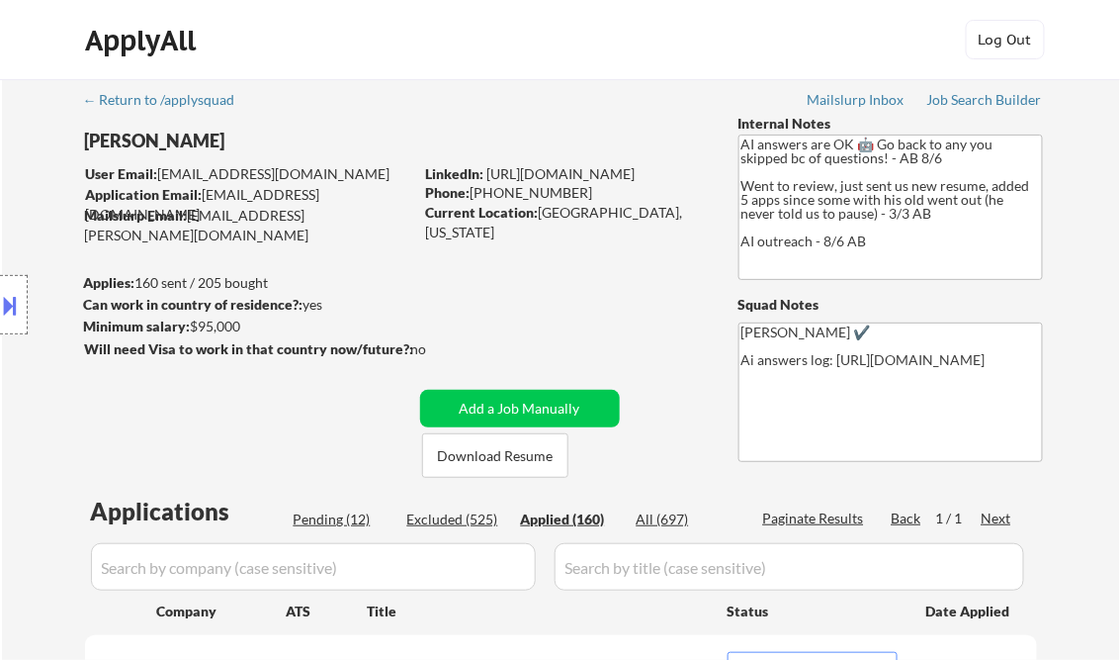
select select ""applied""
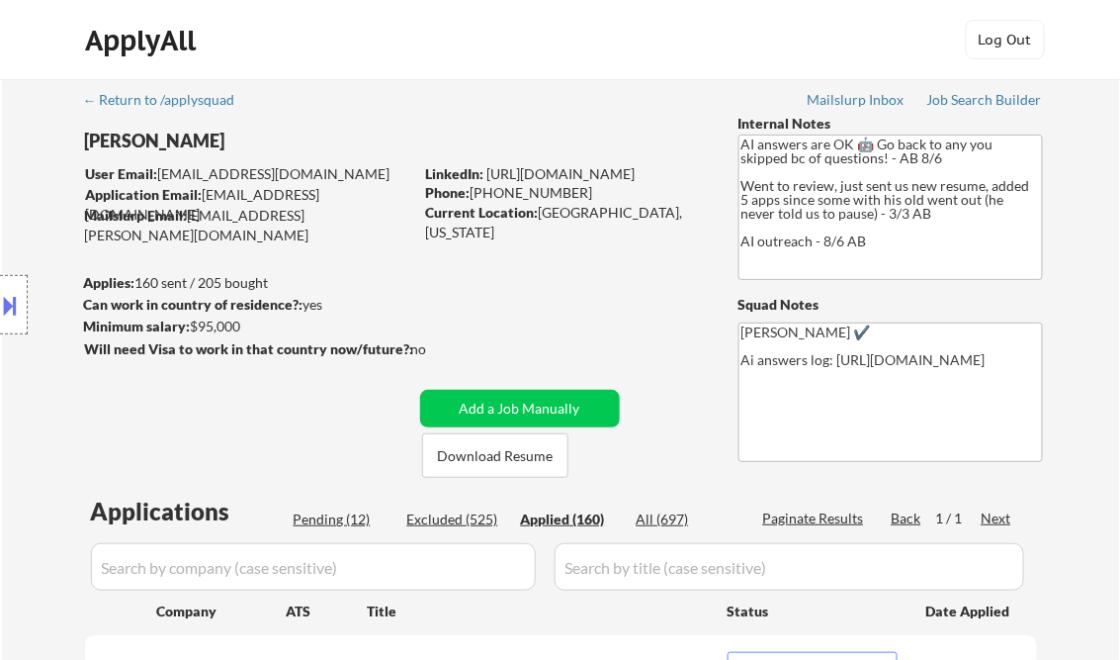
select select ""applied""
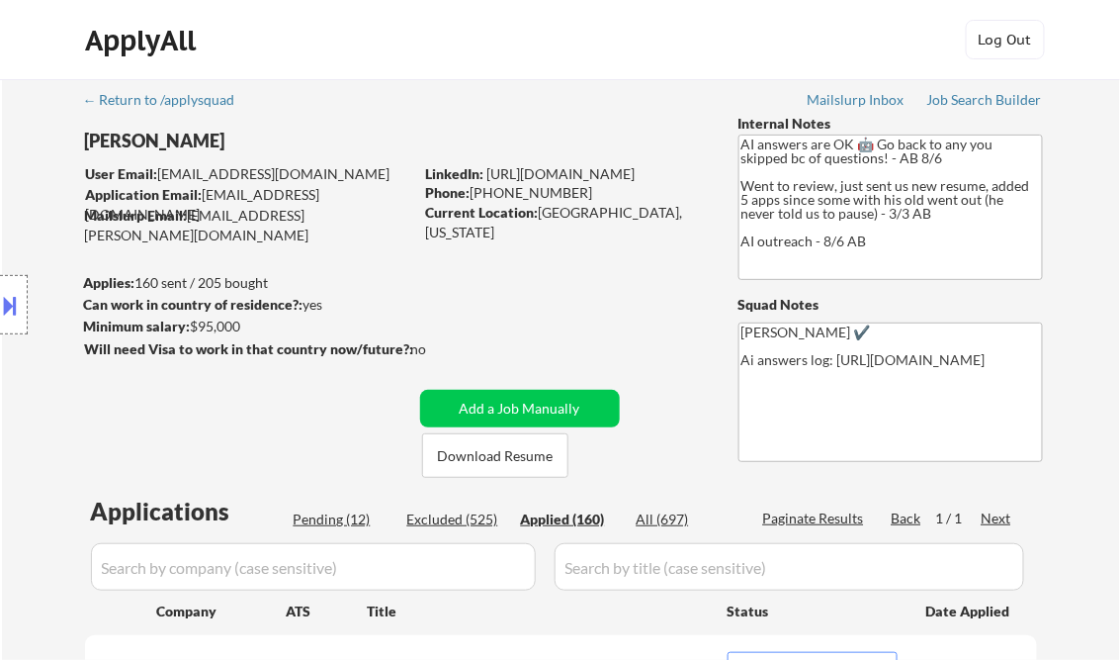
select select ""applied""
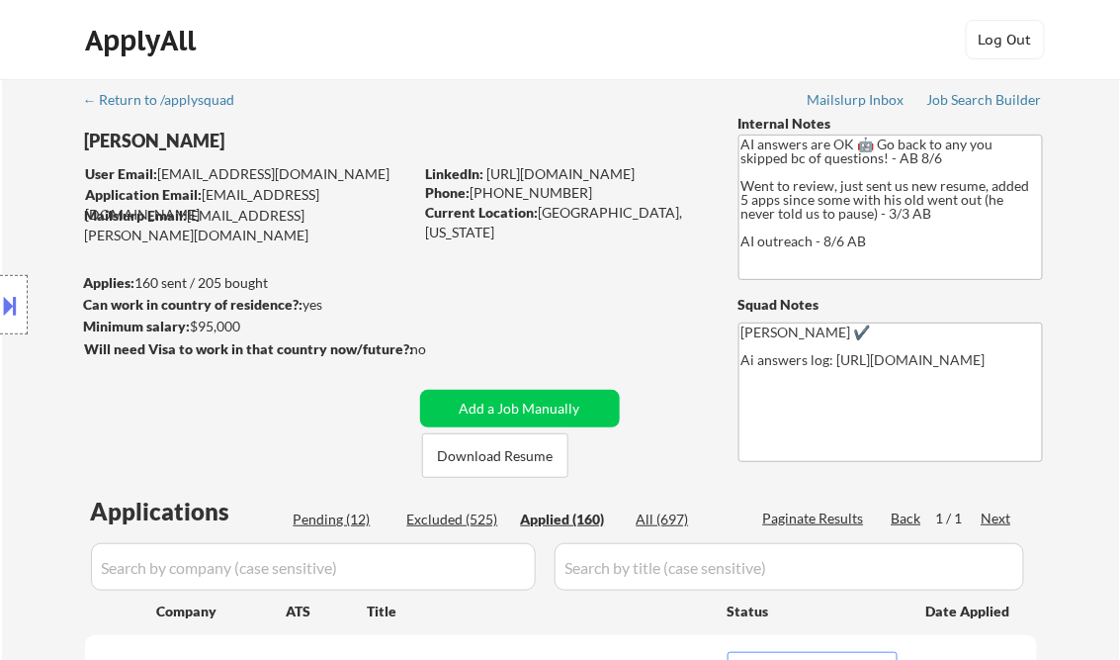
select select ""applied""
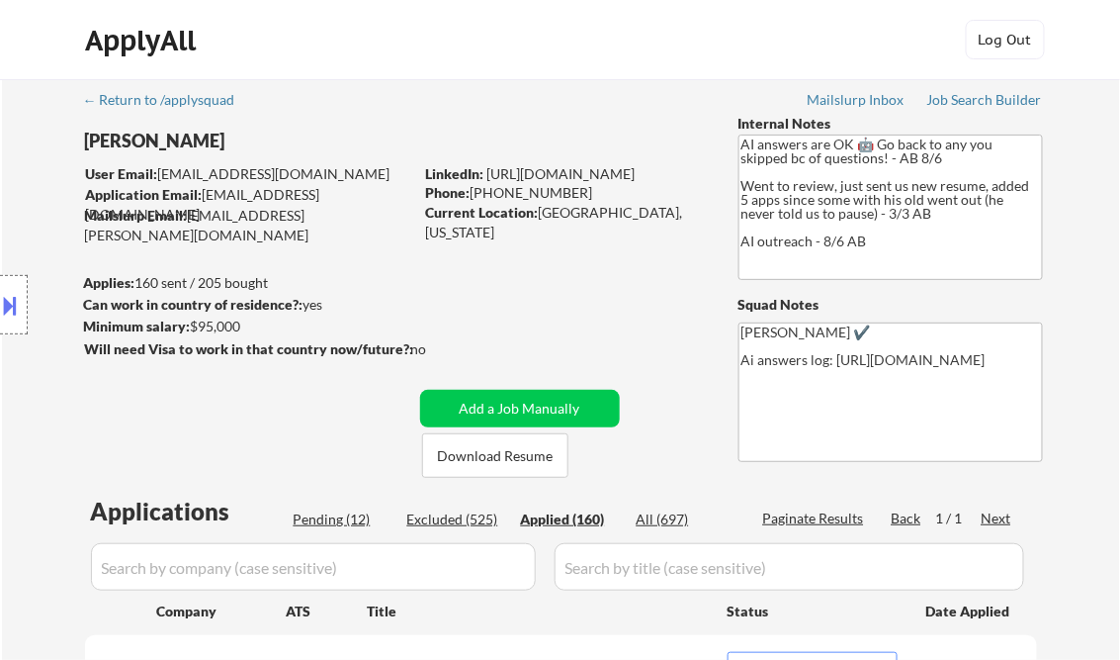
select select ""applied""
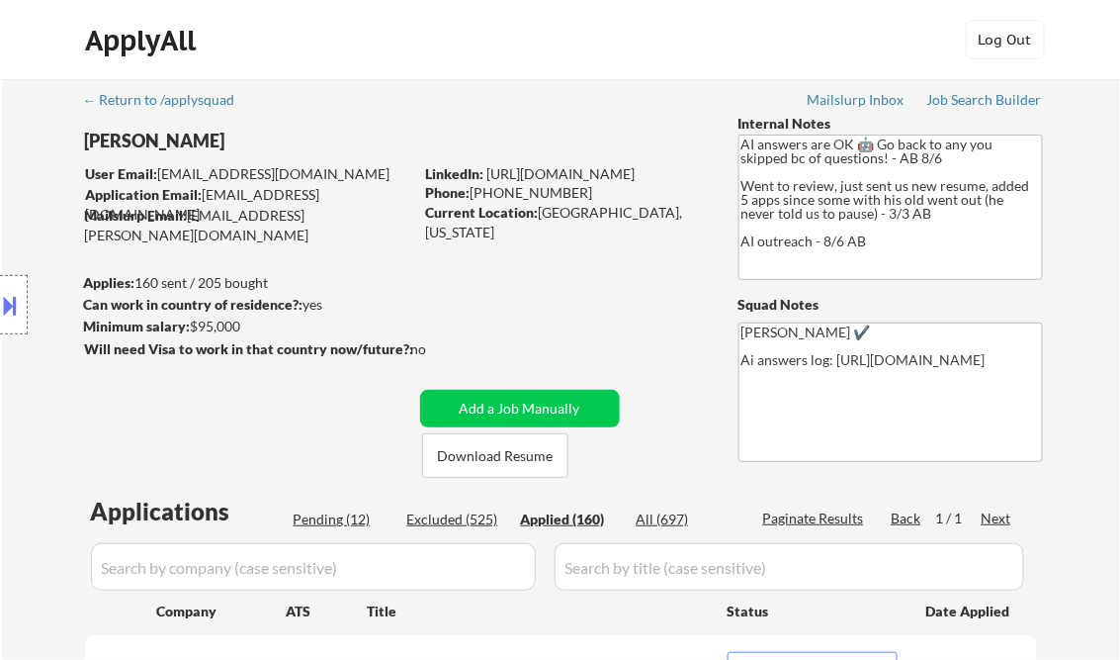
select select ""applied""
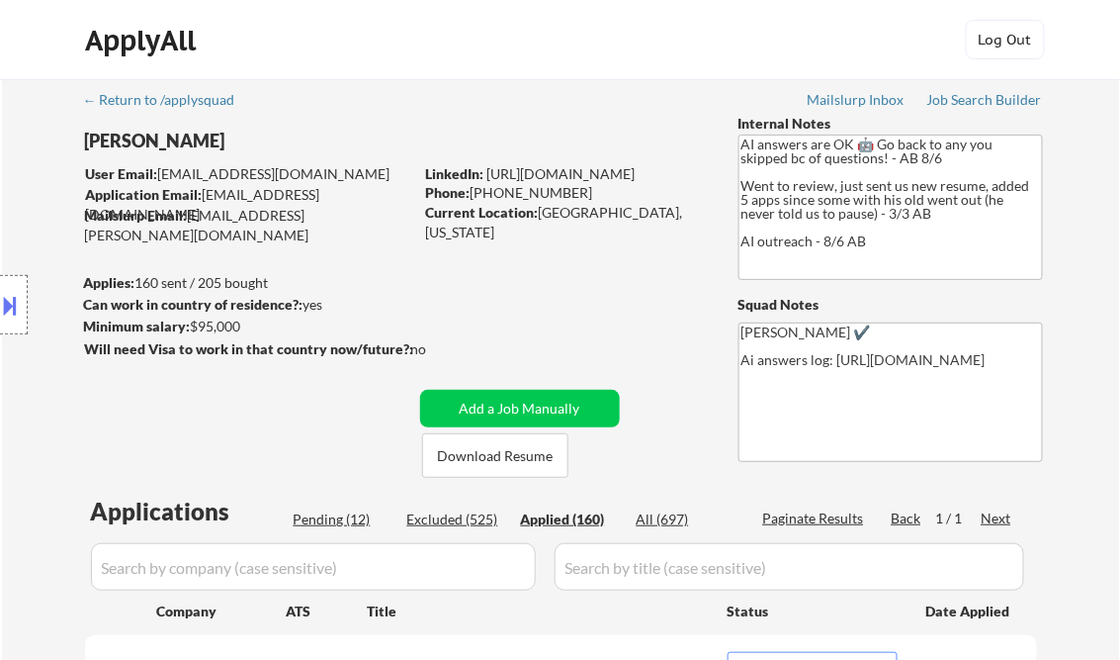
select select ""applied""
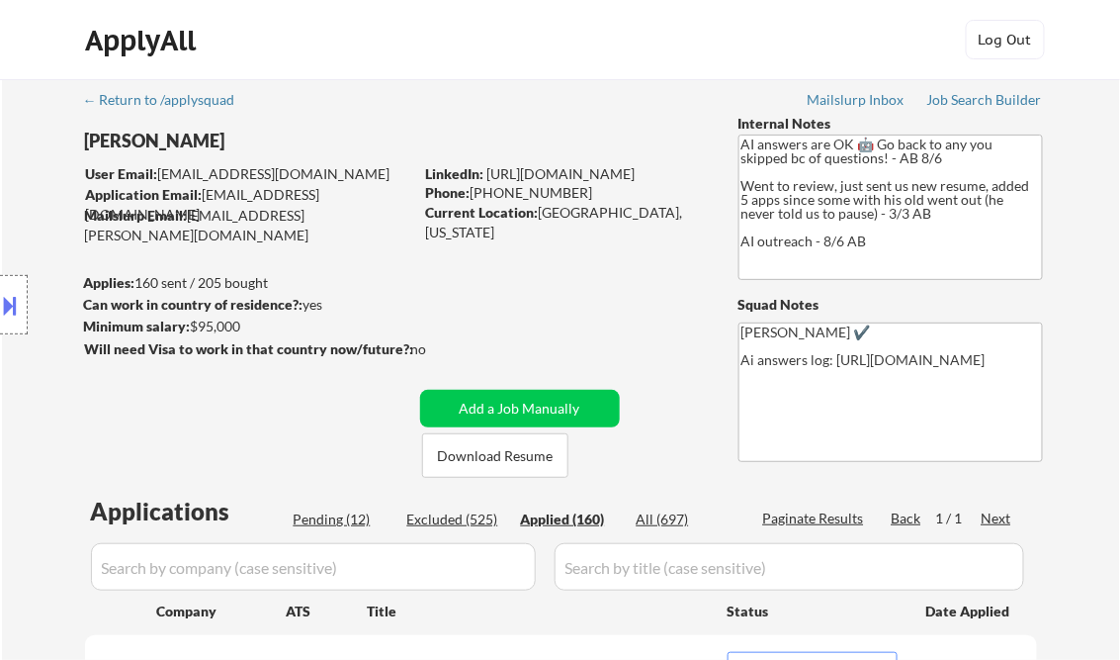
select select ""applied""
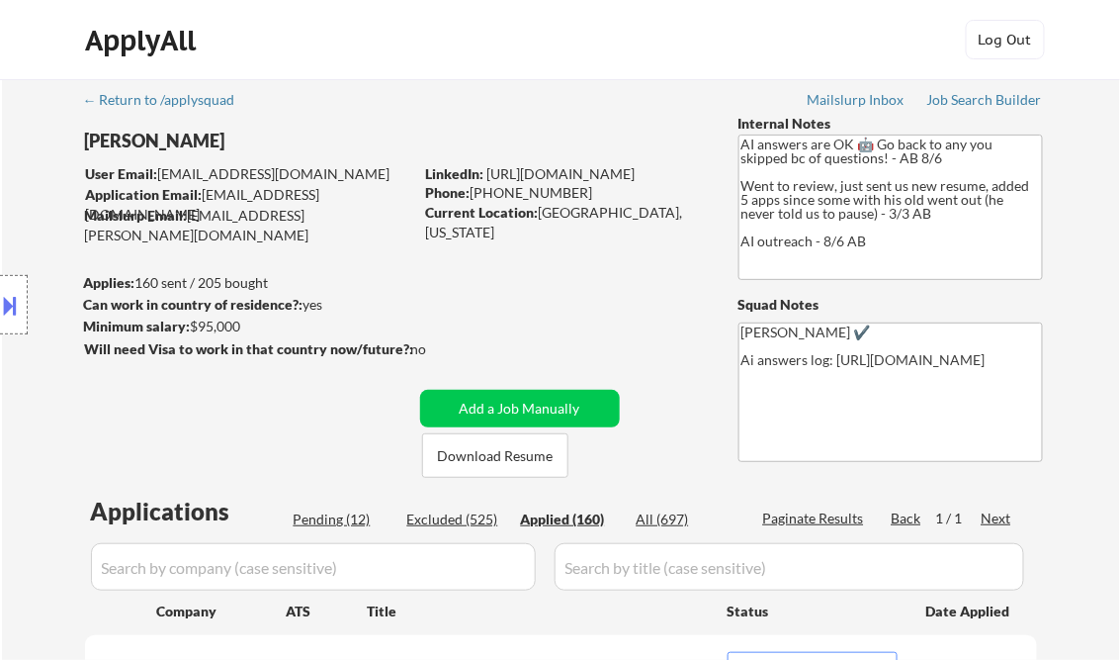
select select ""applied""
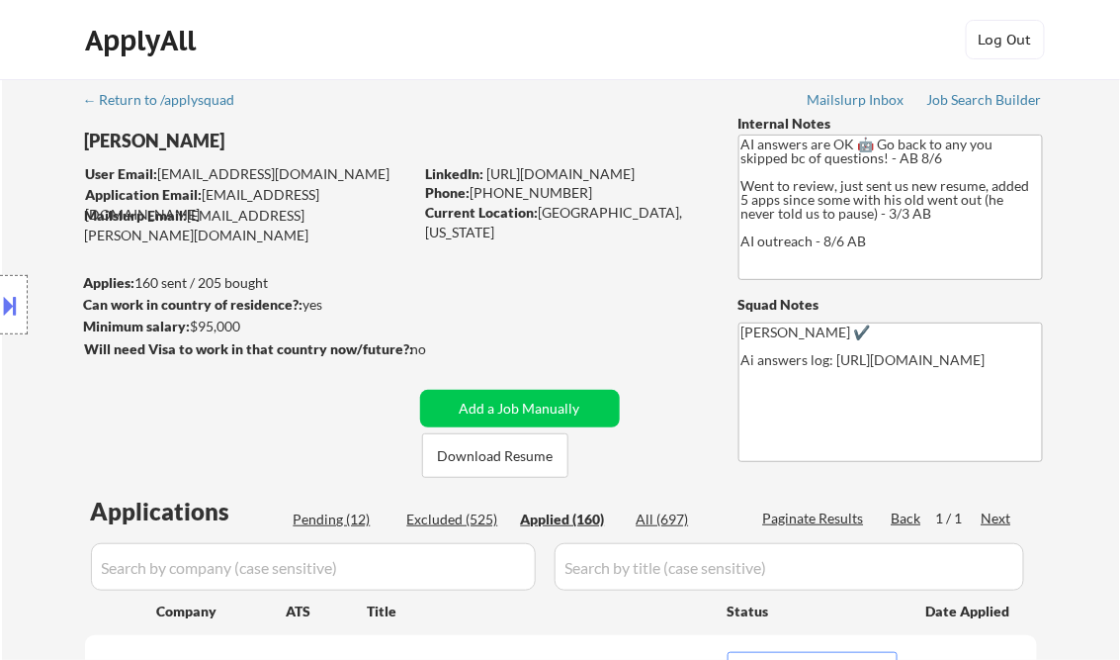
select select ""applied""
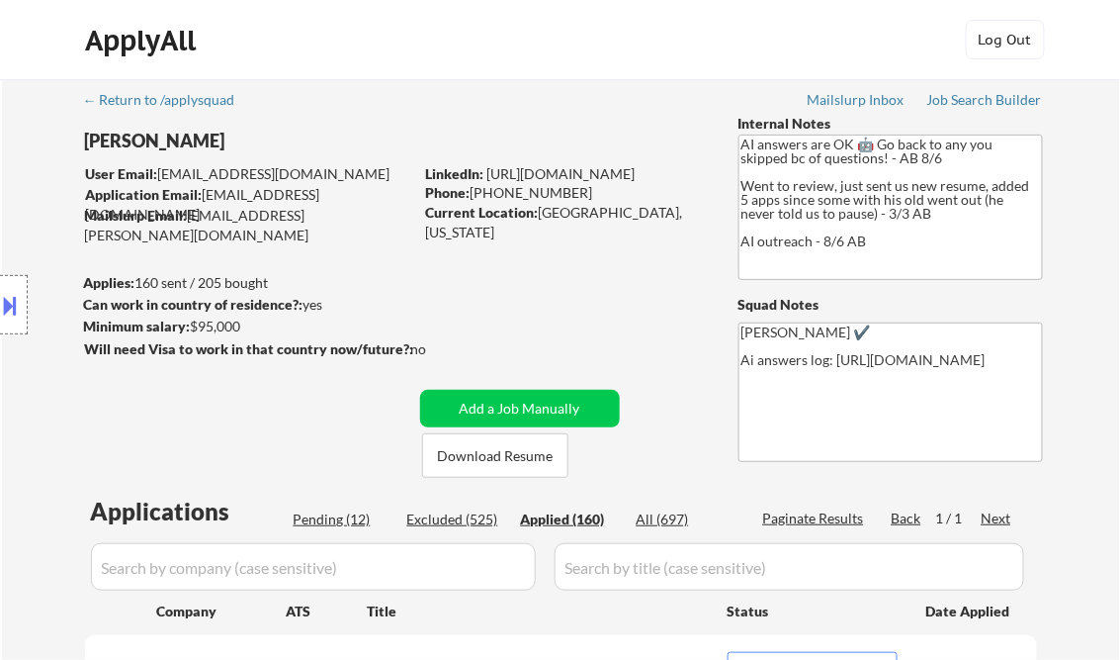
select select ""applied""
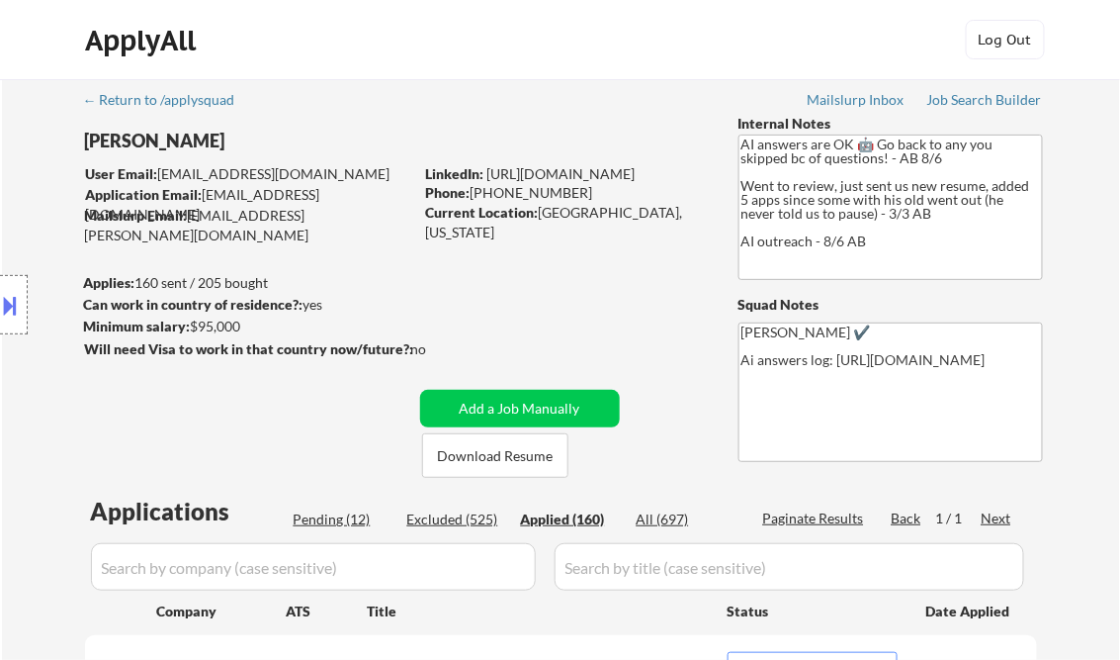
select select ""applied""
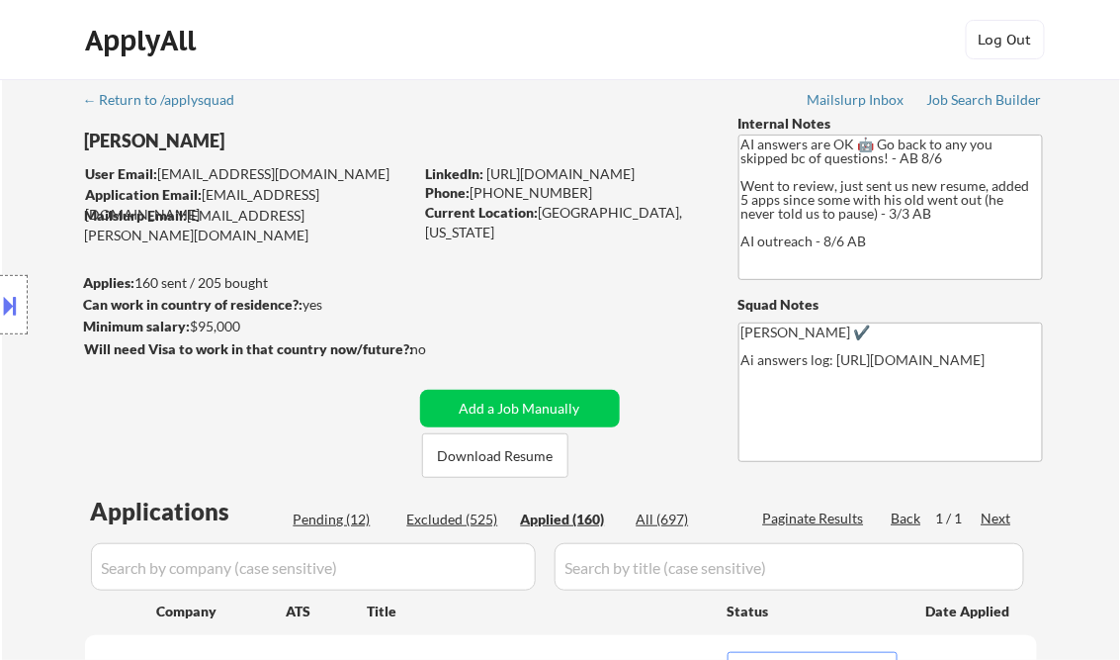
select select ""applied""
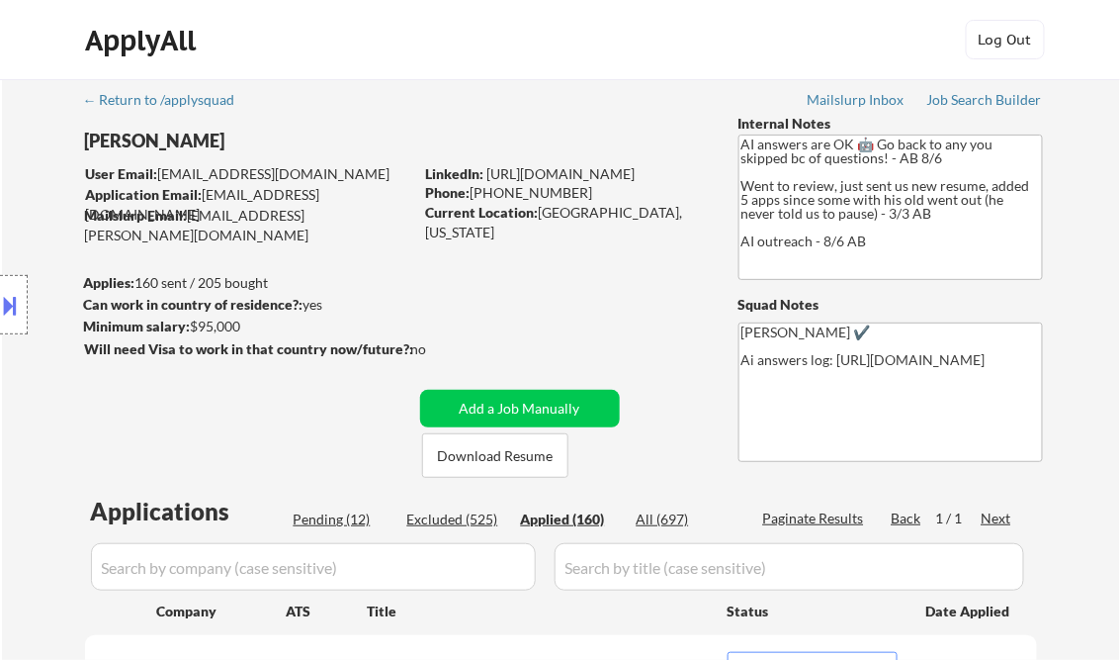
select select ""applied""
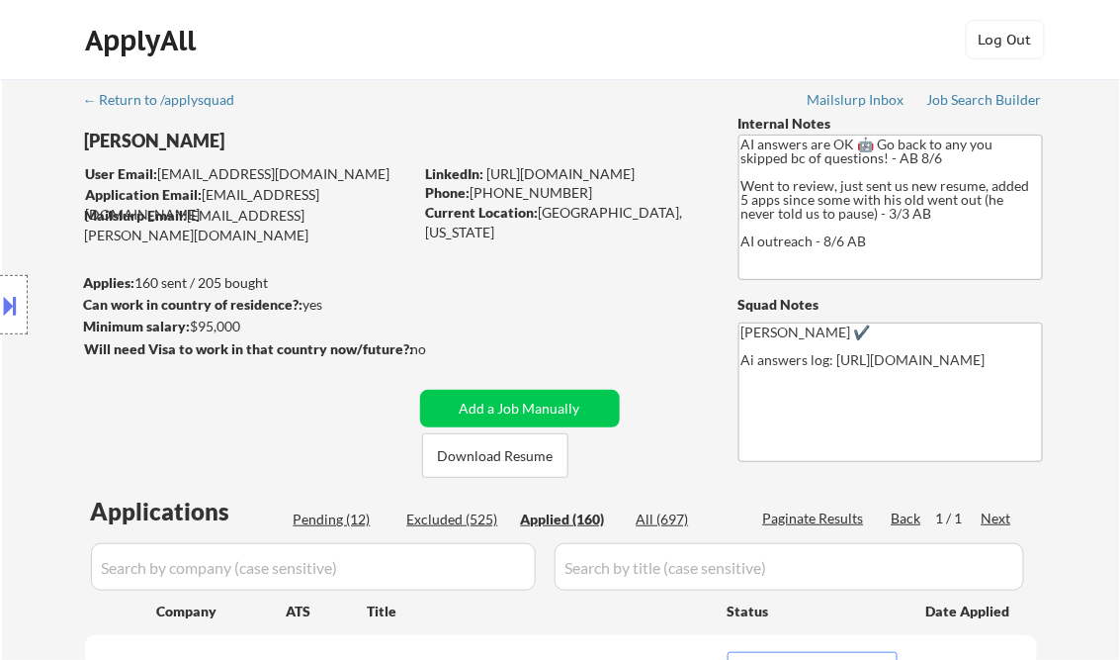
select select ""applied""
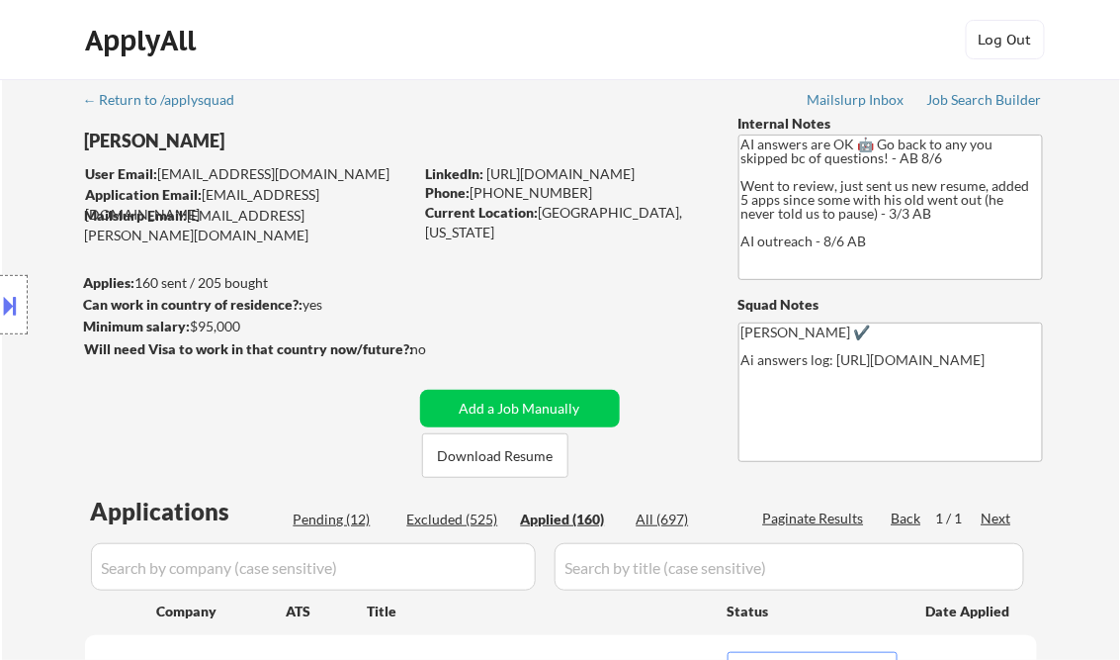
select select ""applied""
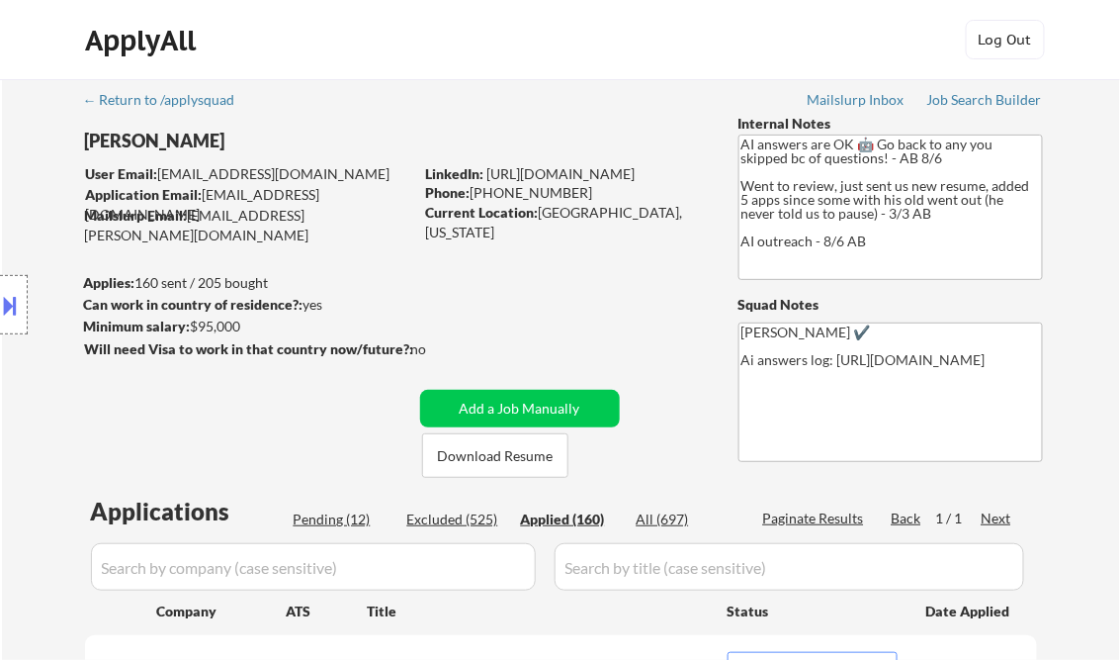
select select ""applied""
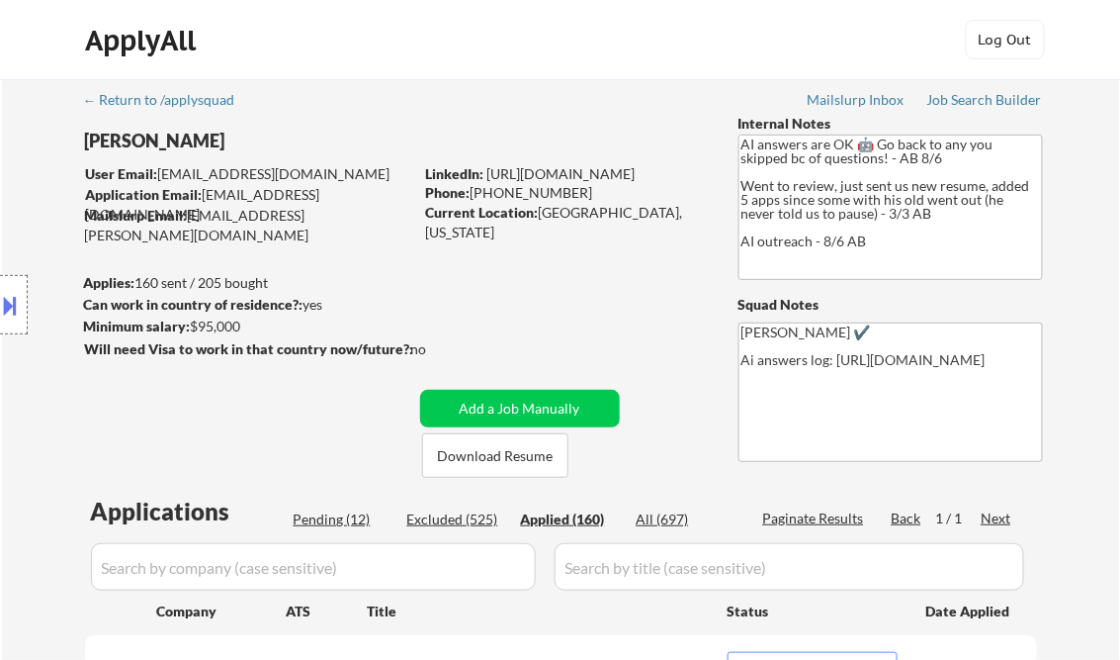
select select ""applied""
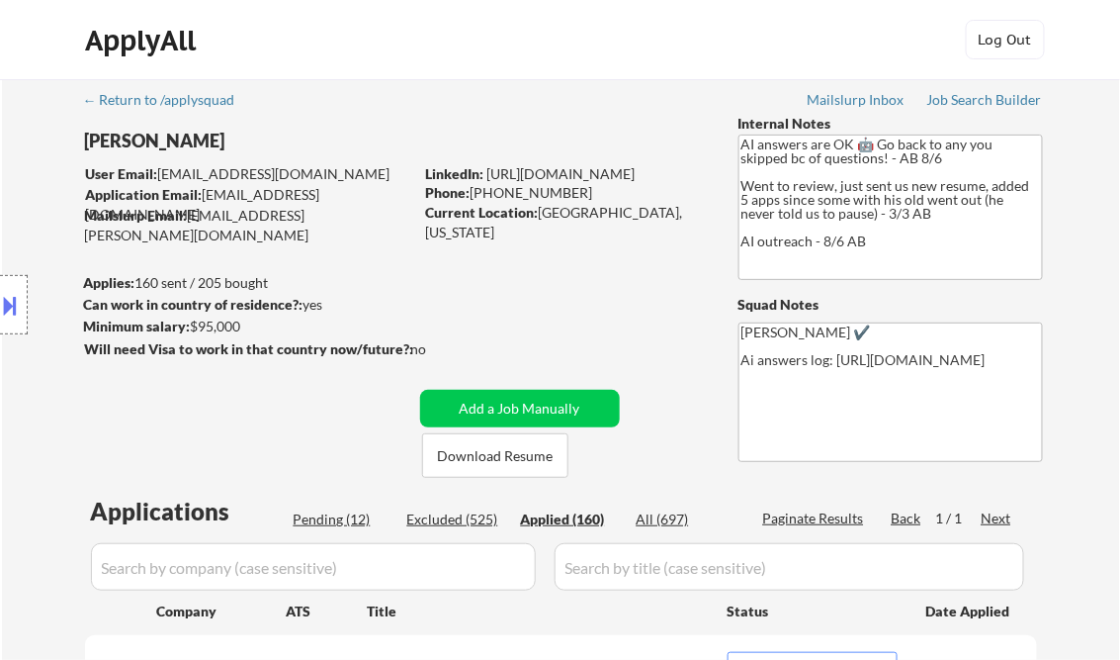
select select ""applied""
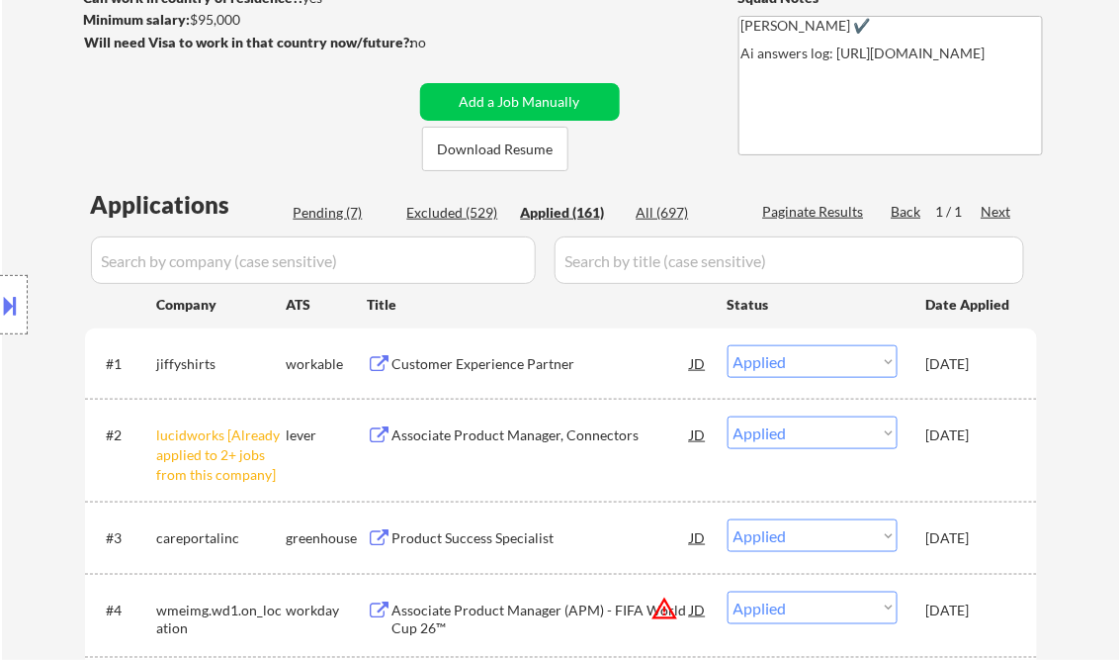
scroll to position [316, 0]
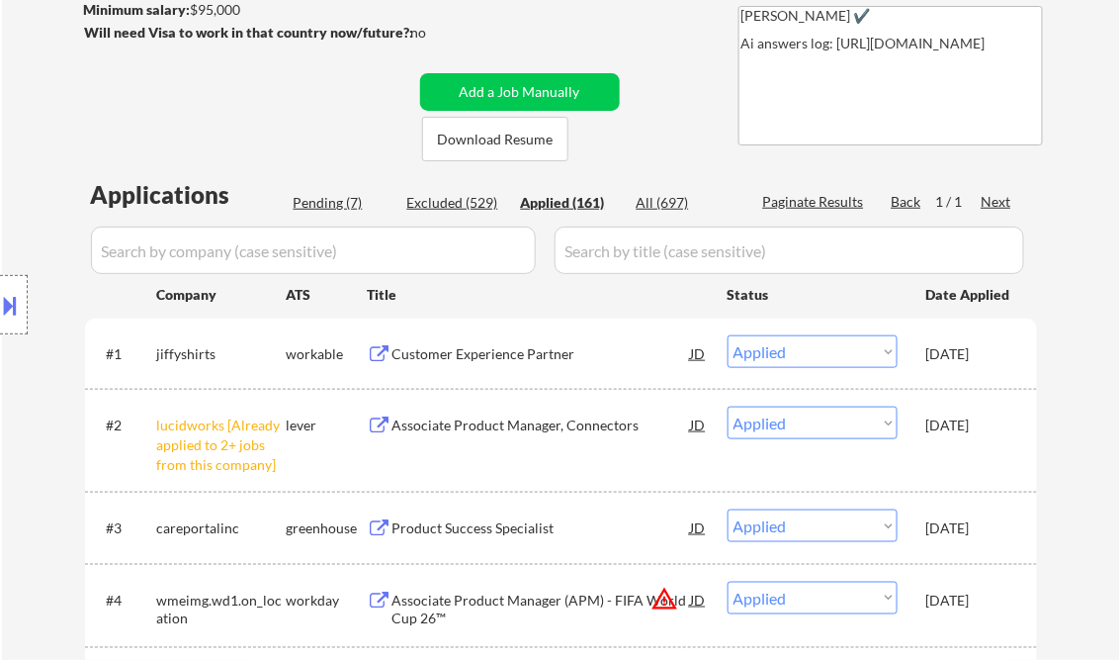
select select ""applied""
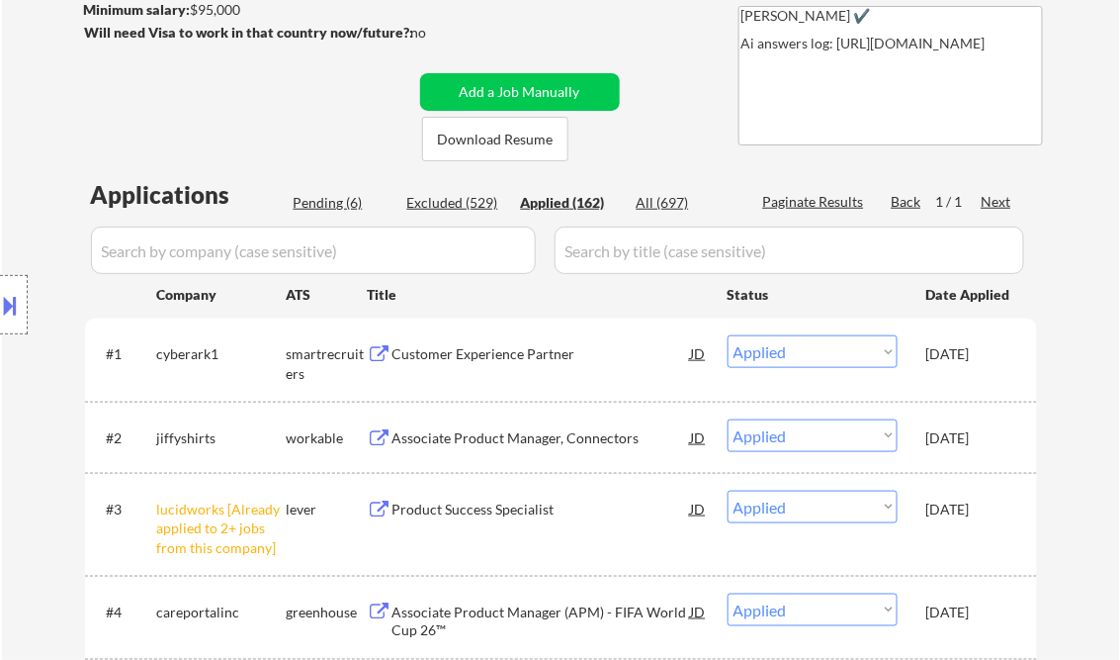
scroll to position [3825, 0]
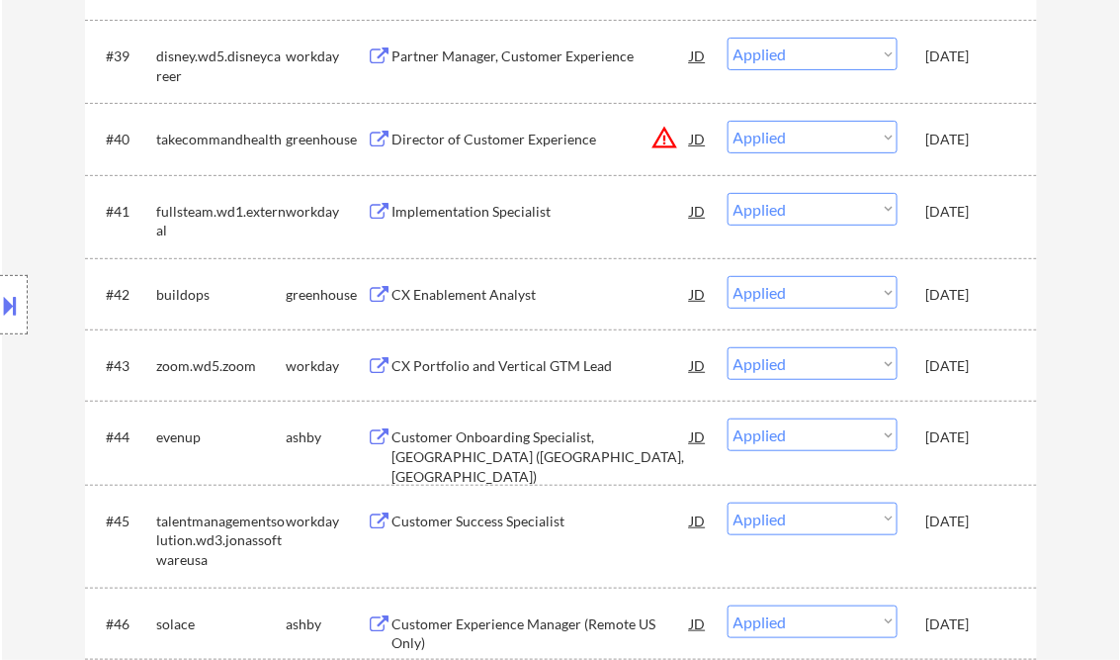
select select ""applied""
